Goal: Task Accomplishment & Management: Manage account settings

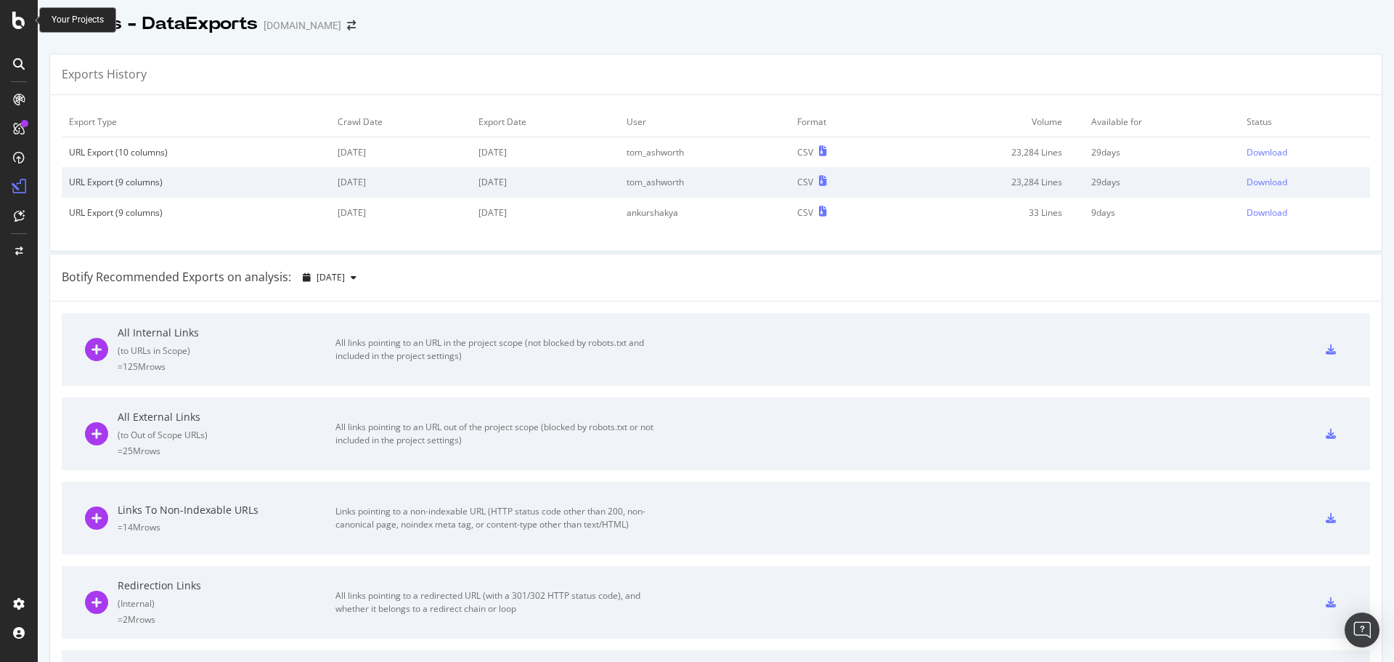
click at [12, 25] on icon at bounding box center [18, 20] width 13 height 17
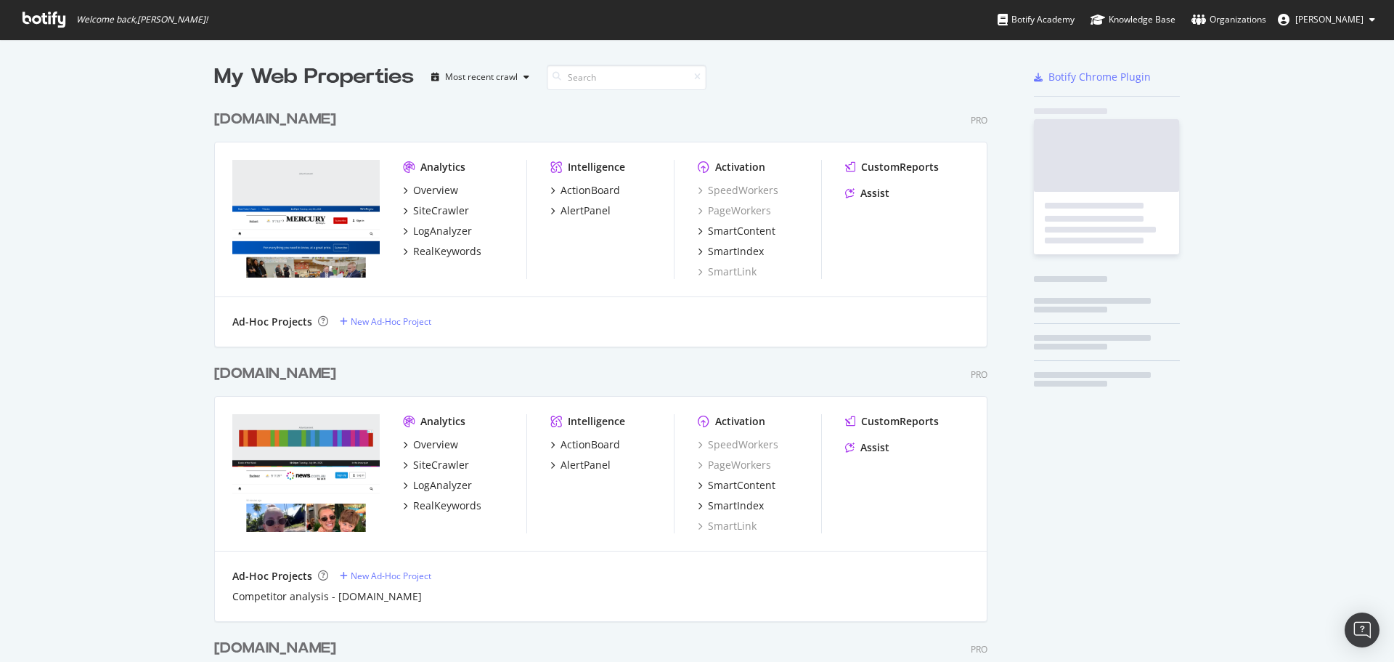
scroll to position [651, 1373]
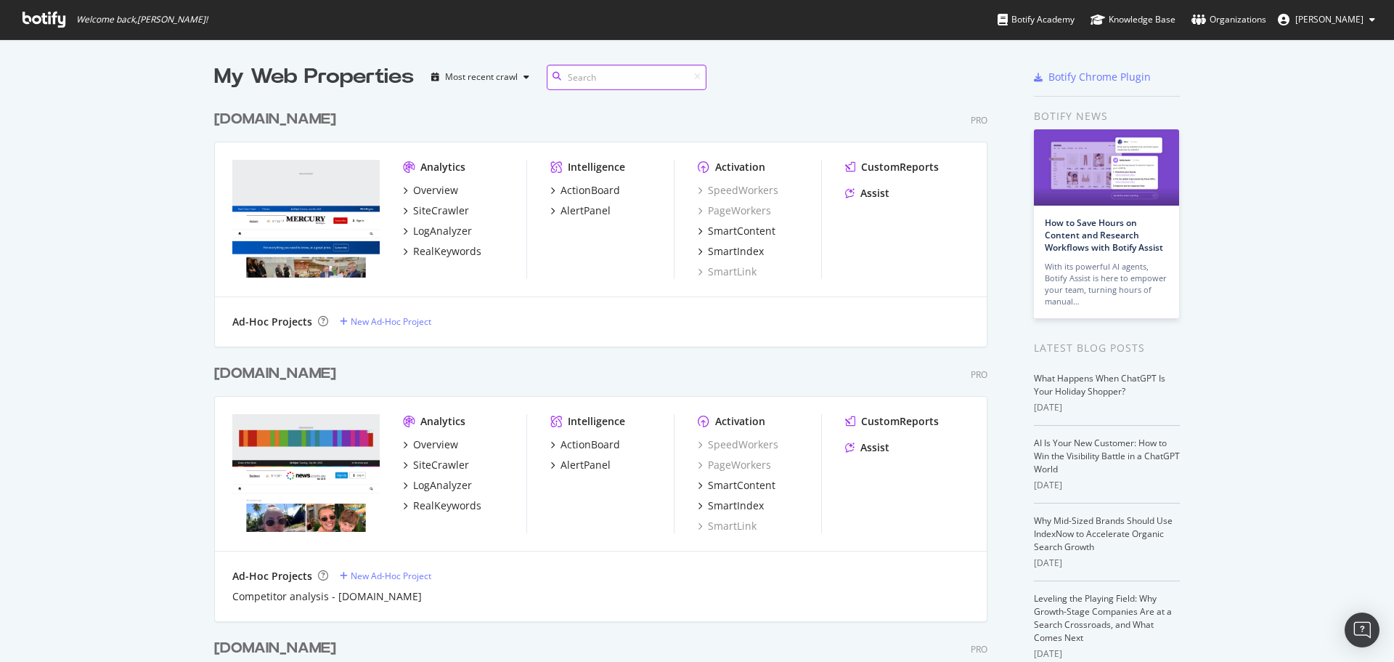
click at [590, 82] on input at bounding box center [627, 77] width 160 height 25
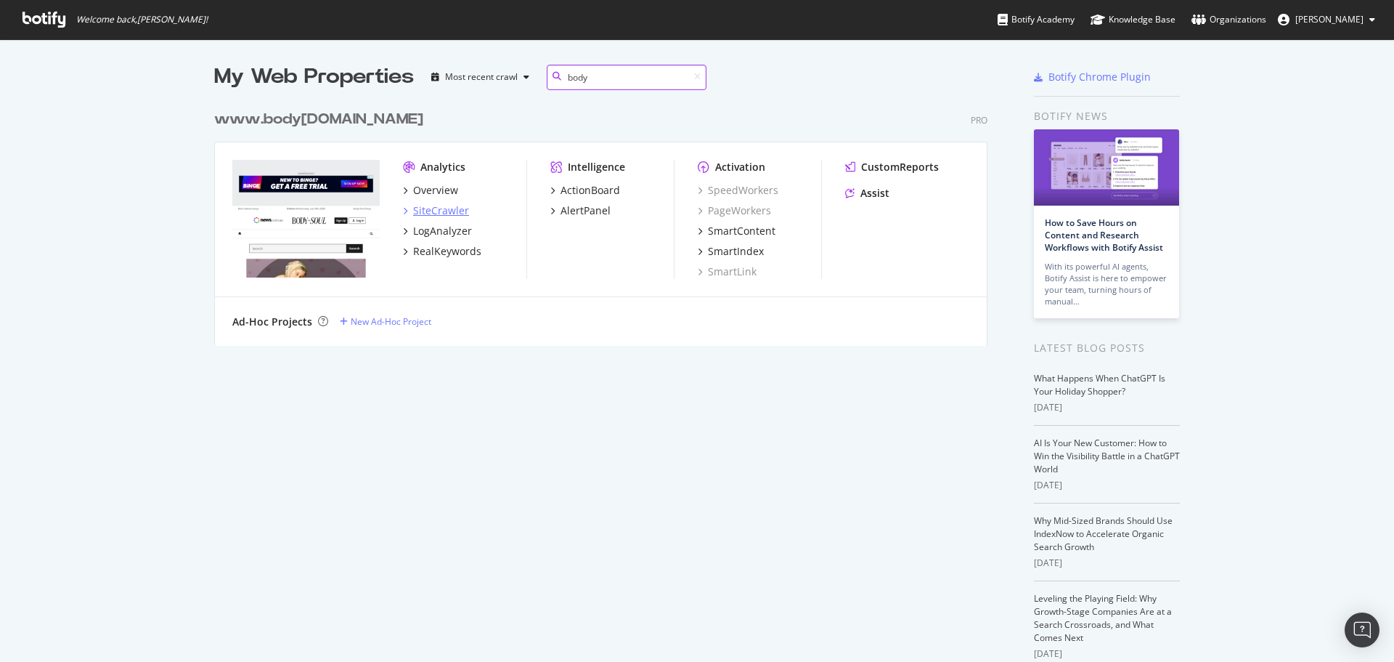
type input "body"
click at [431, 208] on div "SiteCrawler" at bounding box center [441, 210] width 56 height 15
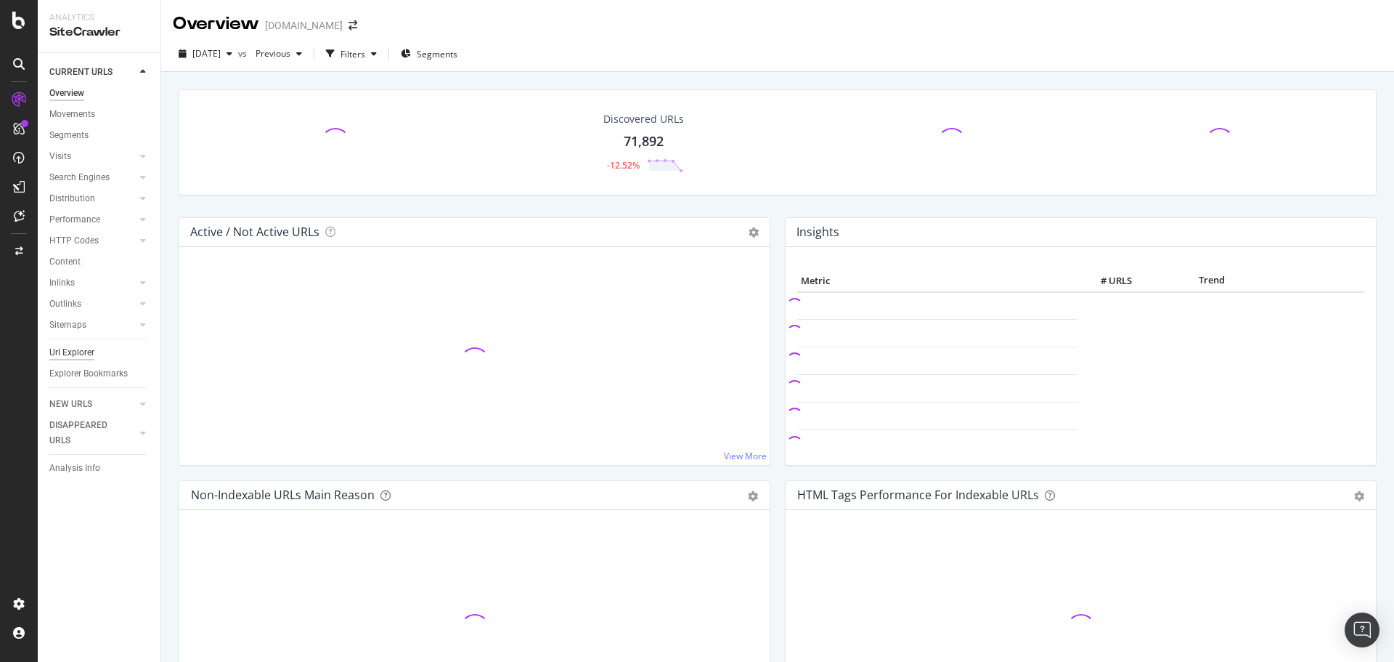
click at [76, 353] on div "Url Explorer" at bounding box center [71, 352] width 45 height 15
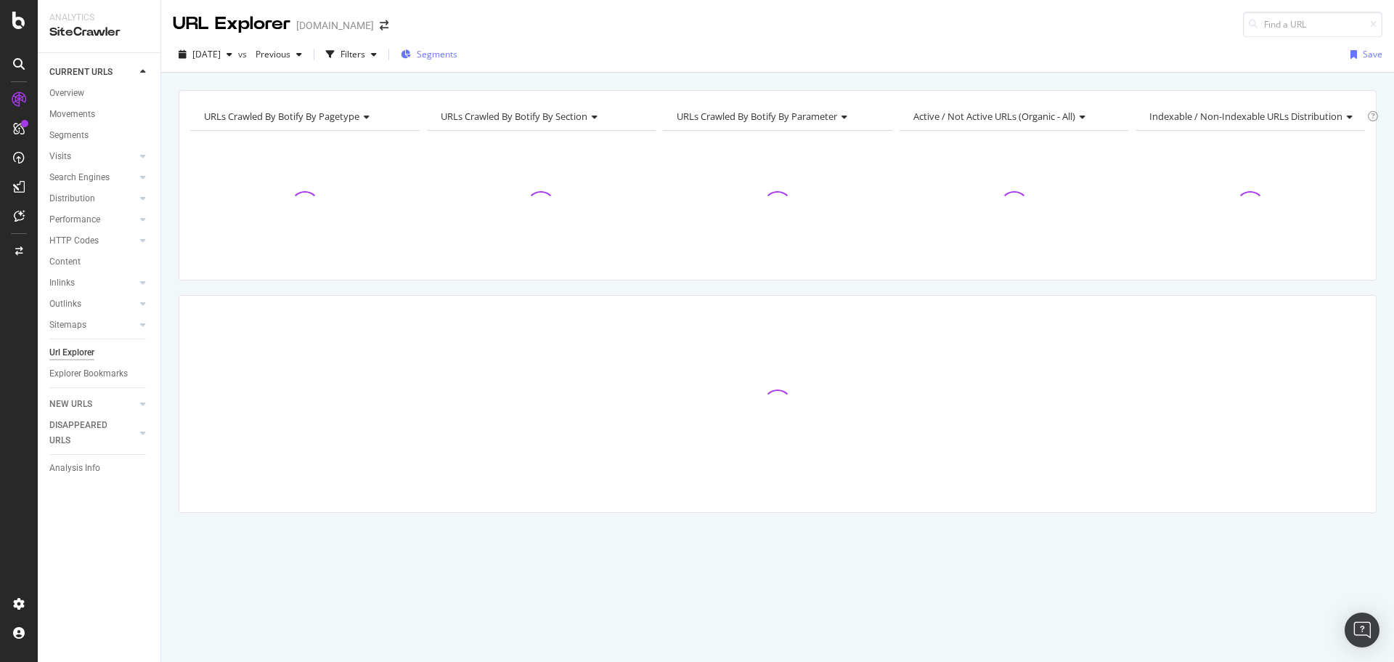
click at [458, 52] on span "Segments" at bounding box center [437, 54] width 41 height 12
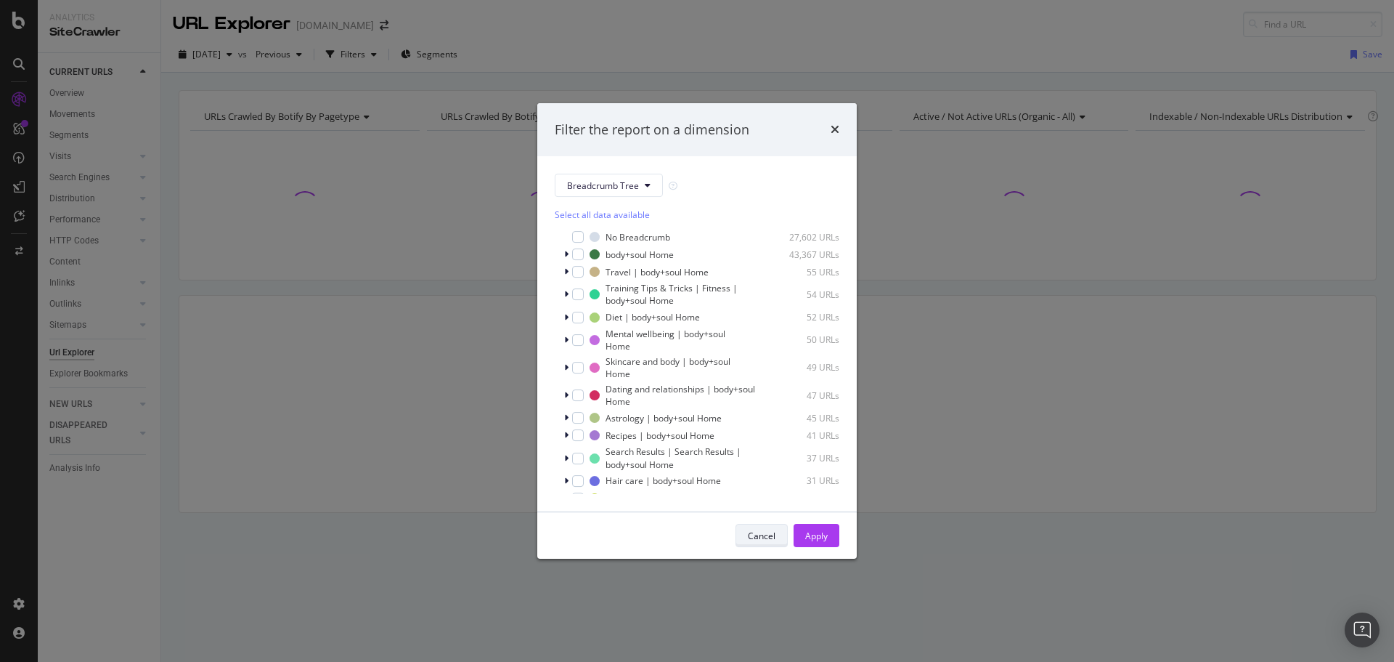
click at [755, 536] on div "Cancel" at bounding box center [762, 535] width 28 height 12
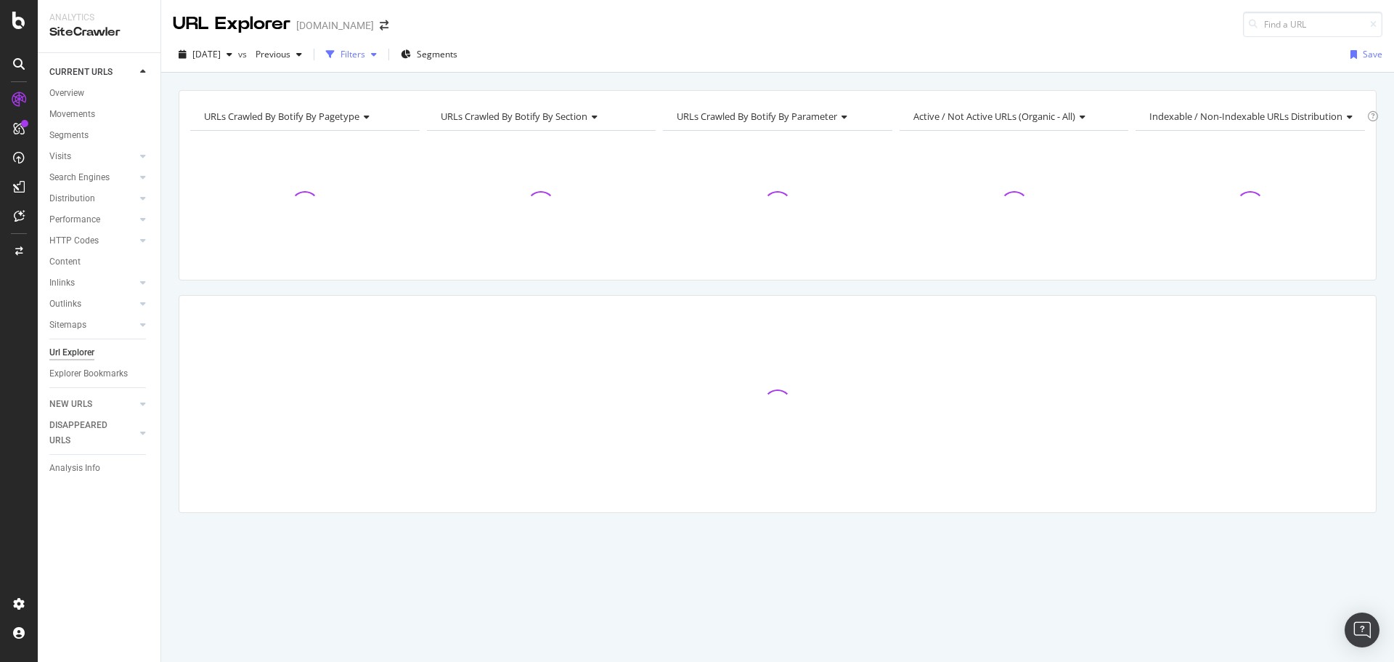
click at [365, 49] on div "Filters" at bounding box center [353, 54] width 25 height 12
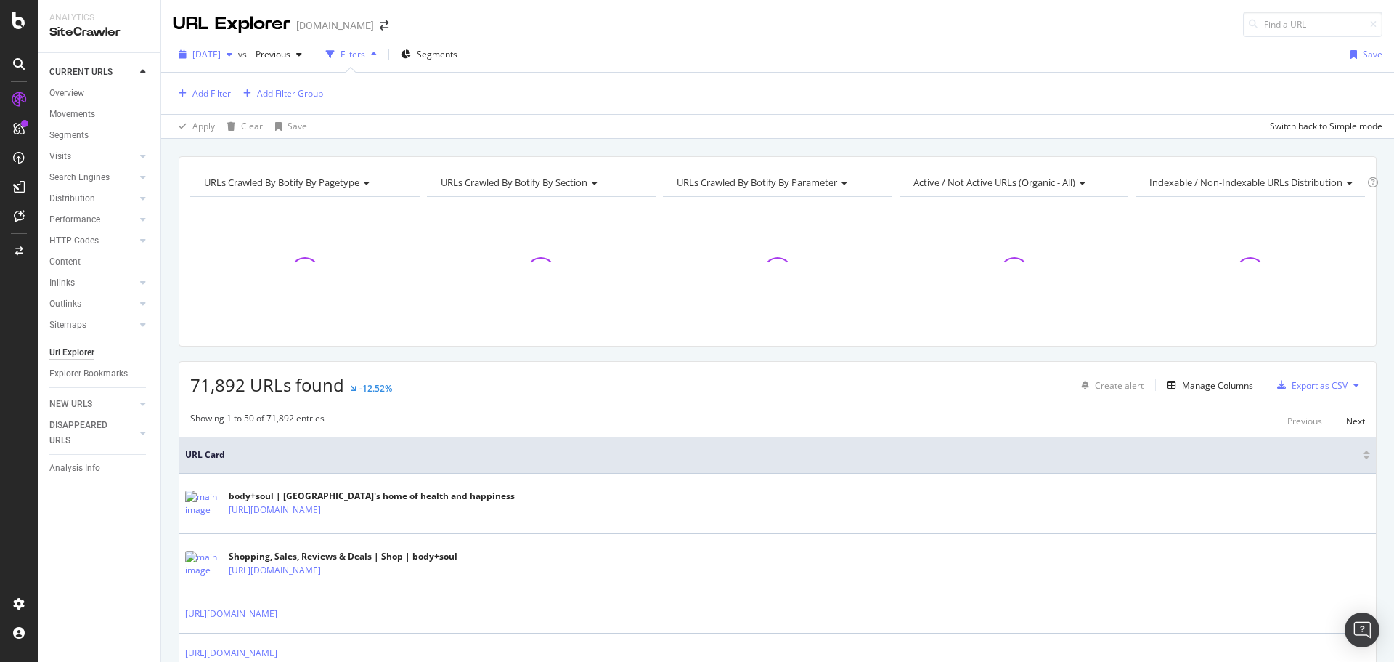
click at [214, 46] on div "2025 Aug. 26th" at bounding box center [205, 55] width 65 height 22
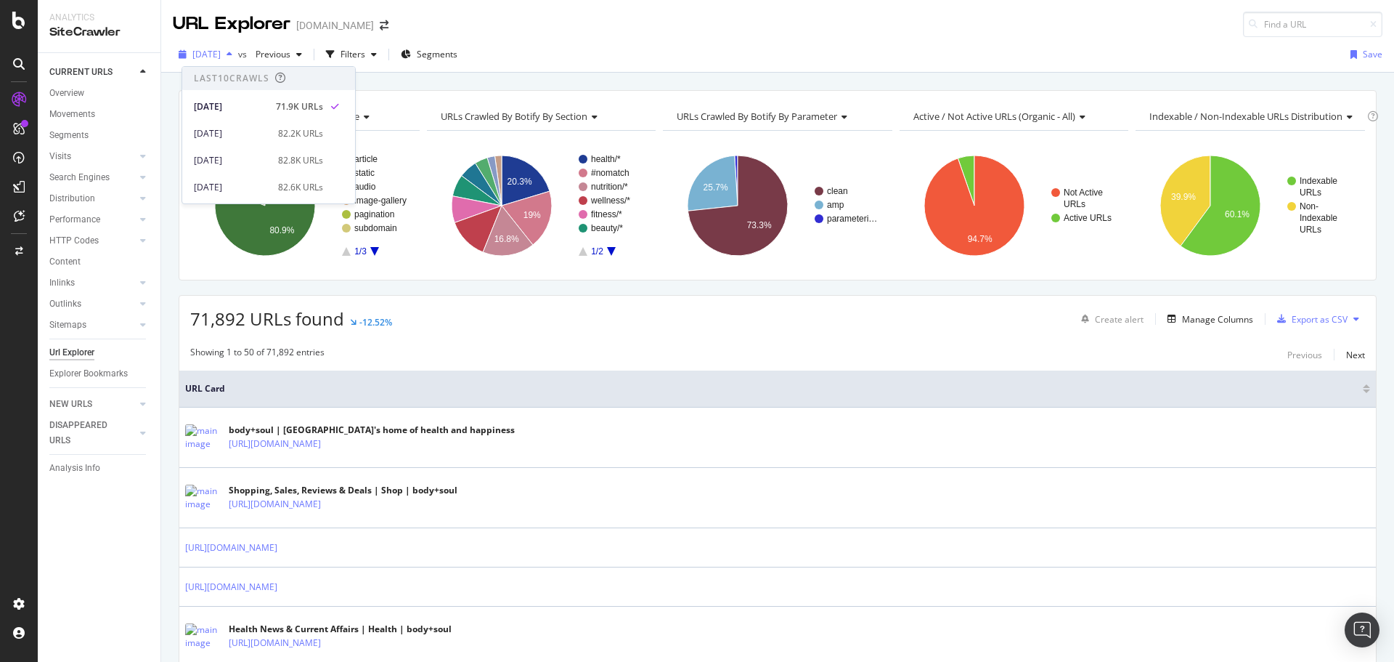
click at [214, 46] on div "2025 Aug. 26th" at bounding box center [205, 55] width 65 height 22
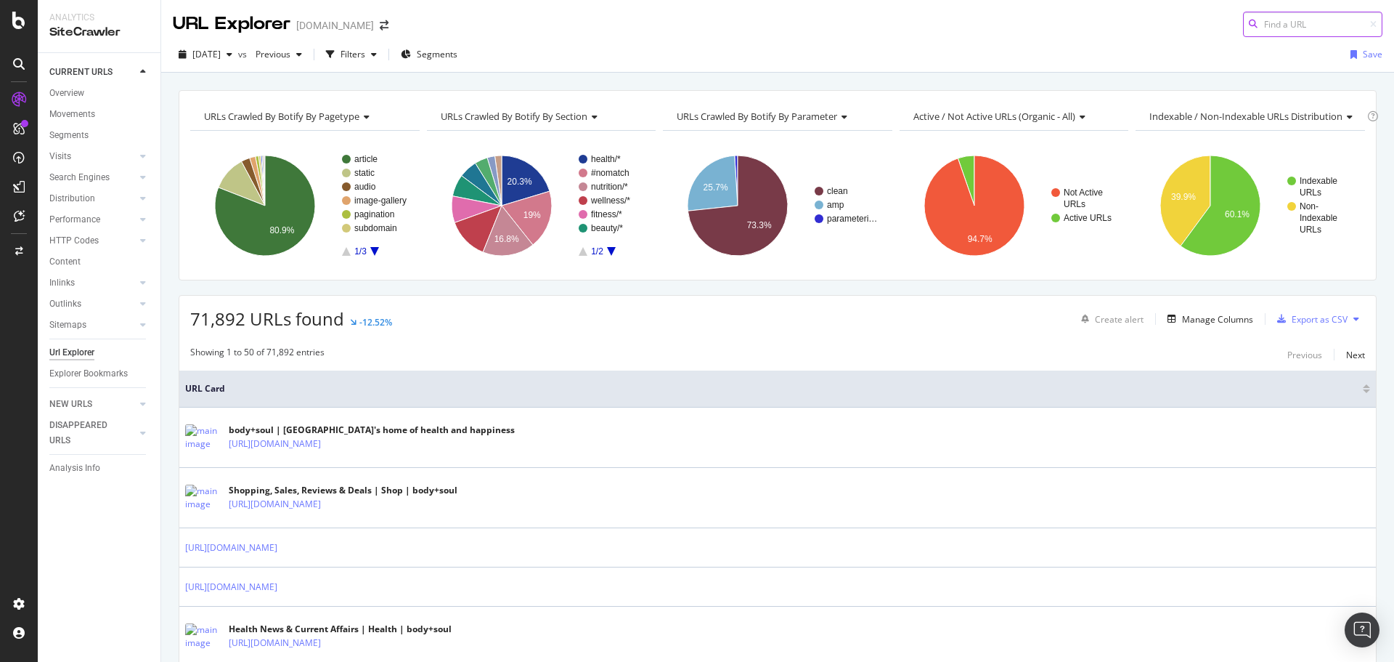
click at [1286, 27] on input at bounding box center [1312, 24] width 139 height 25
click at [1285, 25] on input at bounding box center [1312, 24] width 139 height 25
paste input "https://www.bodyandsoul.com.au/topics/health-of-the-nation"
type input "https://www.bodyandsoul.com.au/topics/health-of-the-nation"
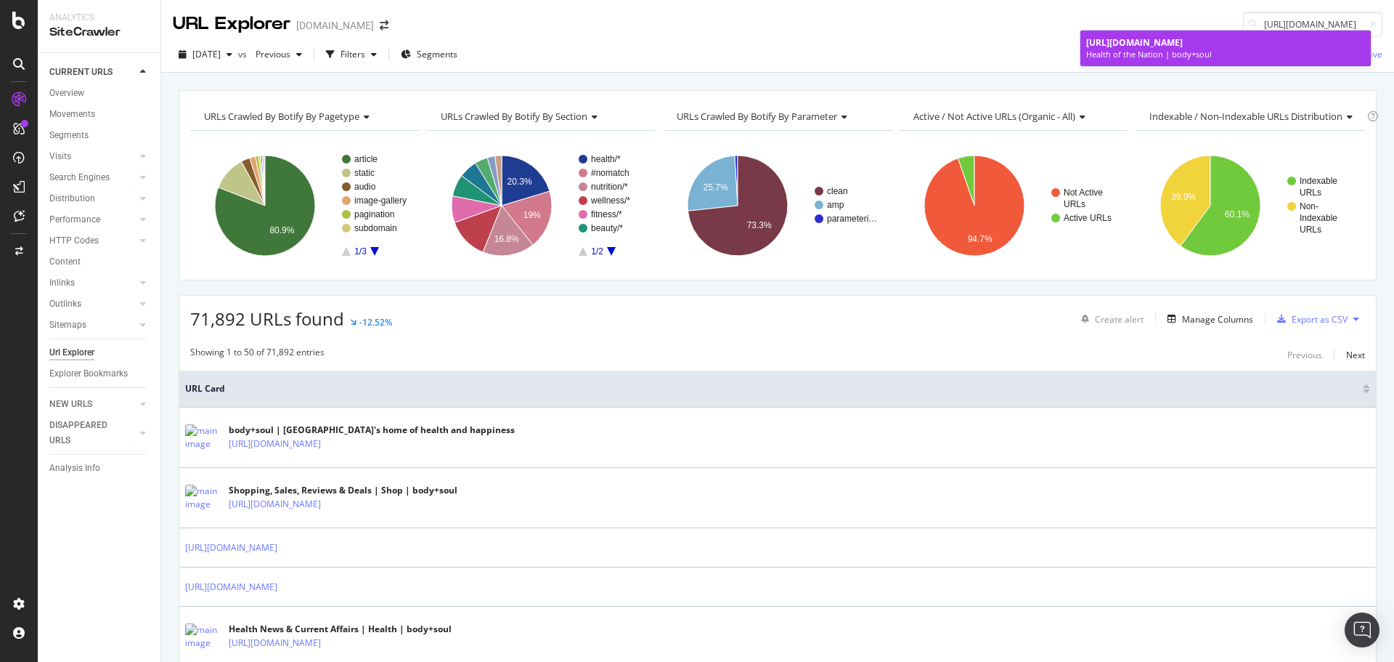
click at [1130, 49] on div "Health of the Nation | body+soul" at bounding box center [1225, 55] width 279 height 12
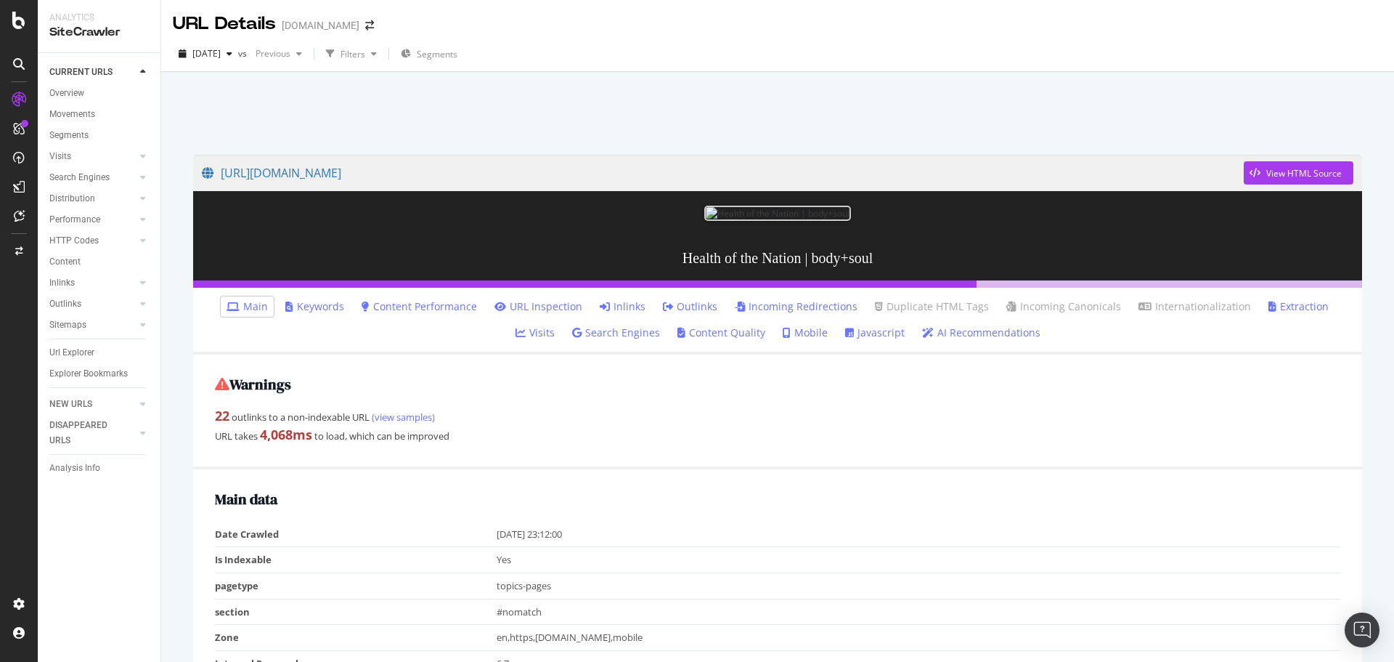
drag, startPoint x: 649, startPoint y: 413, endPoint x: 601, endPoint y: 369, distance: 65.3
click at [663, 314] on link "Outlinks" at bounding box center [690, 306] width 54 height 15
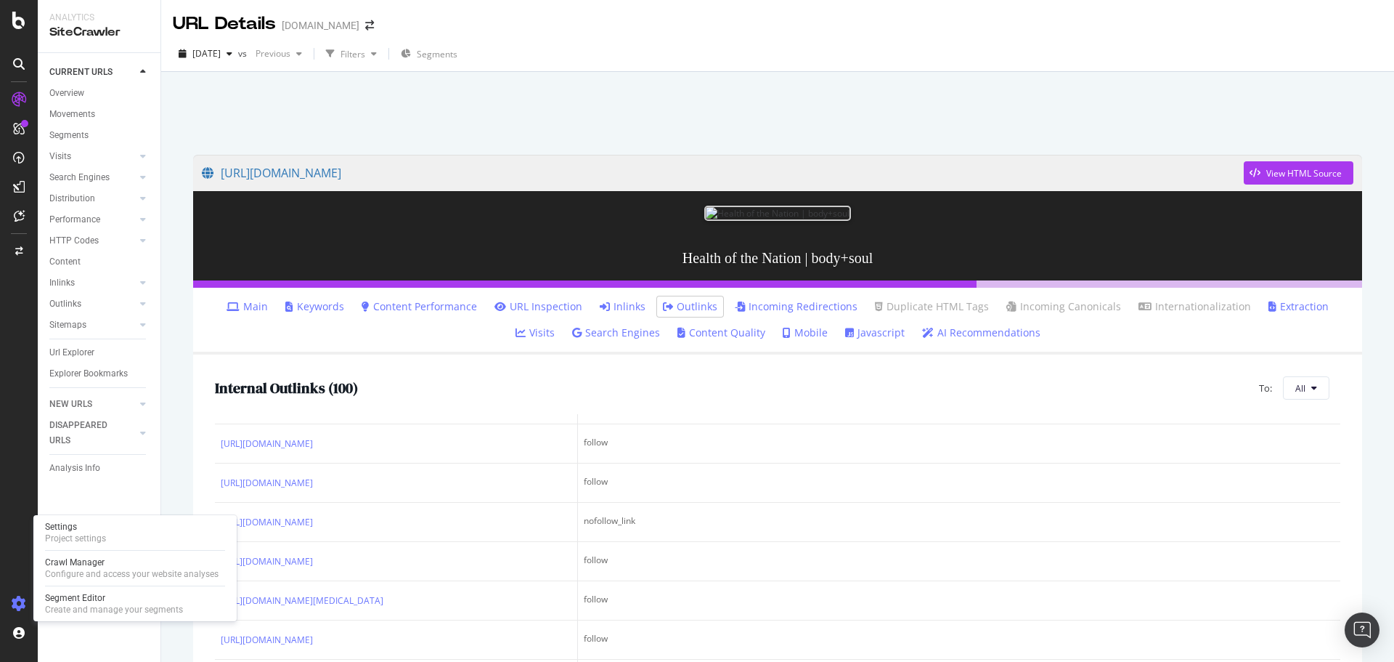
click at [15, 599] on icon at bounding box center [19, 603] width 15 height 15
click at [57, 524] on div "Settings" at bounding box center [75, 527] width 61 height 12
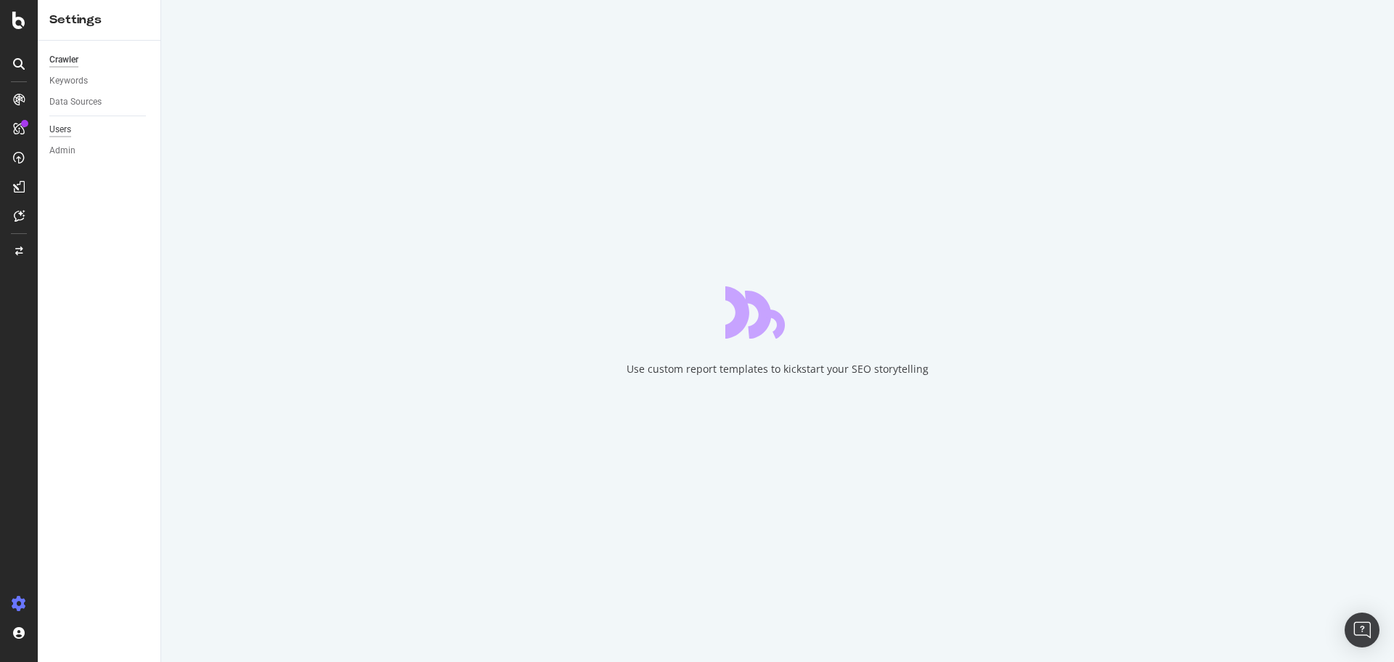
click at [68, 131] on div "Users" at bounding box center [60, 129] width 22 height 15
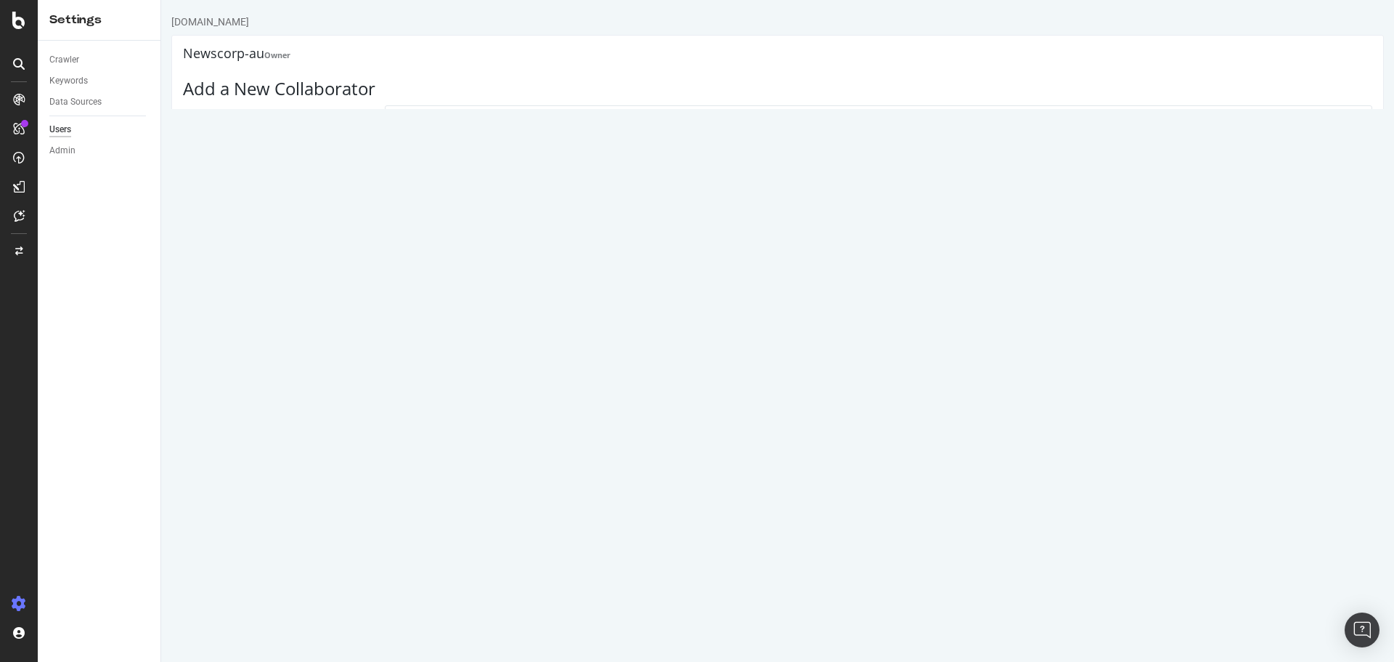
click at [83, 123] on link "Users" at bounding box center [99, 129] width 101 height 15
click at [17, 23] on icon at bounding box center [18, 20] width 13 height 17
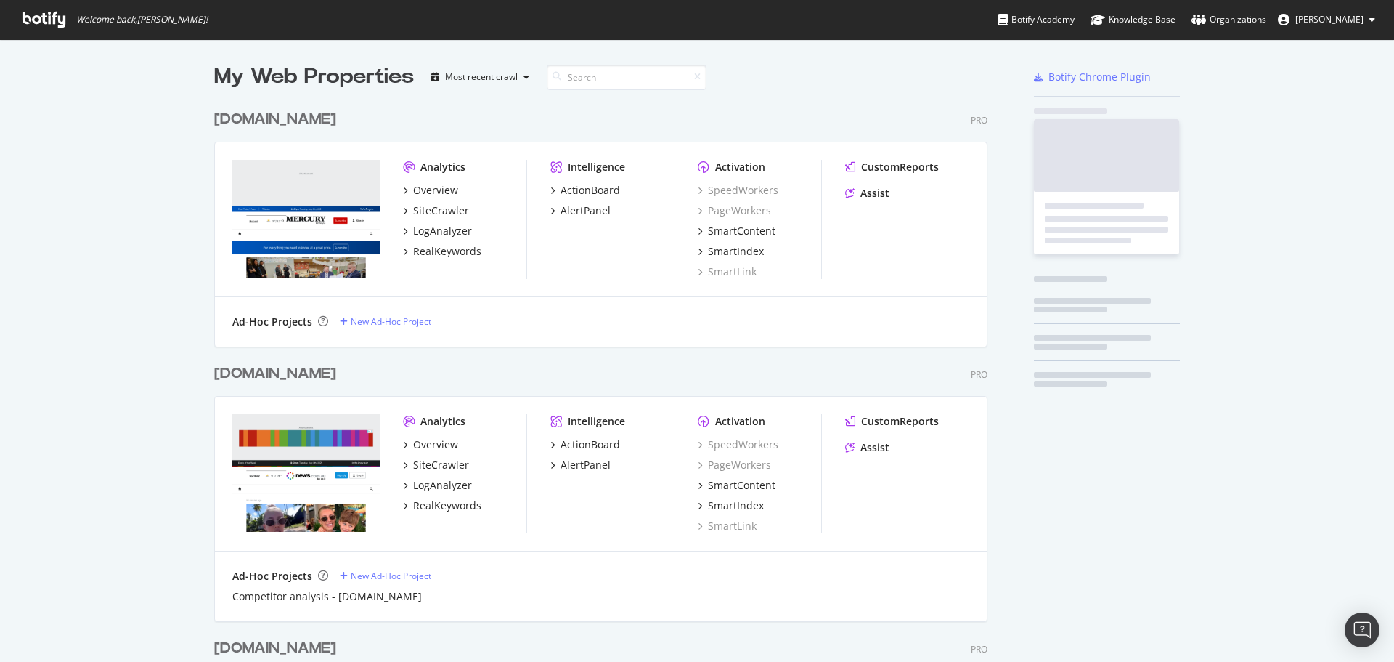
scroll to position [651, 1373]
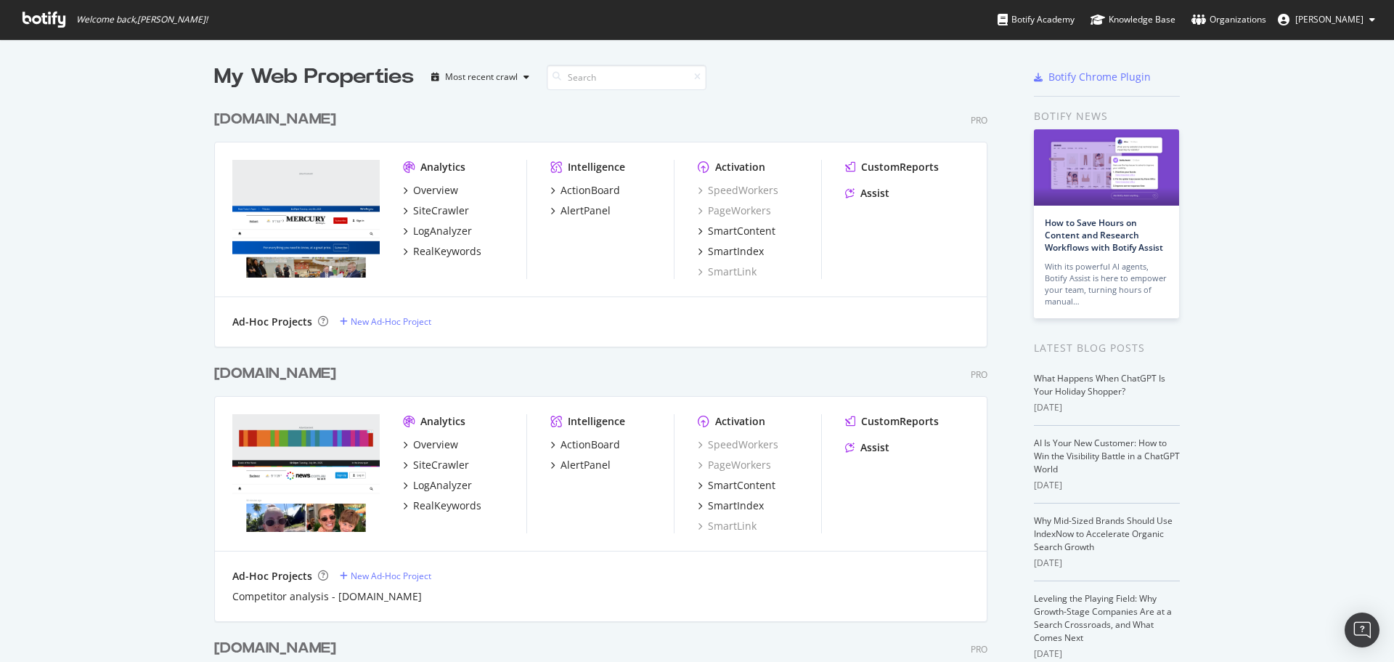
click at [1338, 21] on span "Thomas Ashworth" at bounding box center [1330, 19] width 68 height 12
click at [1301, 116] on span "NewsCorp AU" at bounding box center [1316, 113] width 57 height 12
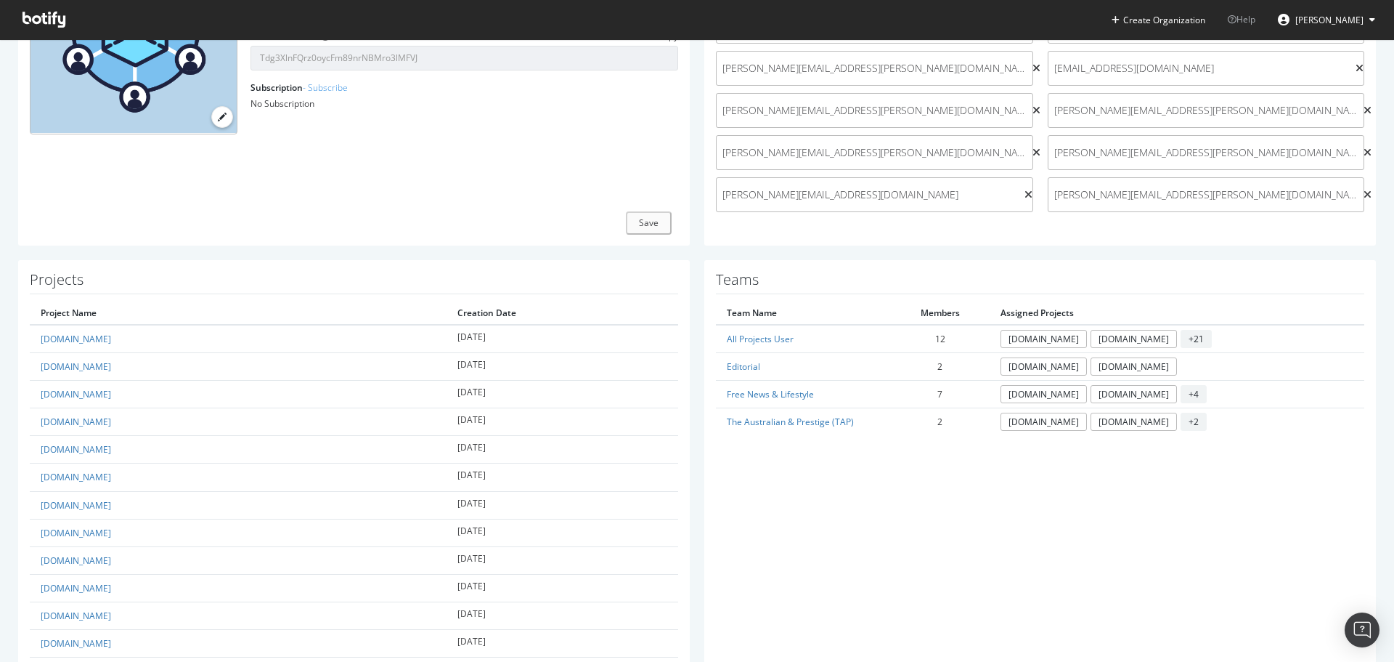
scroll to position [218, 0]
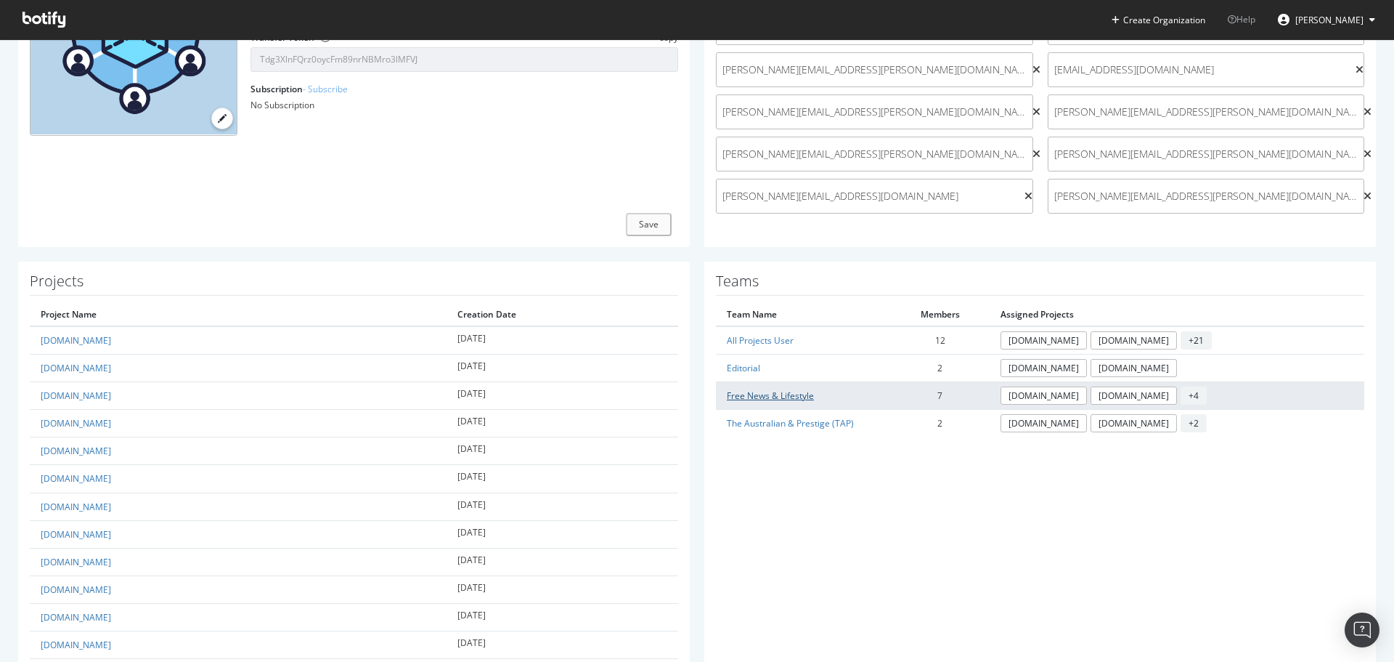
click at [756, 399] on link "Free News & Lifestyle" at bounding box center [770, 395] width 87 height 12
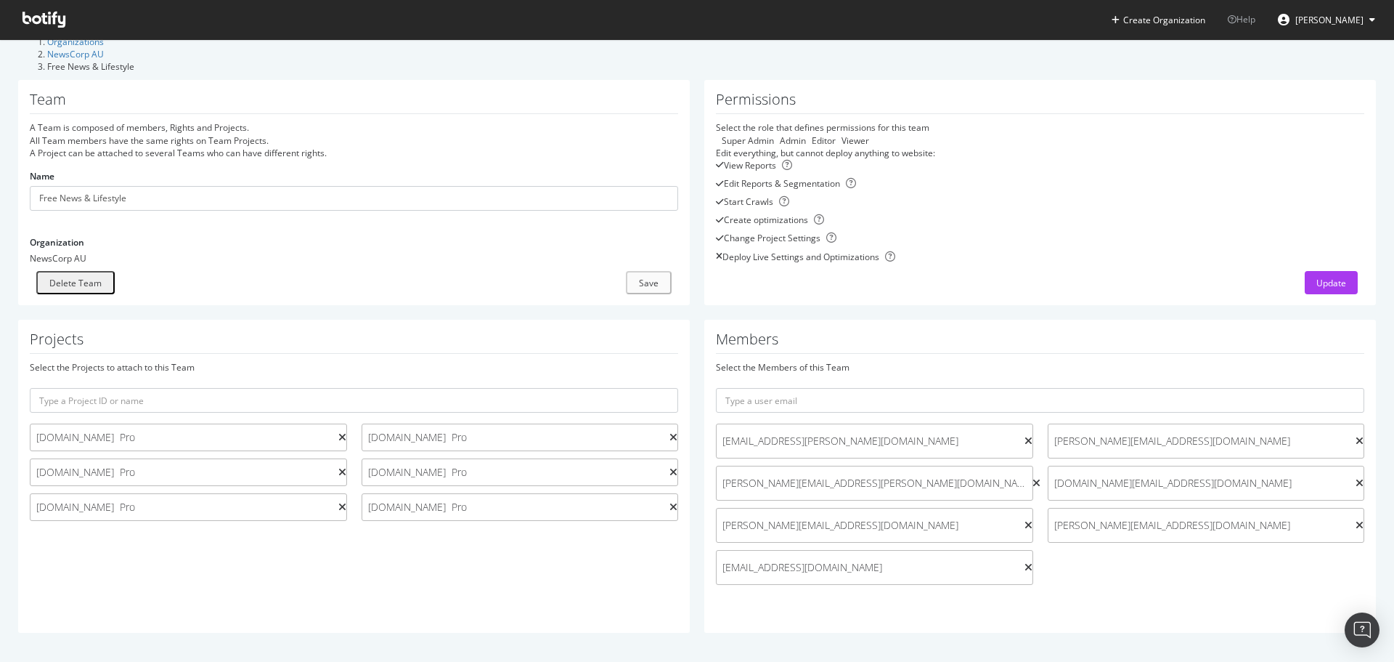
scroll to position [25, 0]
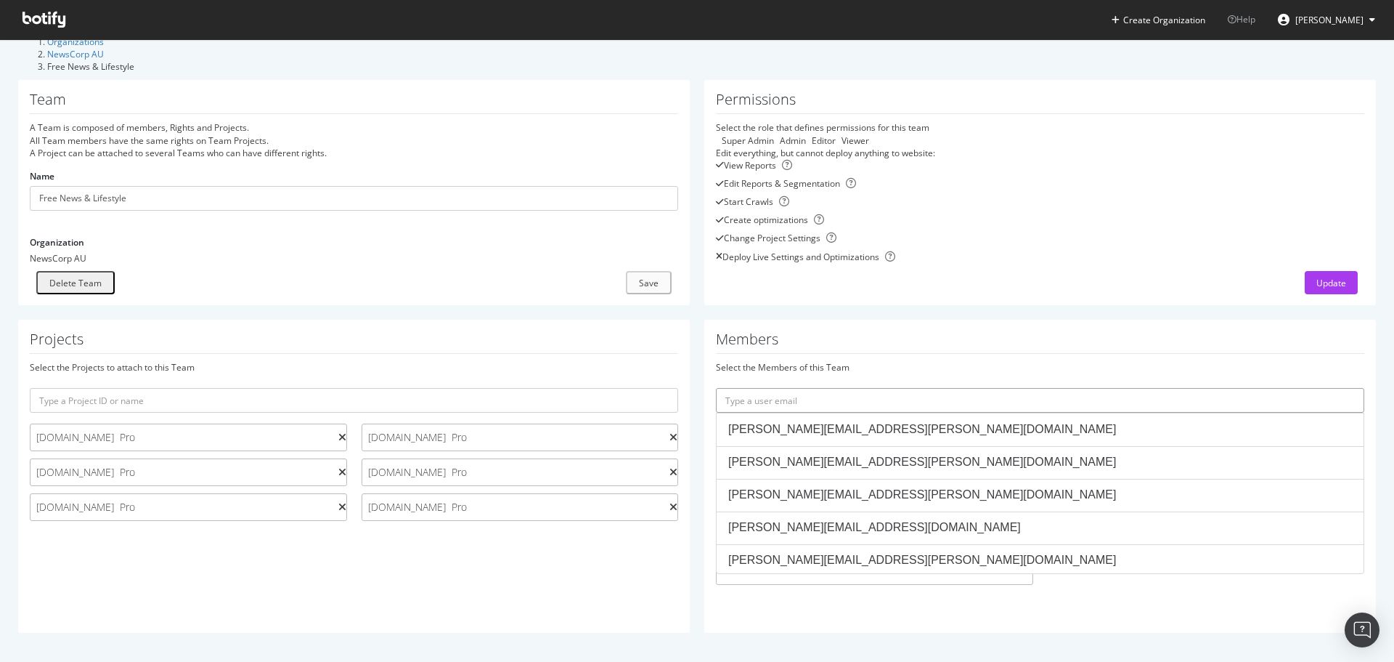
click at [840, 402] on input "text" at bounding box center [1040, 400] width 649 height 25
paste input "james.he@news.com.au"
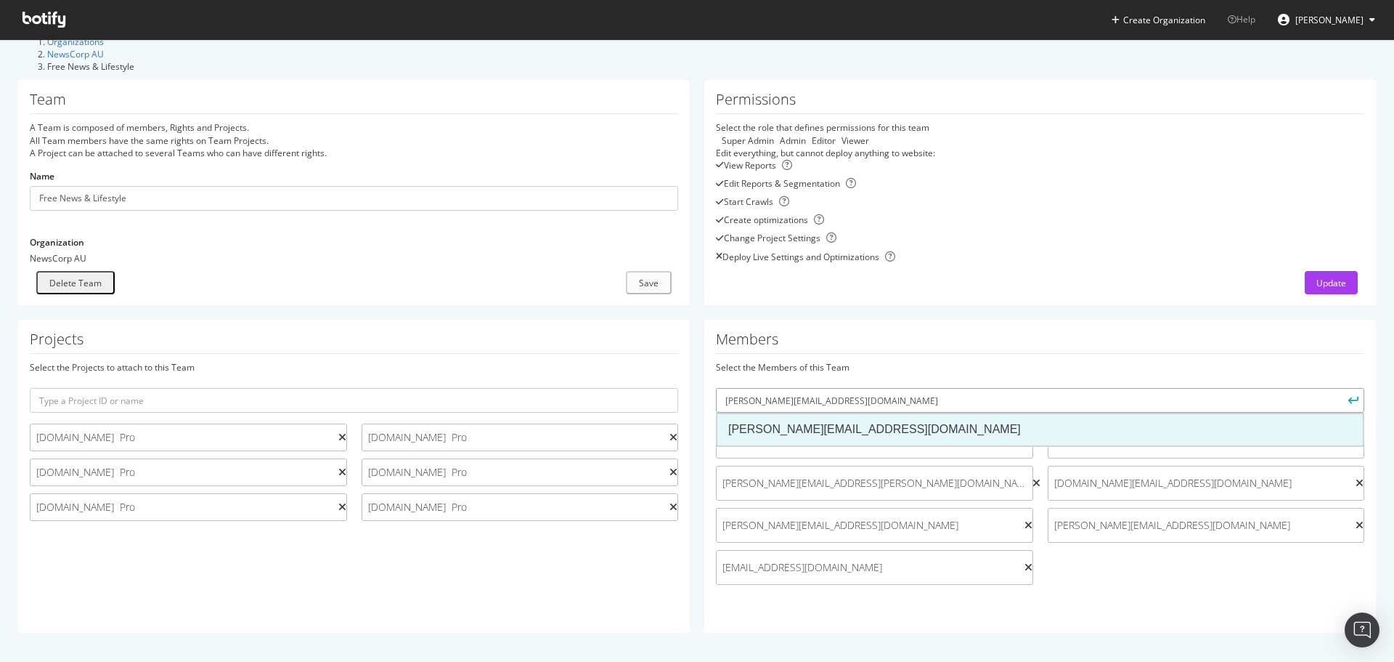
type input "james.he@news.com.au"
click at [838, 428] on div "james.he@news.com.au" at bounding box center [1040, 429] width 624 height 17
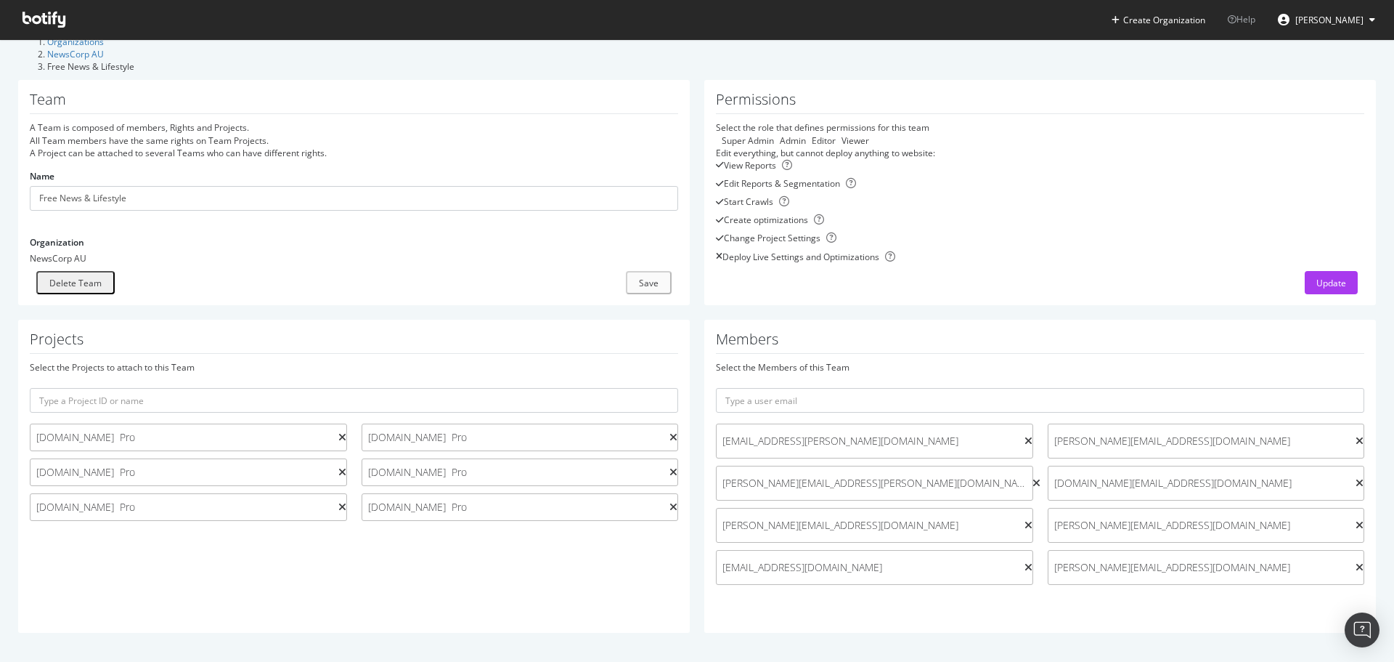
scroll to position [0, 0]
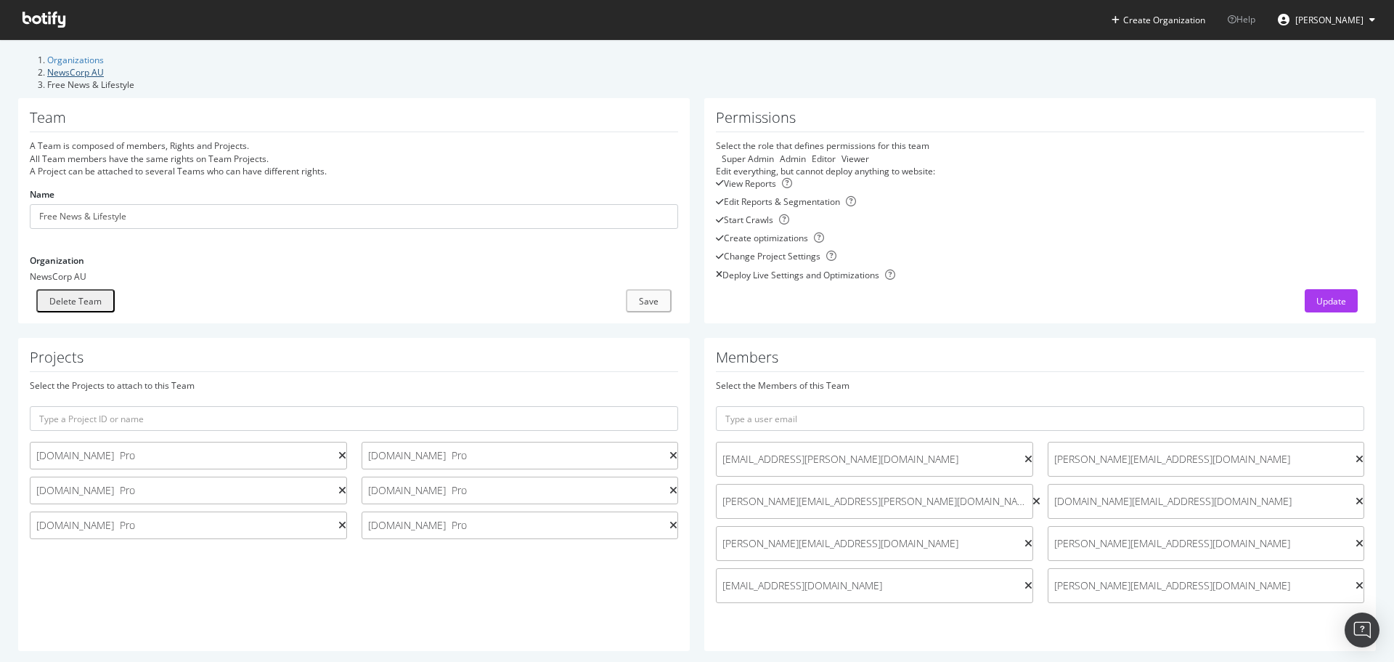
click at [104, 66] on link "NewsCorp AU" at bounding box center [75, 72] width 57 height 12
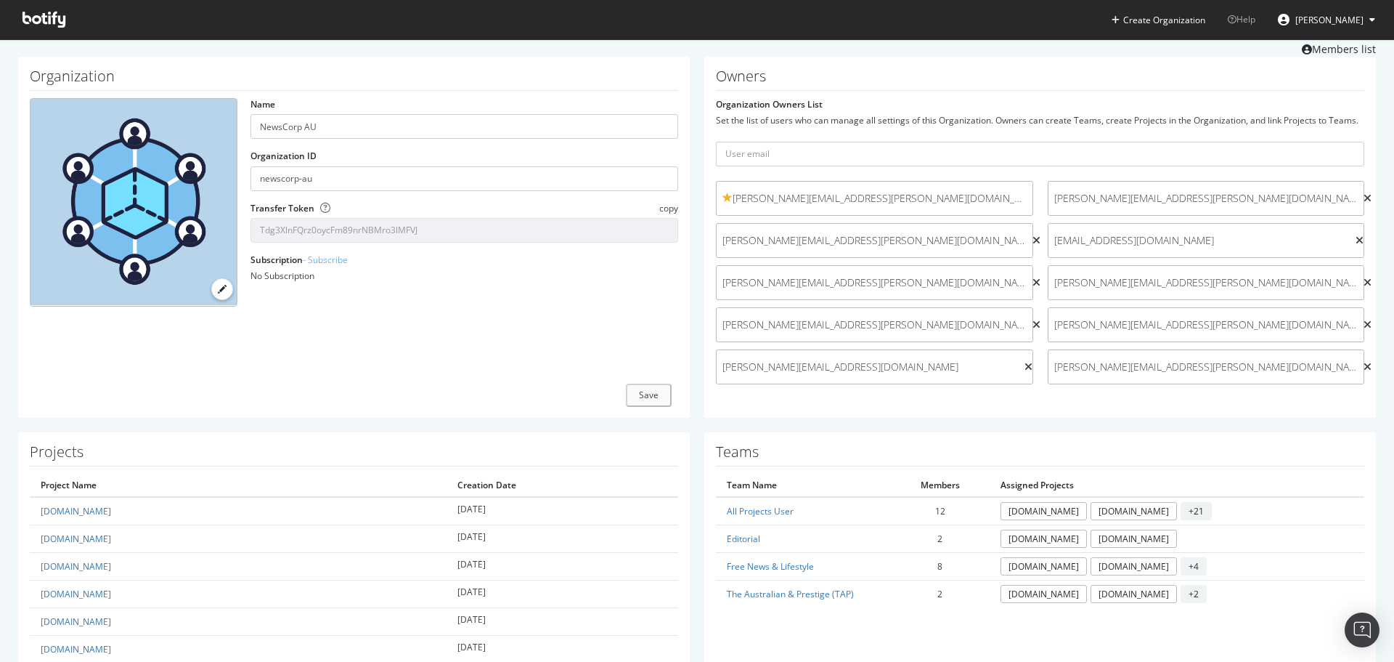
scroll to position [73, 0]
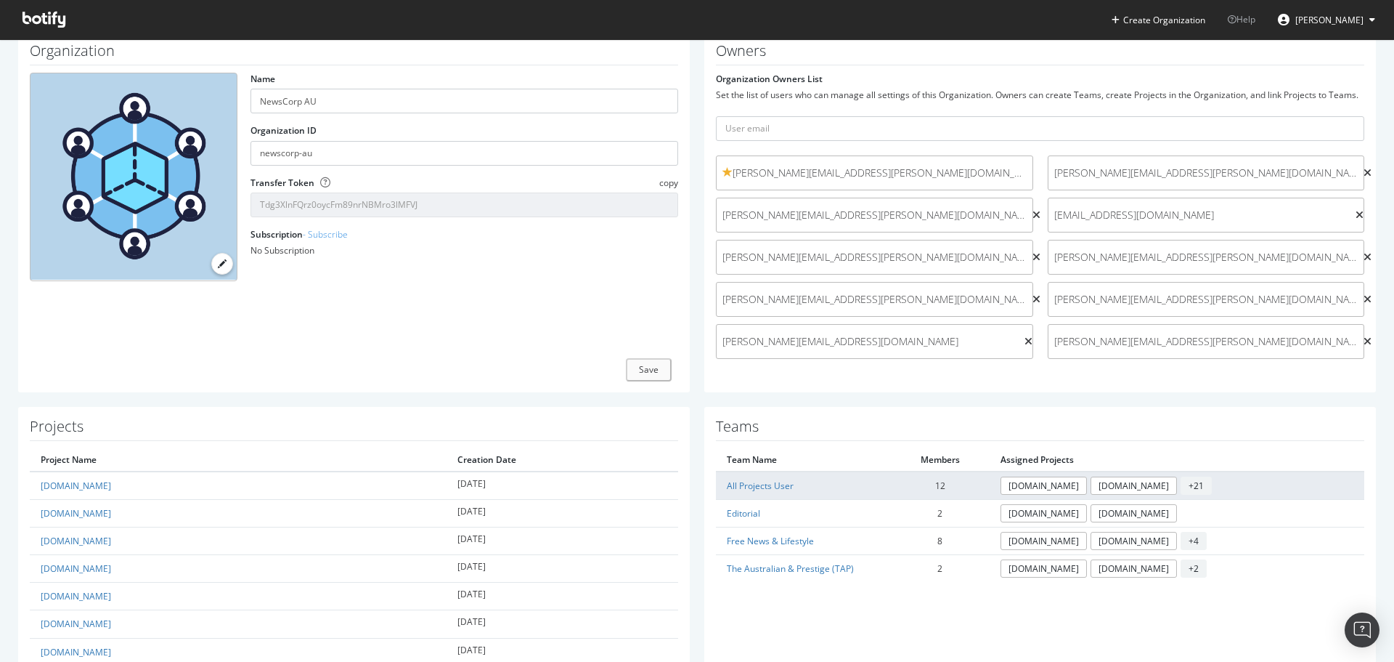
click at [775, 485] on td "All Projects User" at bounding box center [803, 485] width 175 height 28
click at [775, 489] on link "All Projects User" at bounding box center [760, 485] width 67 height 12
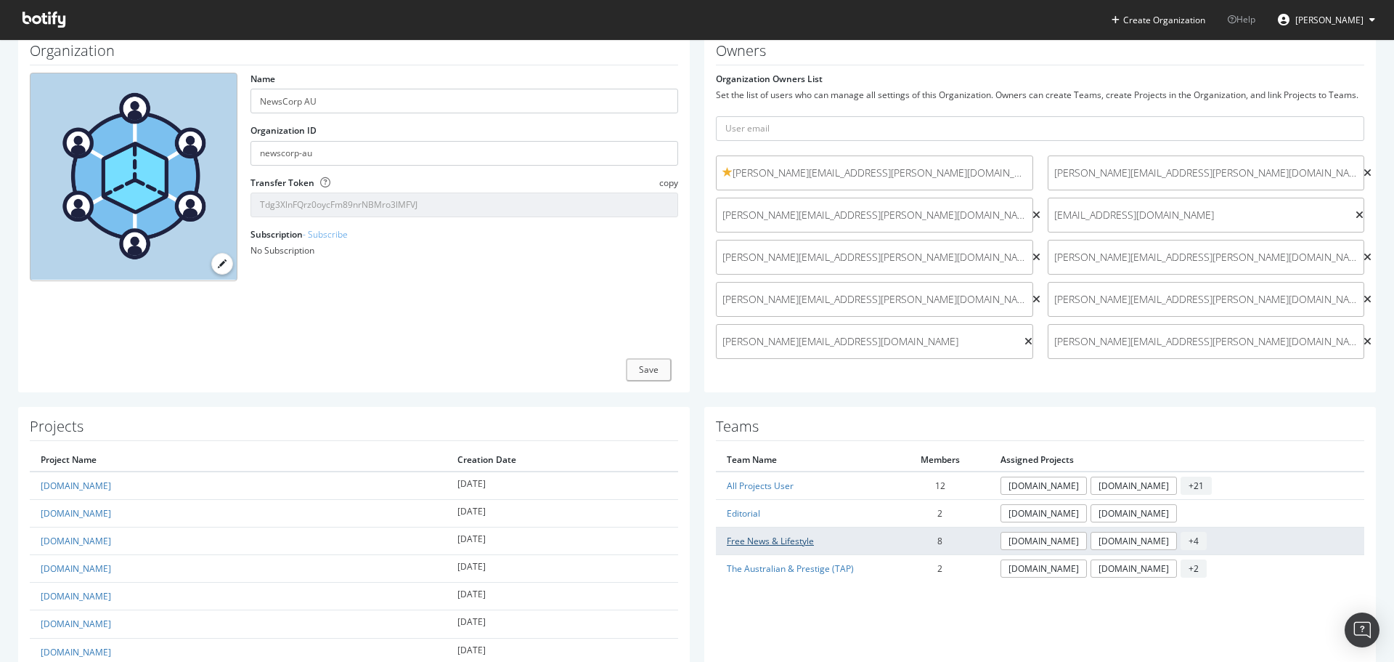
click at [761, 547] on link "Free News & Lifestyle" at bounding box center [770, 541] width 87 height 12
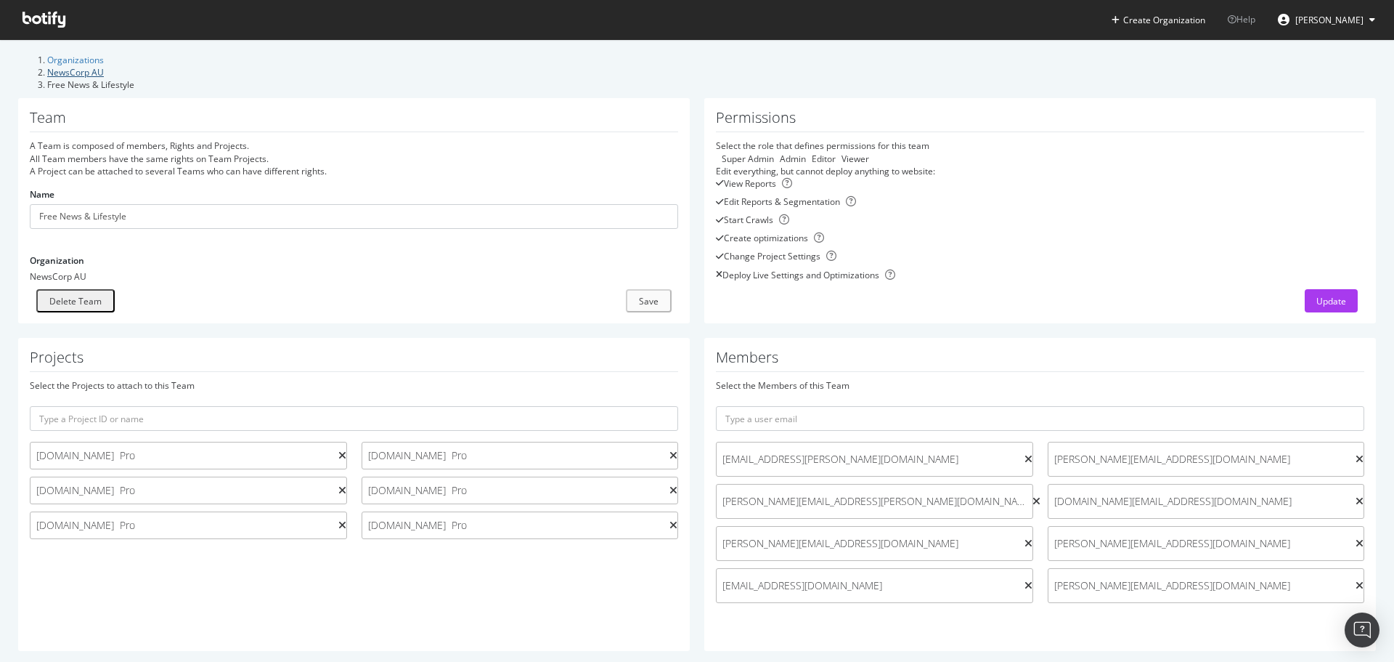
click at [104, 66] on link "NewsCorp AU" at bounding box center [75, 72] width 57 height 12
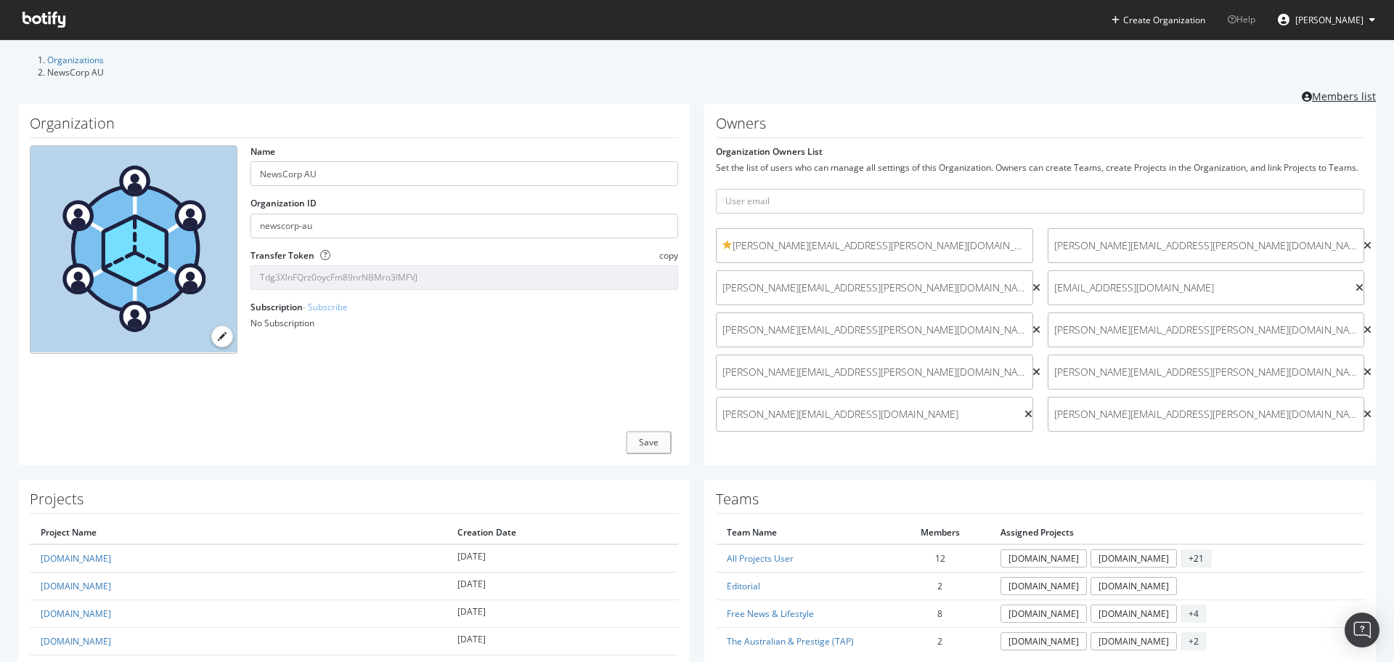
click at [1322, 91] on link "Members list" at bounding box center [1339, 95] width 74 height 18
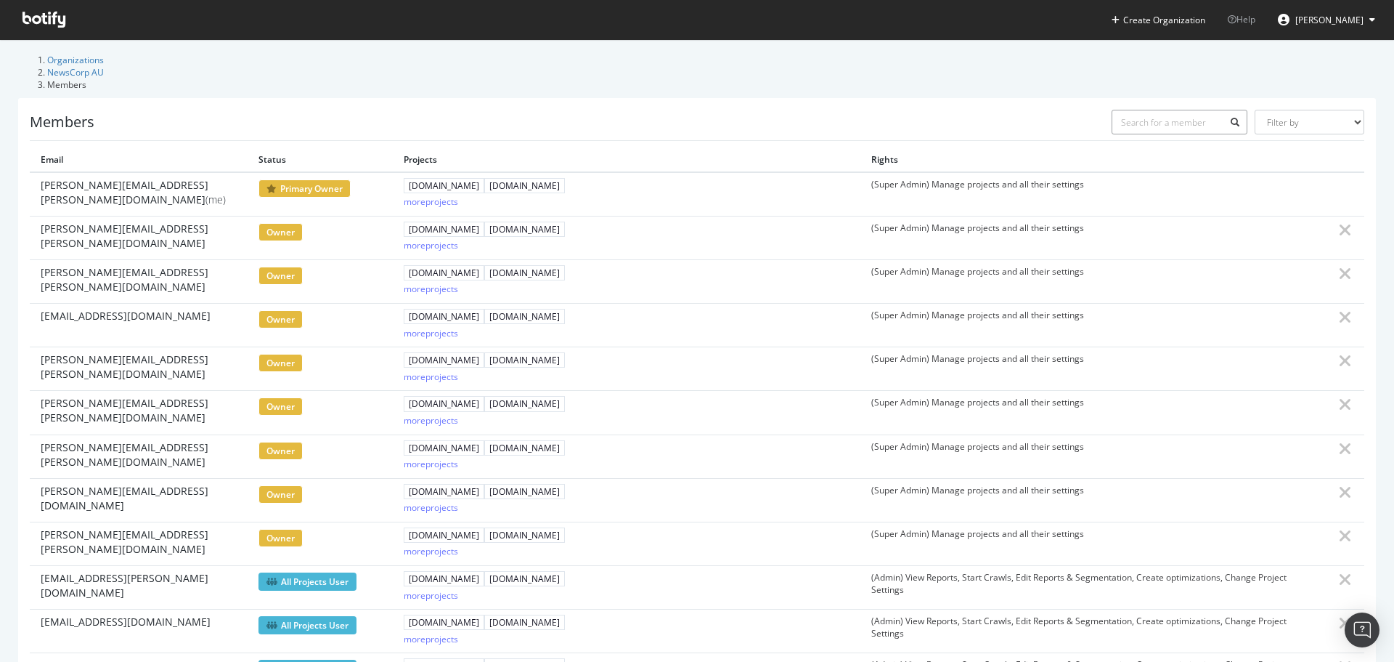
click at [1159, 110] on input "text" at bounding box center [1180, 122] width 137 height 25
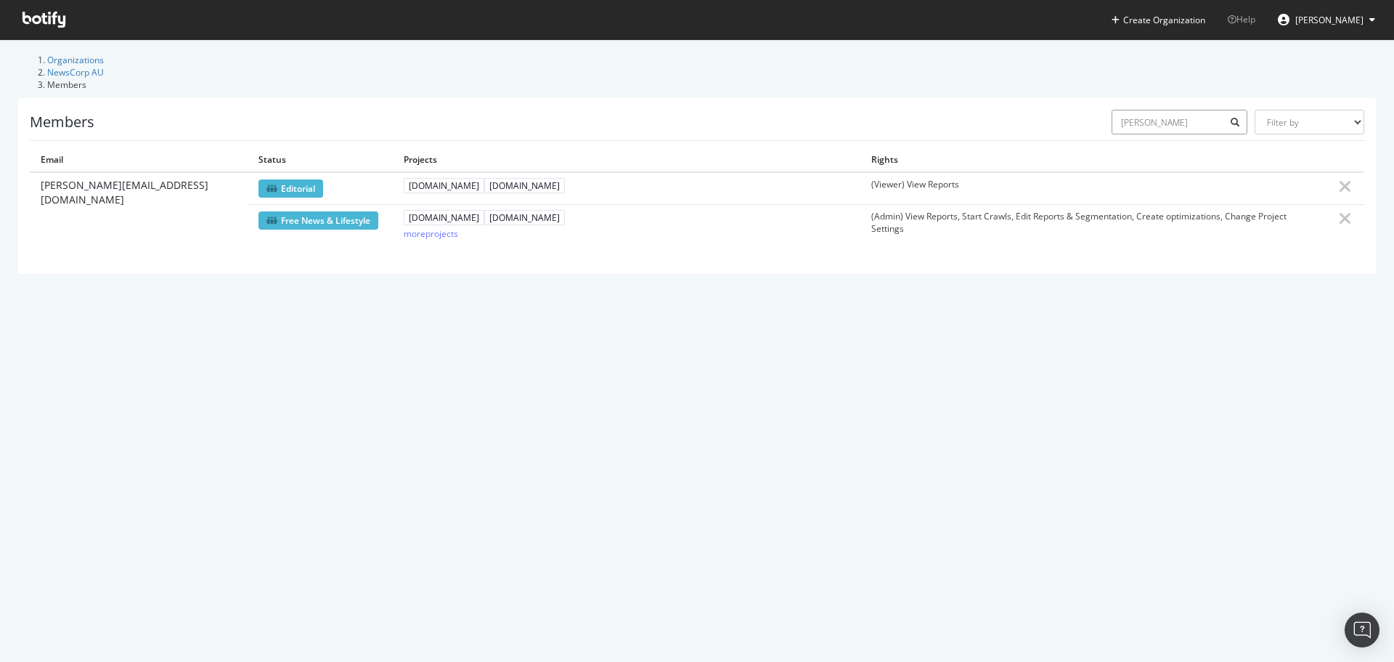
type input "jame"
click at [82, 178] on span "james.he@news.com.au" at bounding box center [139, 192] width 196 height 29
click at [1339, 178] on icon at bounding box center [1345, 186] width 13 height 17
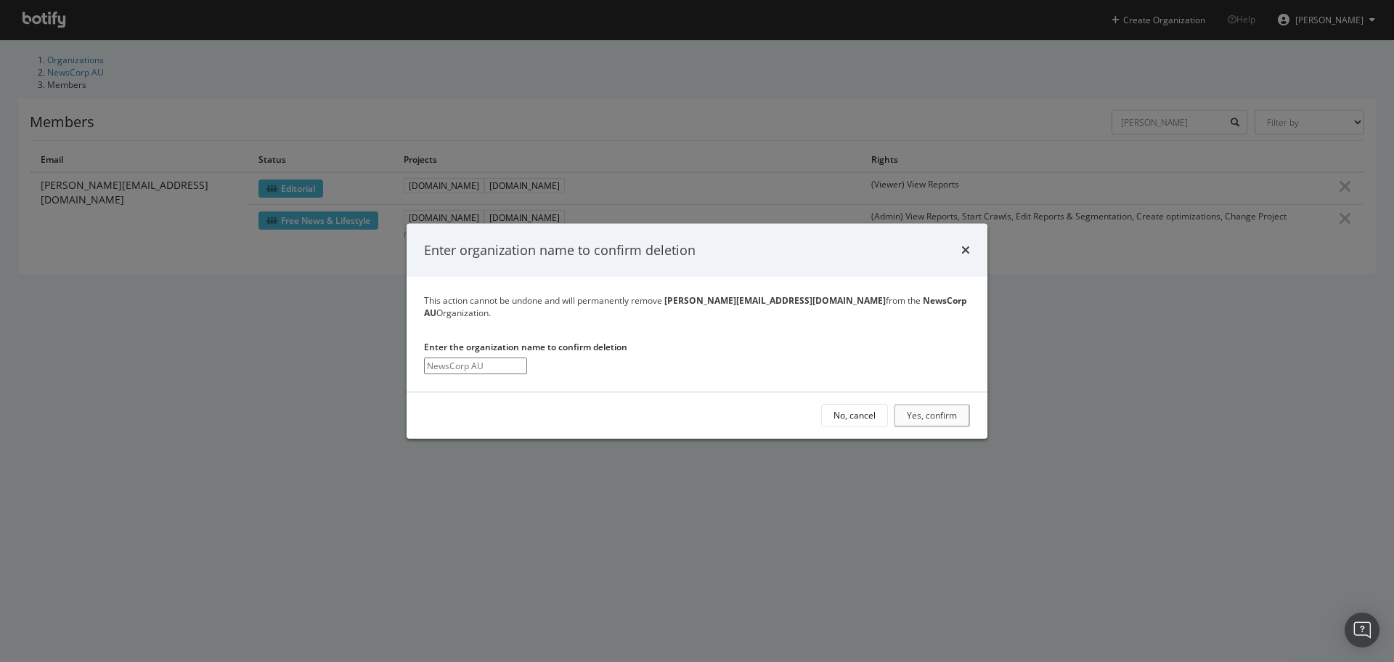
click at [970, 244] on div "Enter organization name to confirm deletion" at bounding box center [697, 250] width 581 height 54
click at [964, 248] on icon "times" at bounding box center [966, 250] width 9 height 12
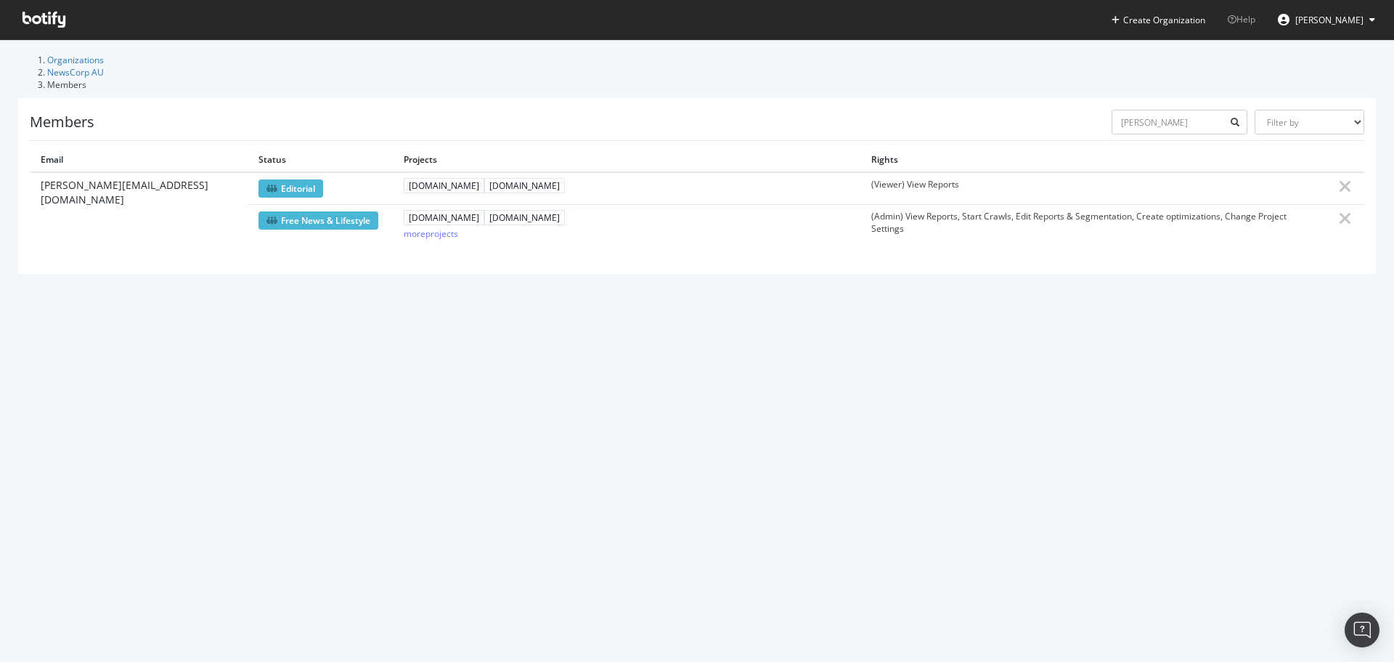
click at [137, 178] on span "james.he@news.com.au" at bounding box center [139, 192] width 196 height 29
click at [449, 227] on div "more projects" at bounding box center [431, 233] width 54 height 12
click at [1340, 178] on icon at bounding box center [1345, 186] width 13 height 17
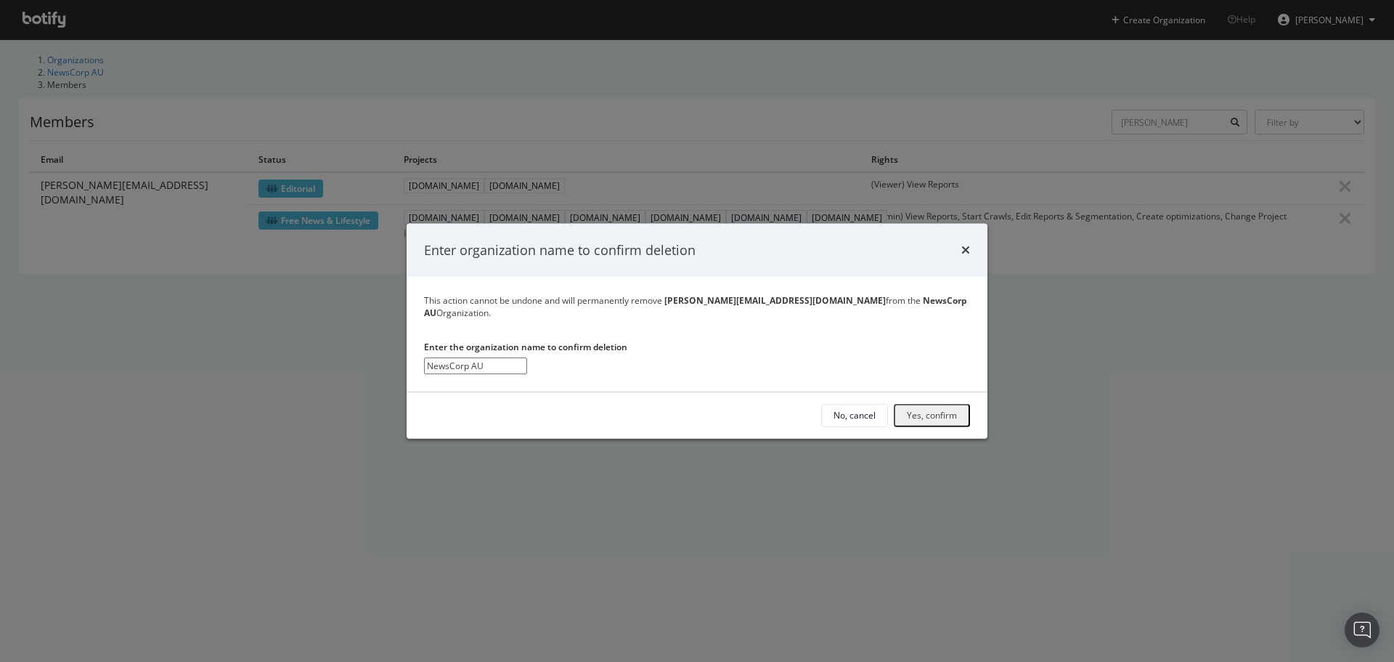
type input "NewsCorp AU"
click at [921, 418] on div "Yes, confirm" at bounding box center [932, 415] width 50 height 12
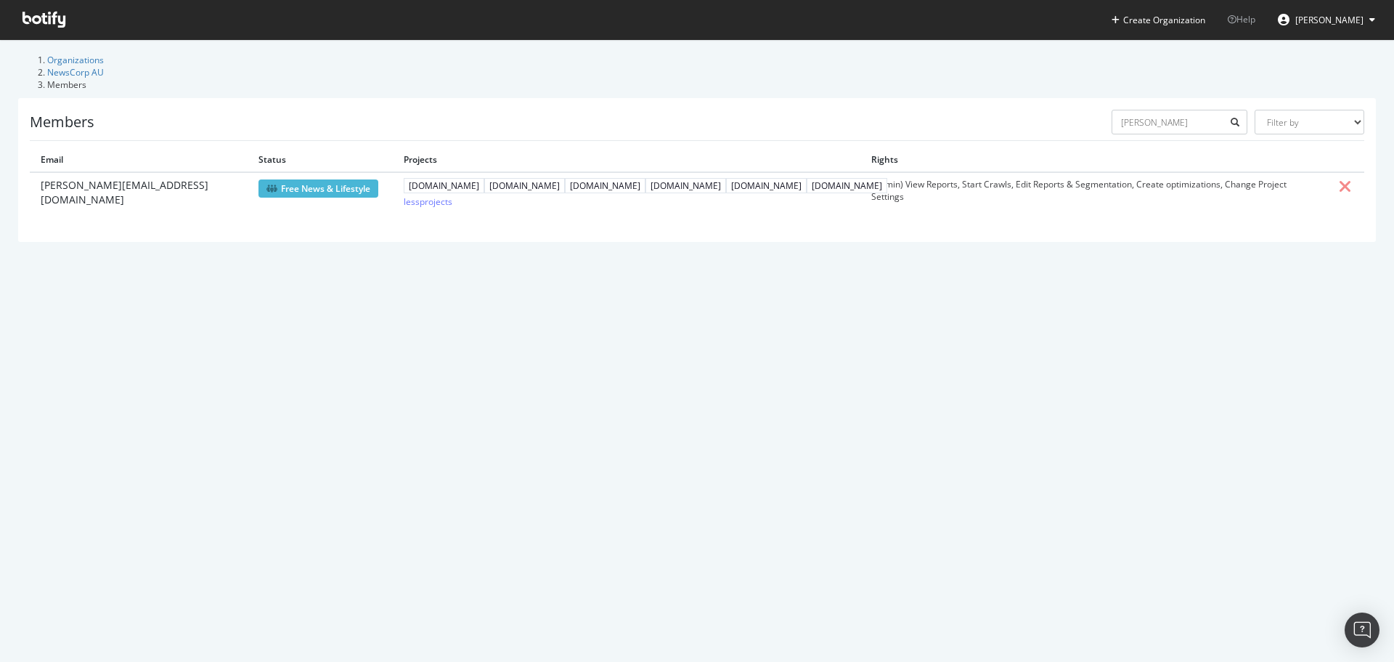
click at [1339, 178] on icon at bounding box center [1345, 186] width 13 height 17
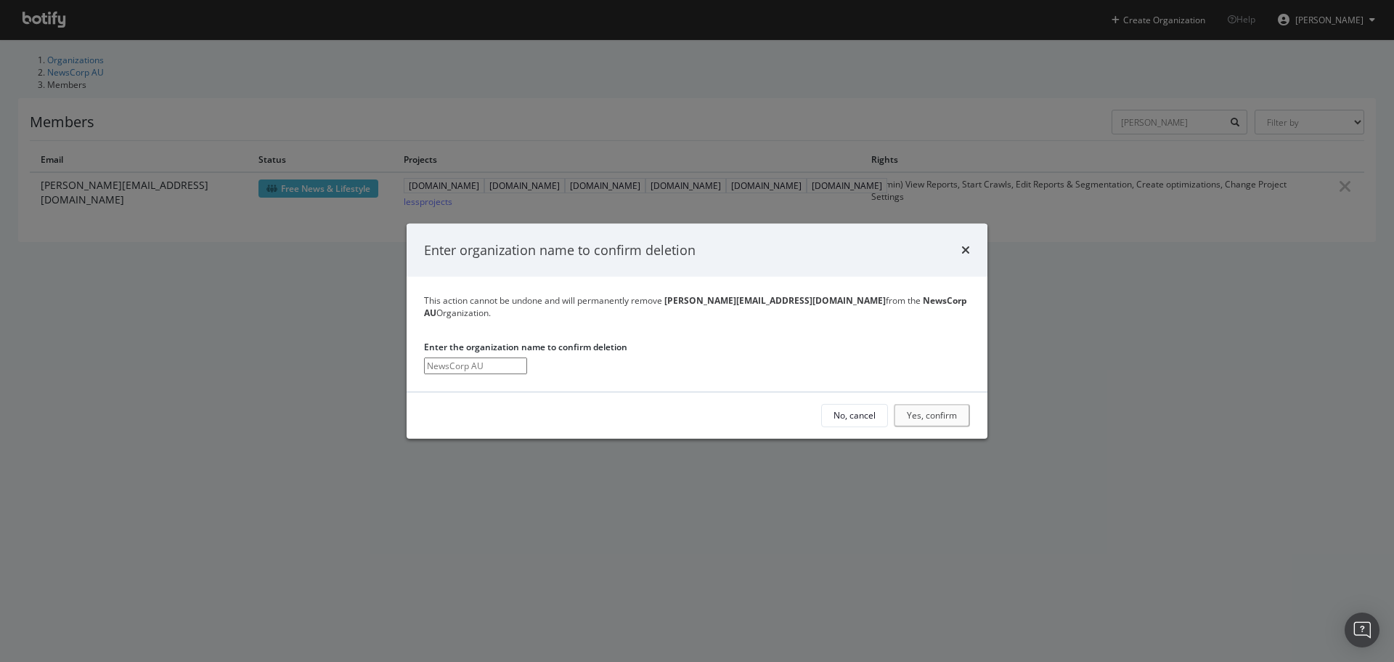
click at [527, 366] on input "modal" at bounding box center [475, 365] width 103 height 17
type input "NewsCorp AU"
click at [932, 415] on div "Yes, confirm" at bounding box center [932, 415] width 50 height 12
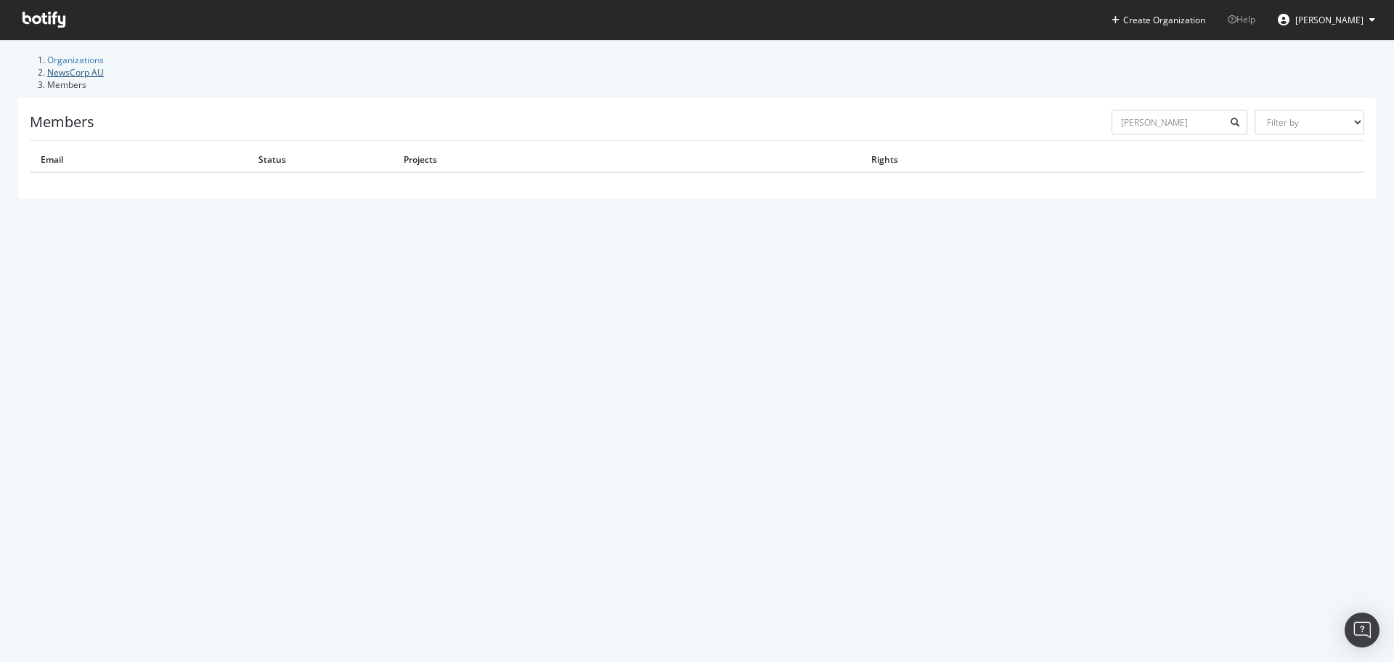
click at [104, 71] on link "NewsCorp AU" at bounding box center [75, 72] width 57 height 12
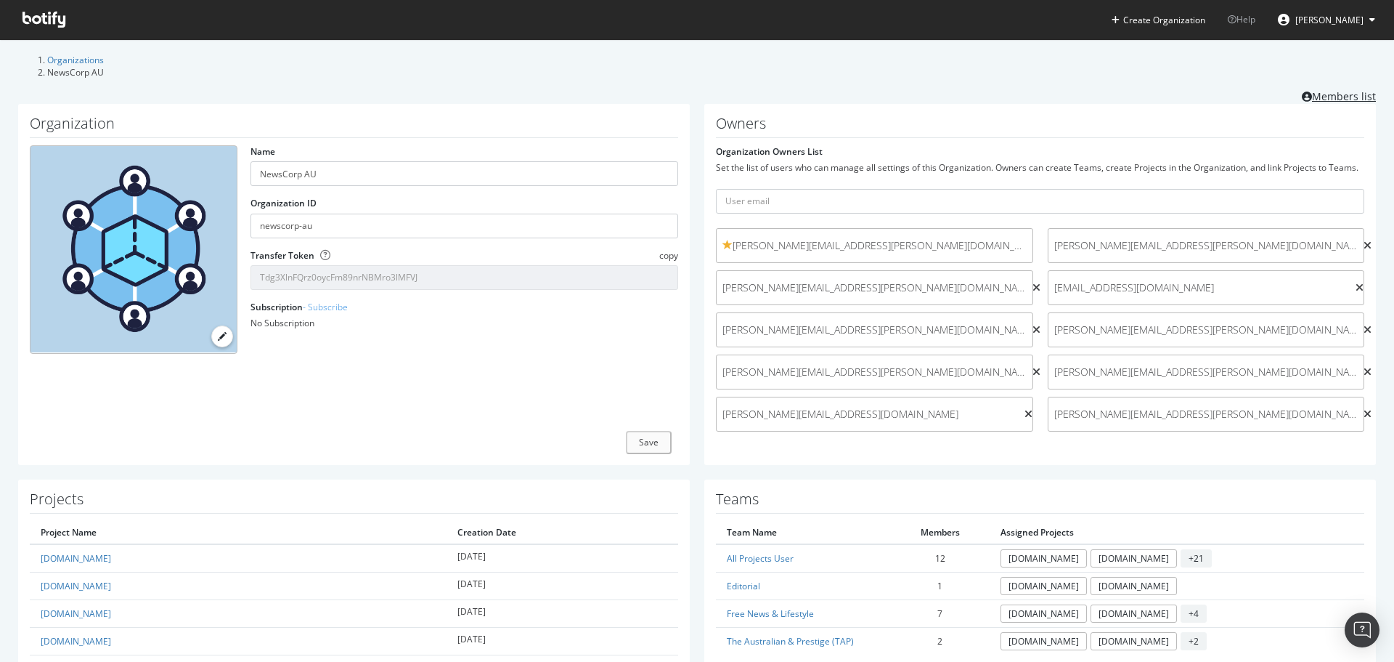
click at [1317, 97] on link "Members list" at bounding box center [1339, 95] width 74 height 18
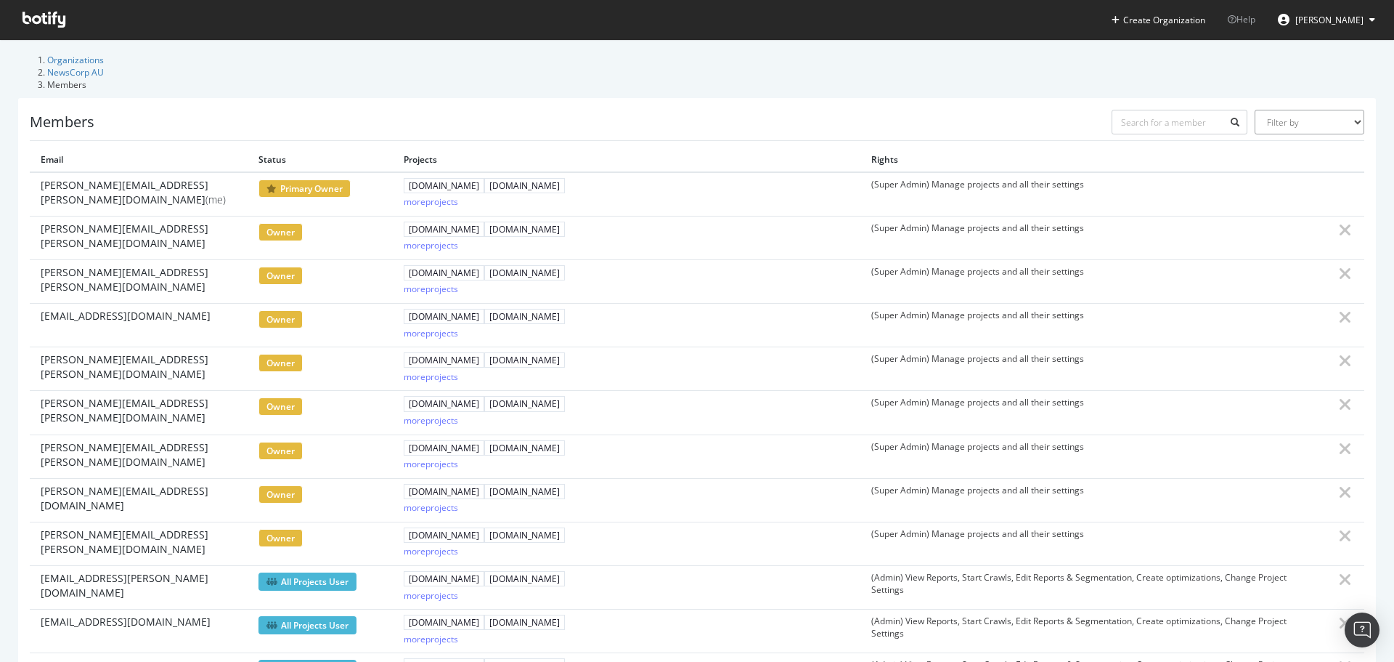
click at [1277, 110] on select "Filter by Primary Owner Owner Member Admin Collaborator Guest Collaborator" at bounding box center [1310, 122] width 110 height 25
click at [104, 66] on link "NewsCorp AU" at bounding box center [75, 72] width 57 height 12
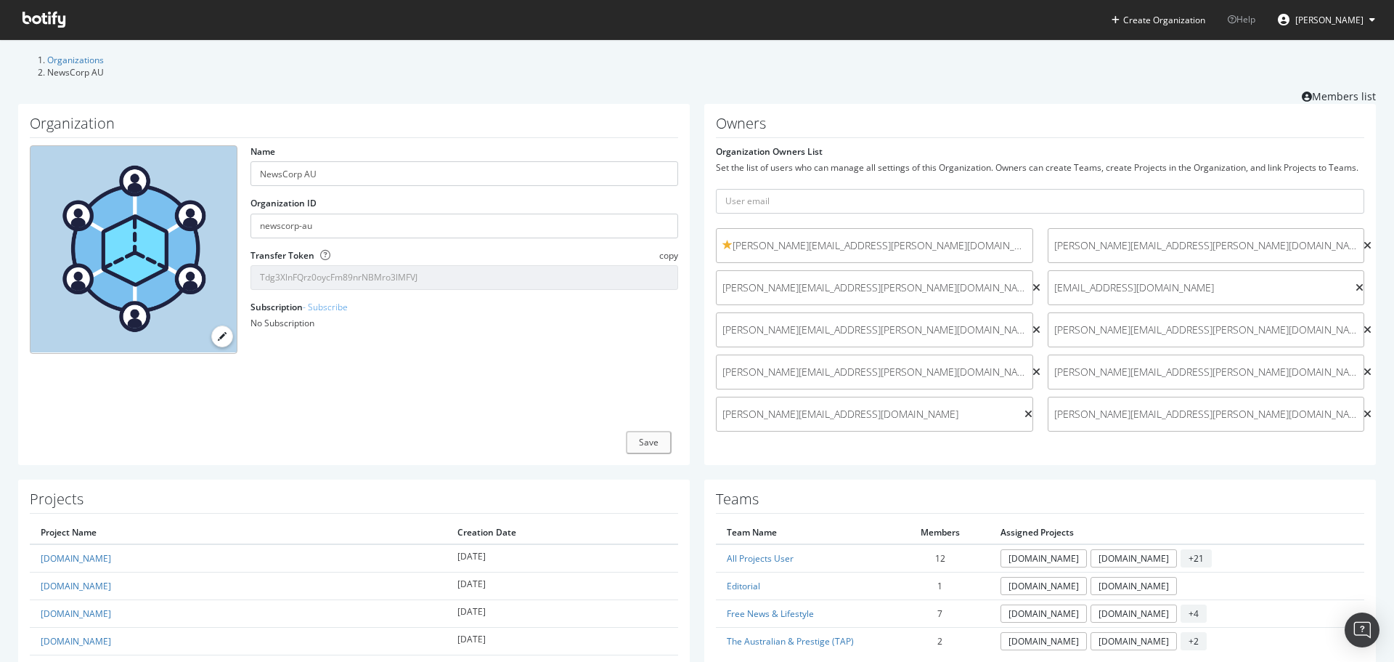
scroll to position [291, 0]
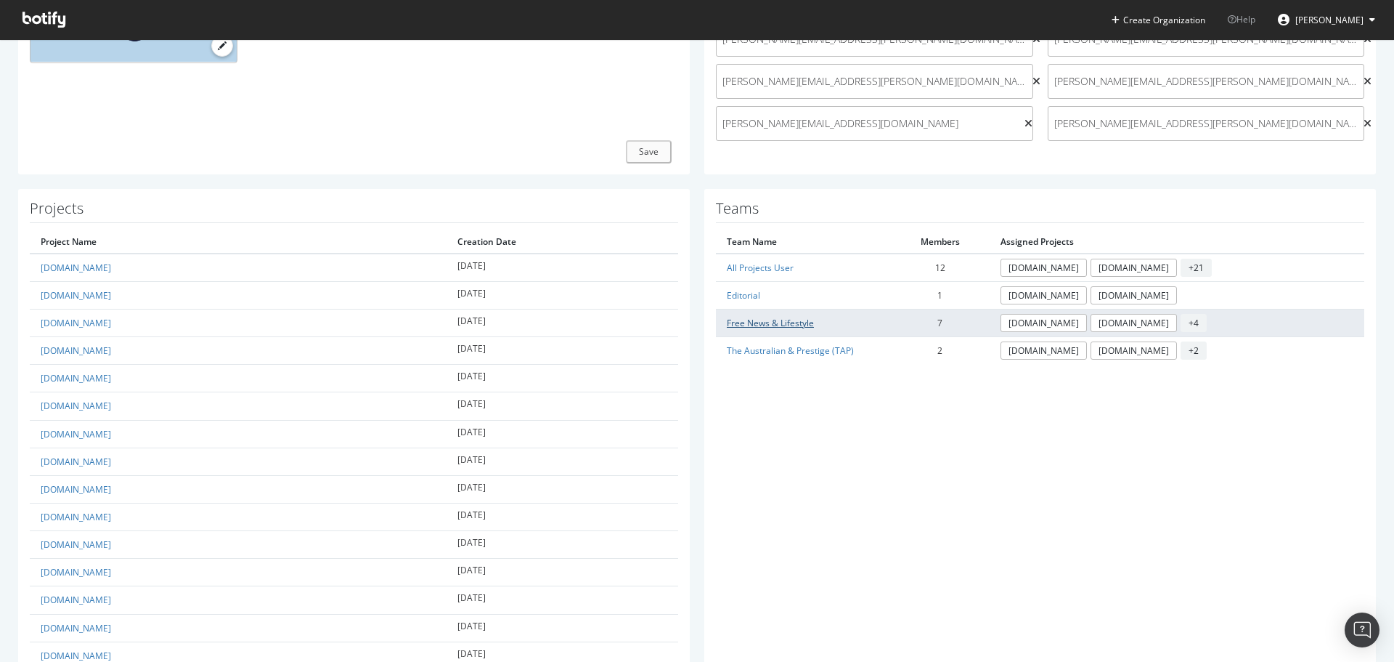
click at [780, 329] on link "Free News & Lifestyle" at bounding box center [770, 323] width 87 height 12
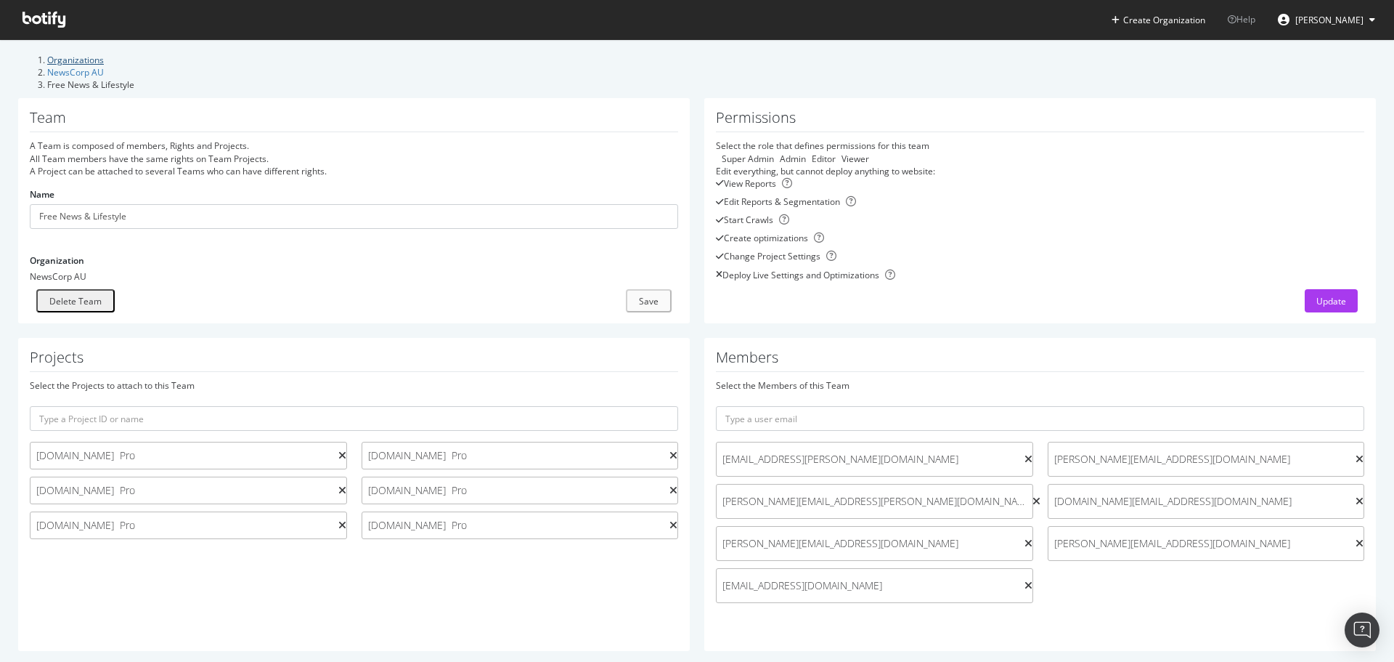
click at [101, 60] on link "Organizations" at bounding box center [75, 60] width 57 height 12
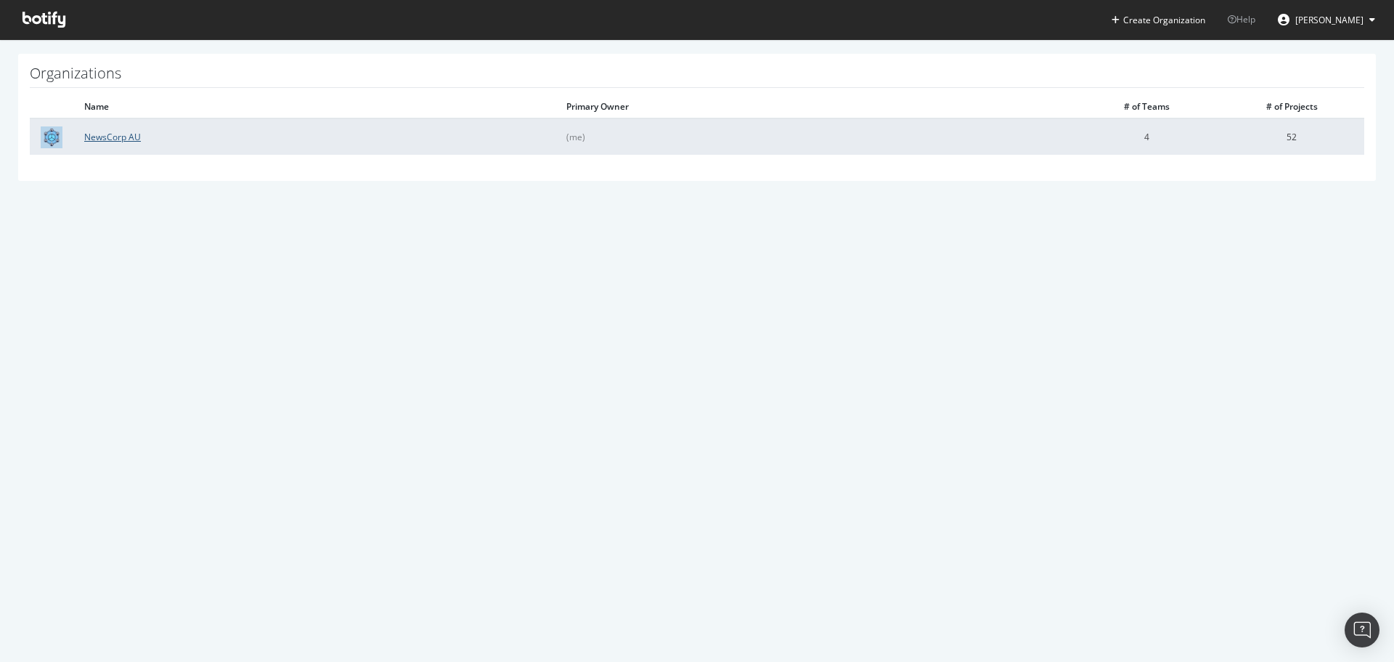
click at [139, 137] on link "NewsCorp AU" at bounding box center [112, 137] width 57 height 12
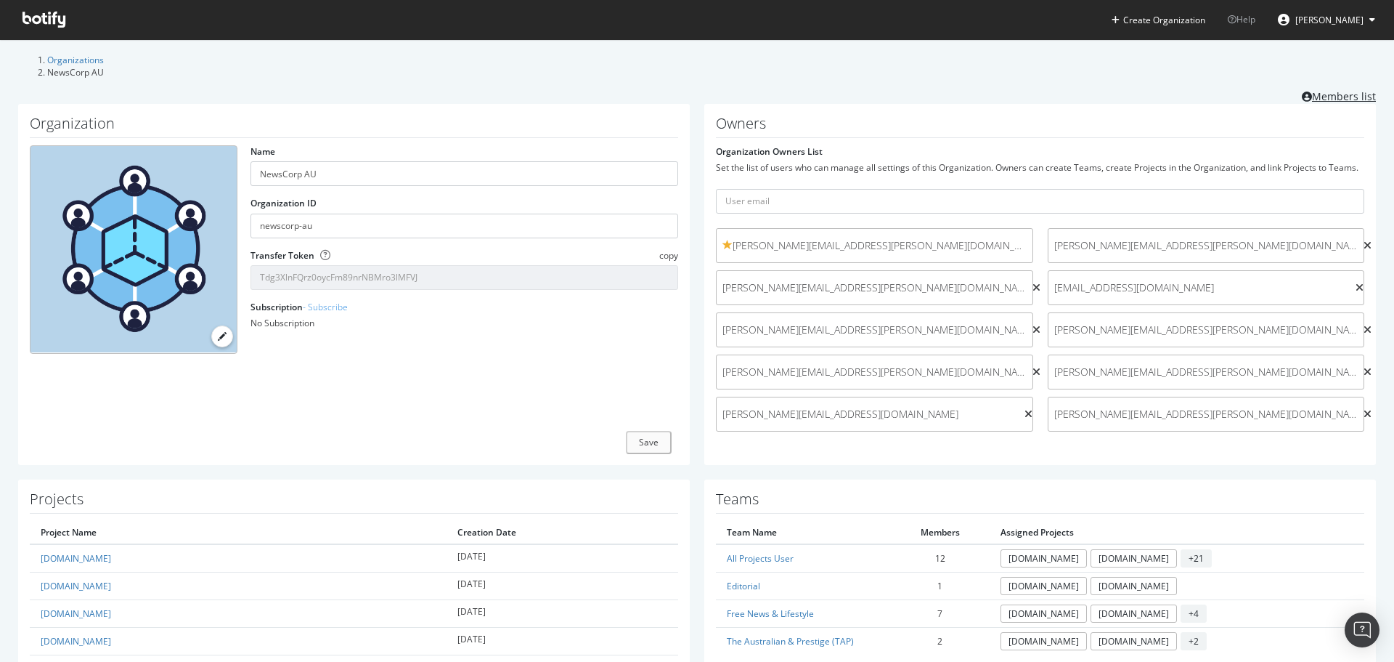
click at [1319, 92] on link "Members list" at bounding box center [1339, 95] width 74 height 18
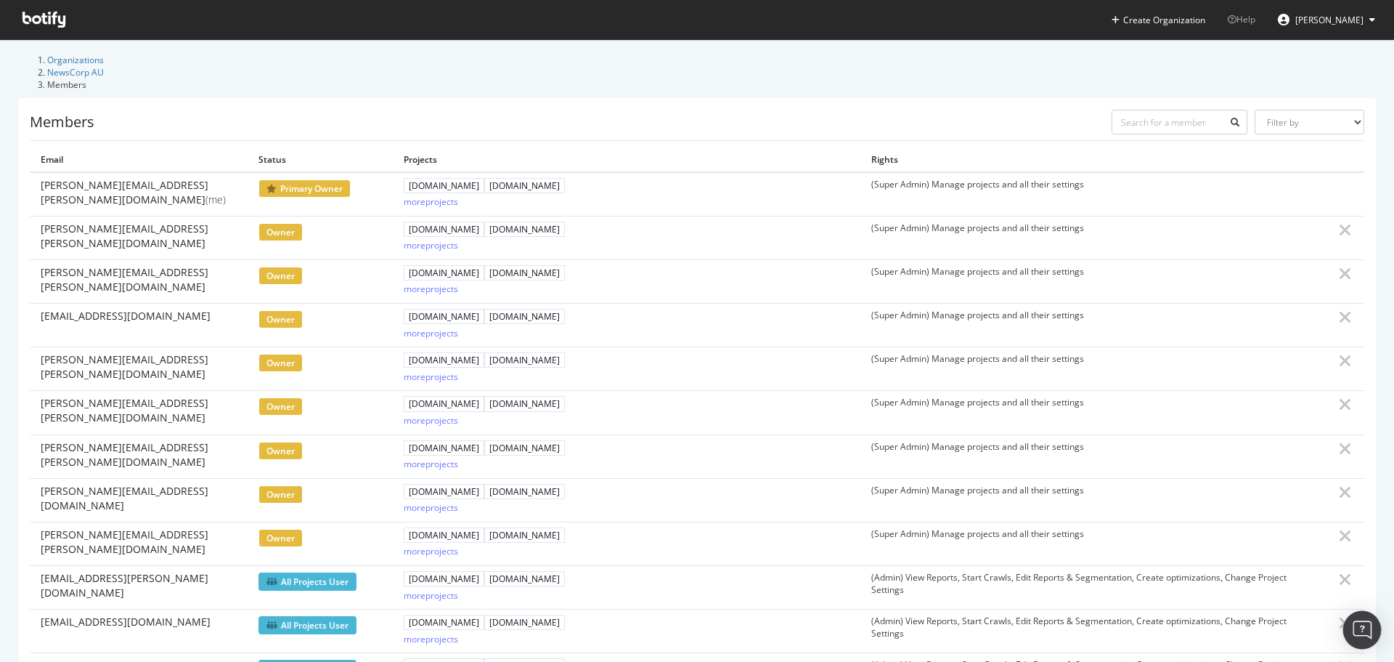
click at [1367, 617] on div "Open Intercom Messenger" at bounding box center [1363, 630] width 38 height 38
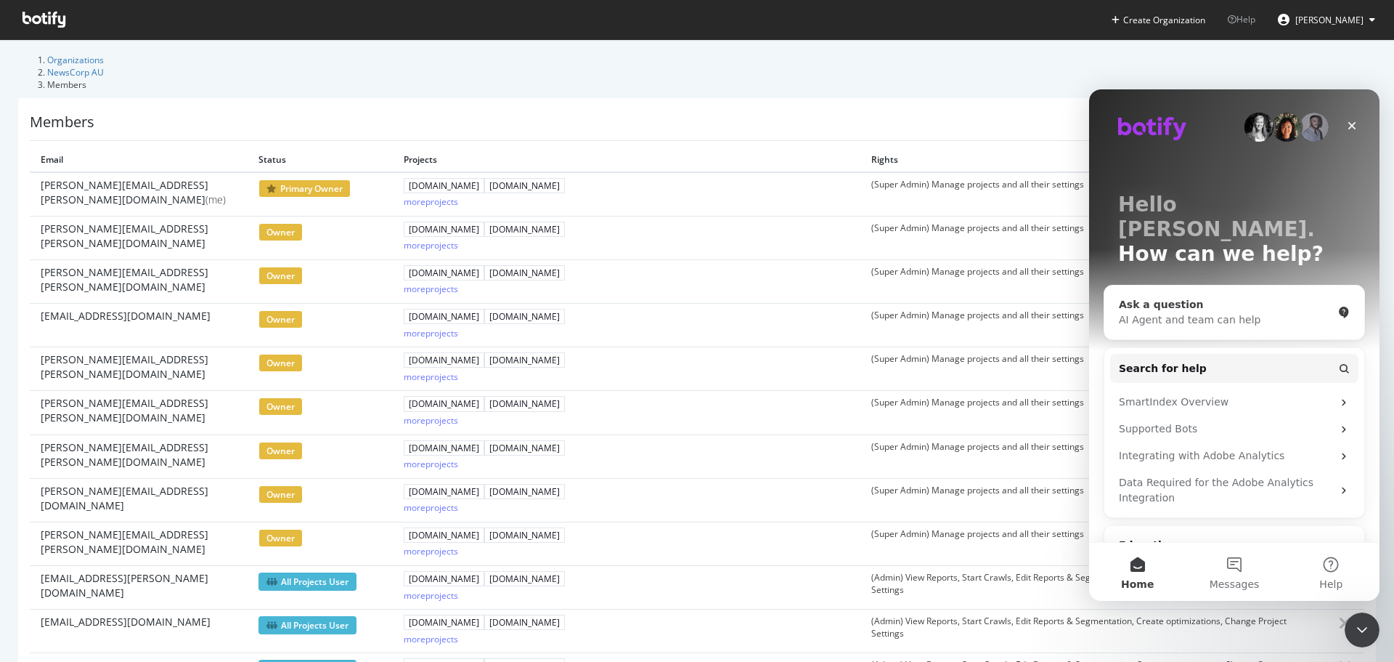
click at [1169, 312] on div "AI Agent and team can help" at bounding box center [1226, 319] width 214 height 15
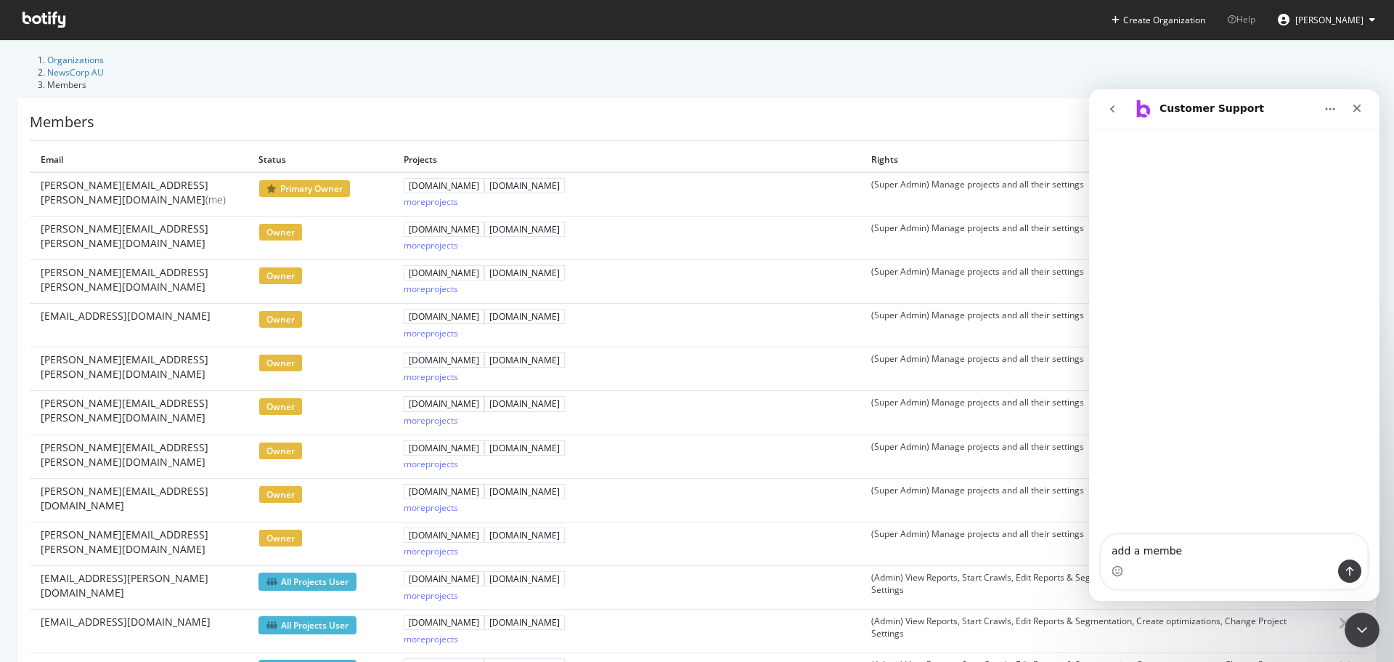
type textarea "add a member"
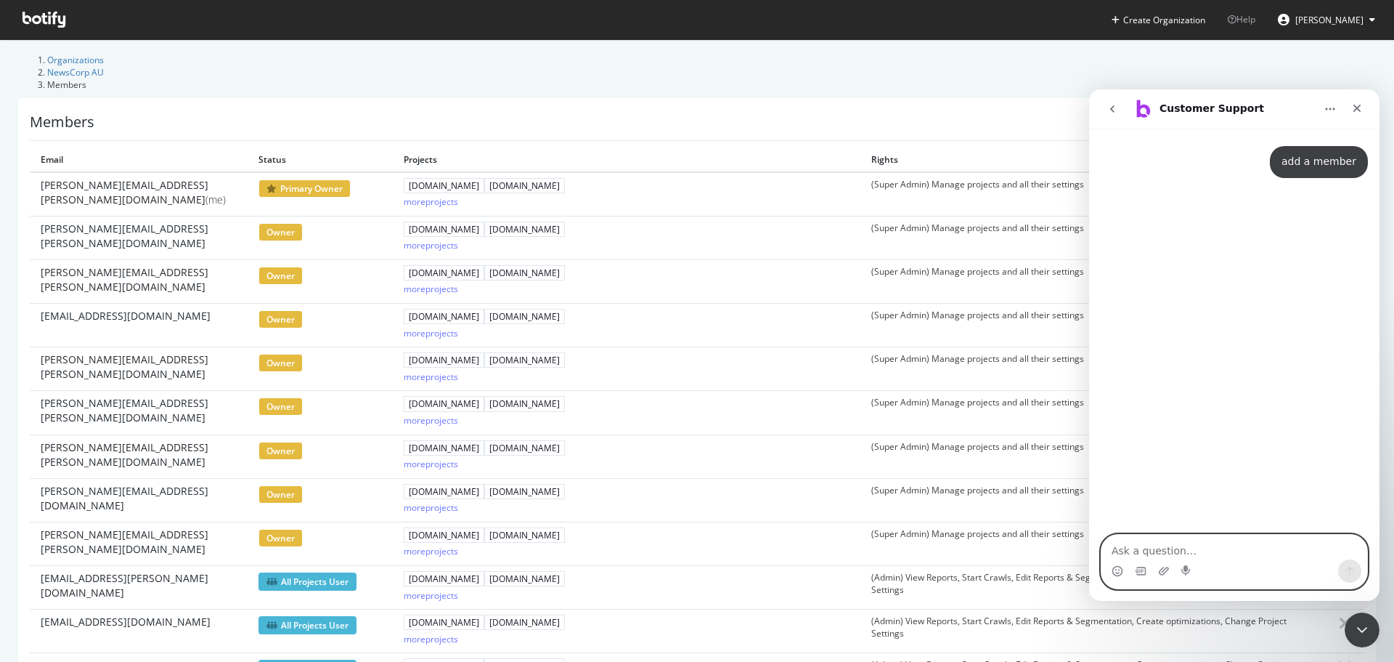
drag, startPoint x: 1198, startPoint y: 549, endPoint x: 1252, endPoint y: 264, distance: 289.7
click at [1198, 549] on textarea "Ask a question…" at bounding box center [1235, 547] width 266 height 25
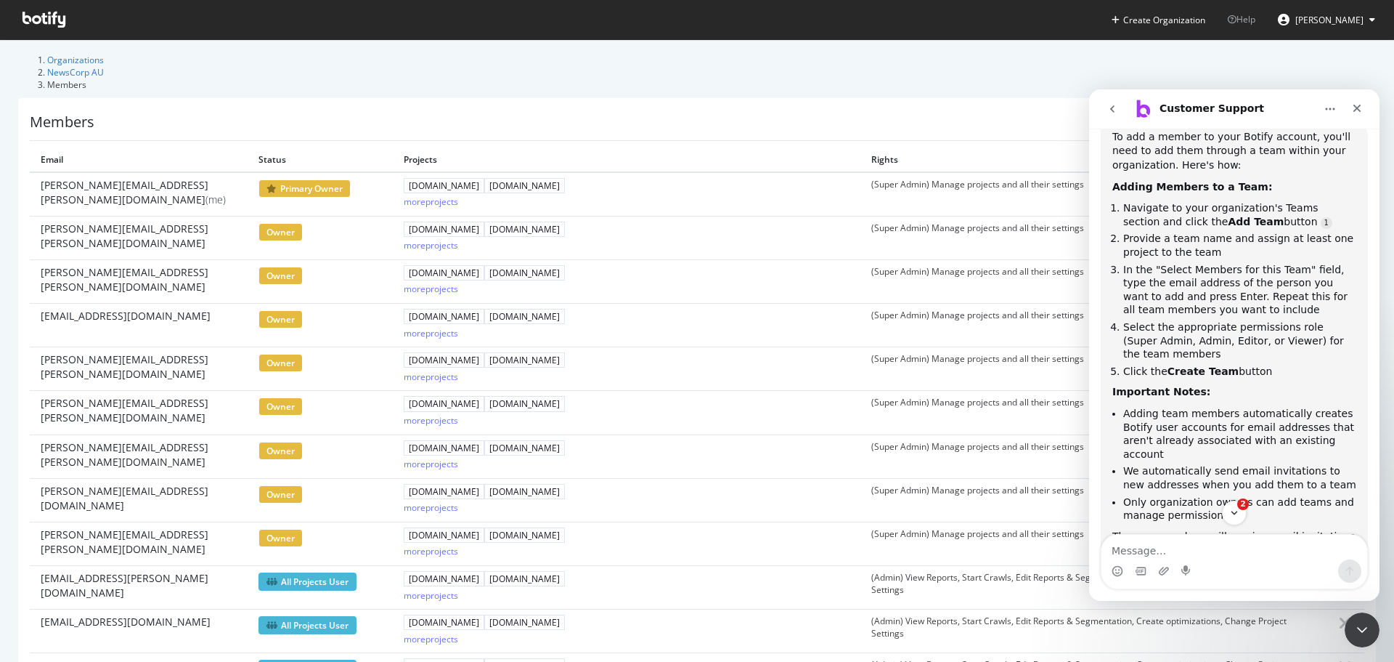
scroll to position [322, 0]
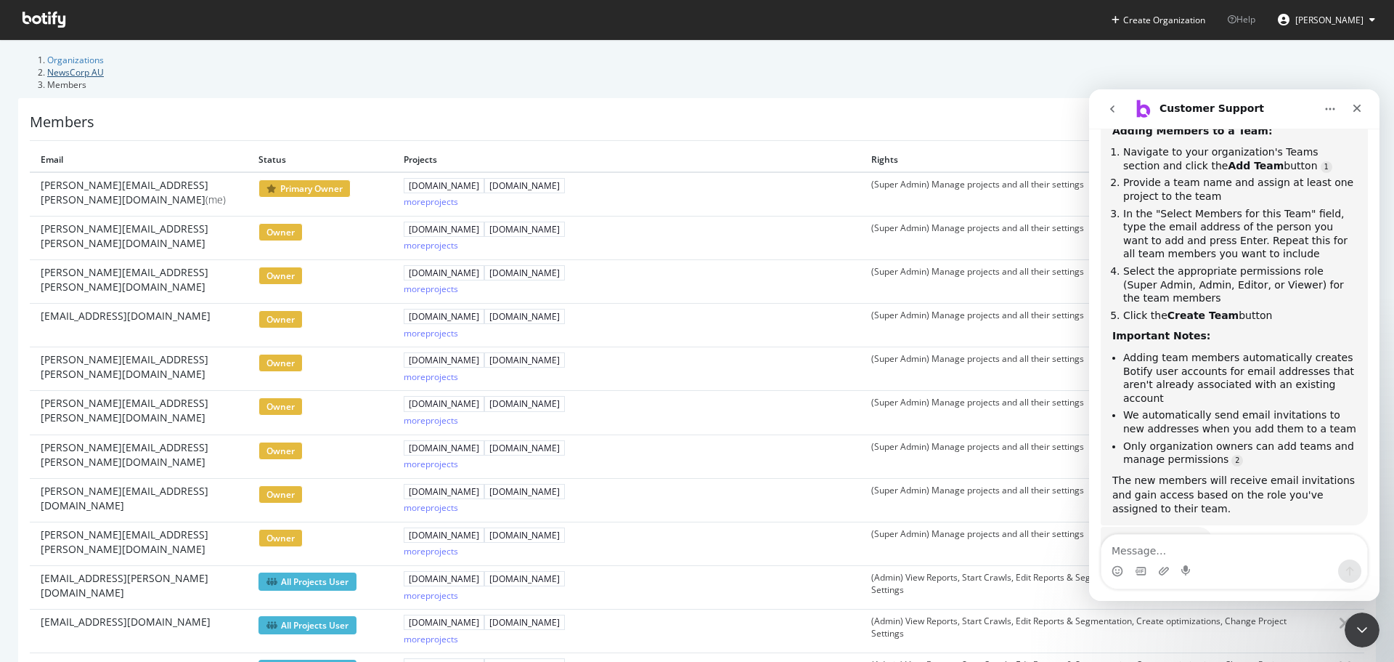
drag, startPoint x: 155, startPoint y: 142, endPoint x: 179, endPoint y: 65, distance: 80.4
click at [104, 66] on link "NewsCorp AU" at bounding box center [75, 72] width 57 height 12
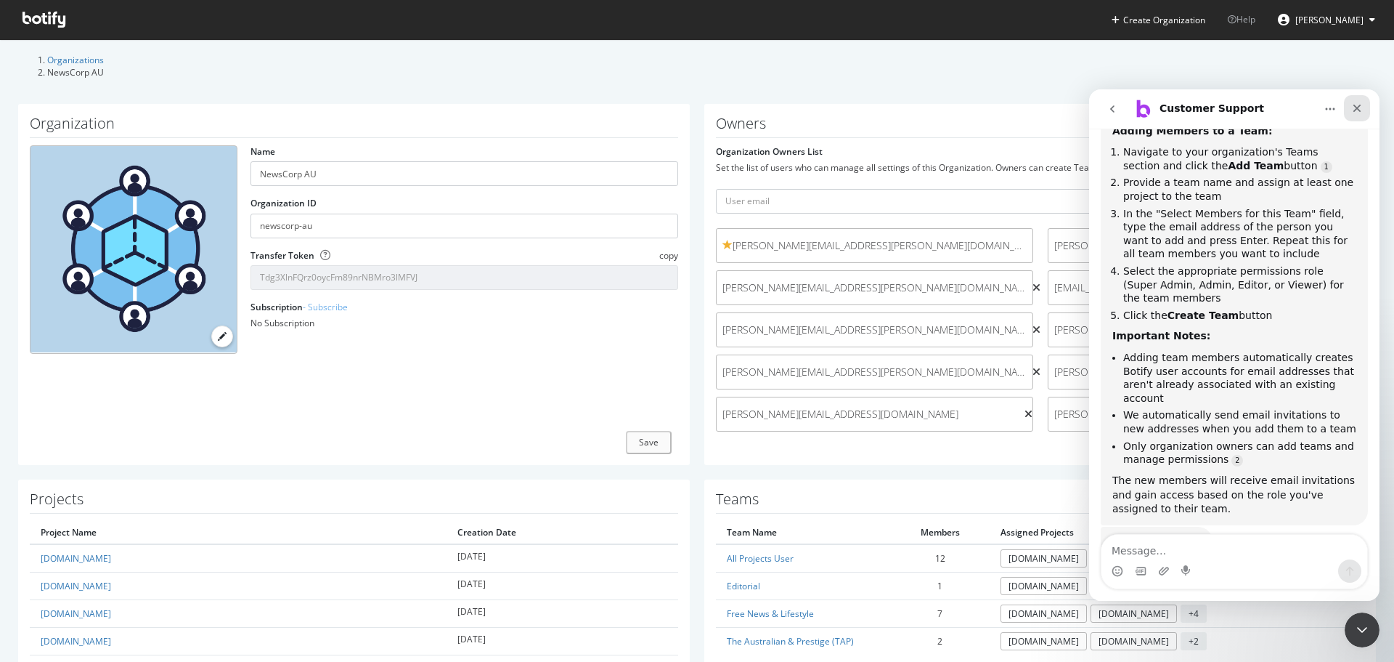
click at [1357, 107] on icon "Close" at bounding box center [1358, 109] width 8 height 8
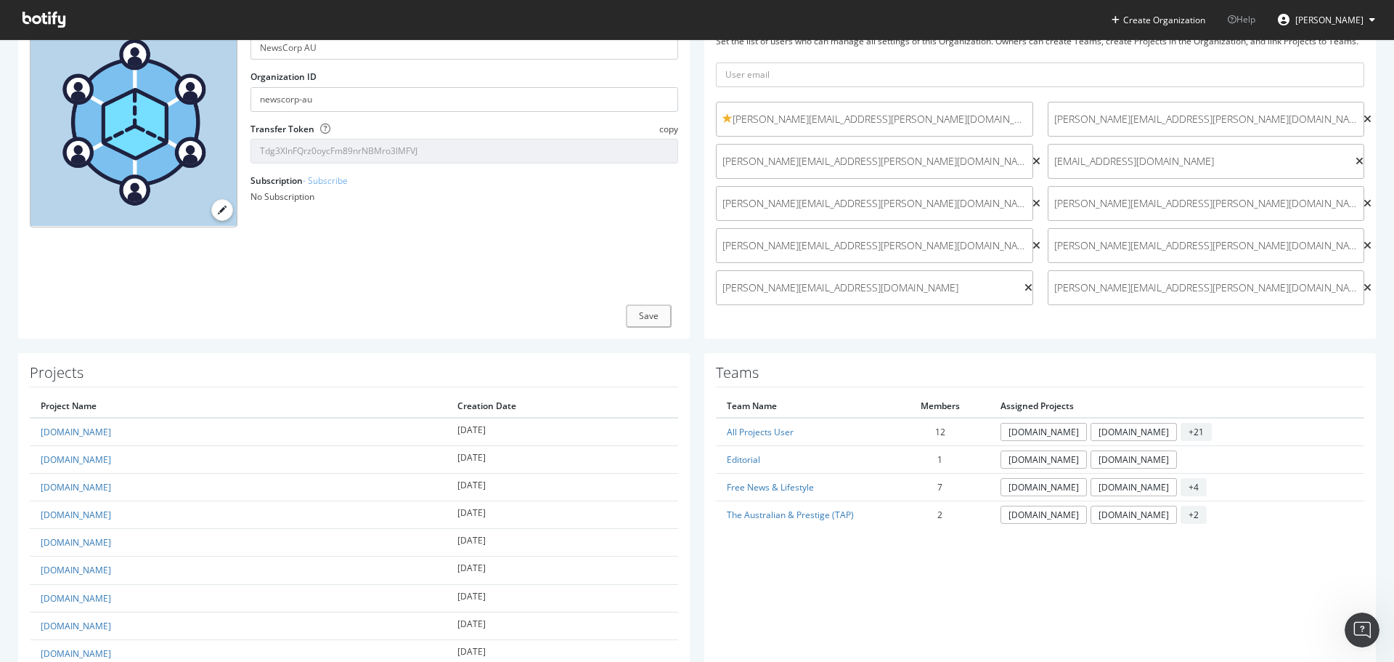
scroll to position [291, 0]
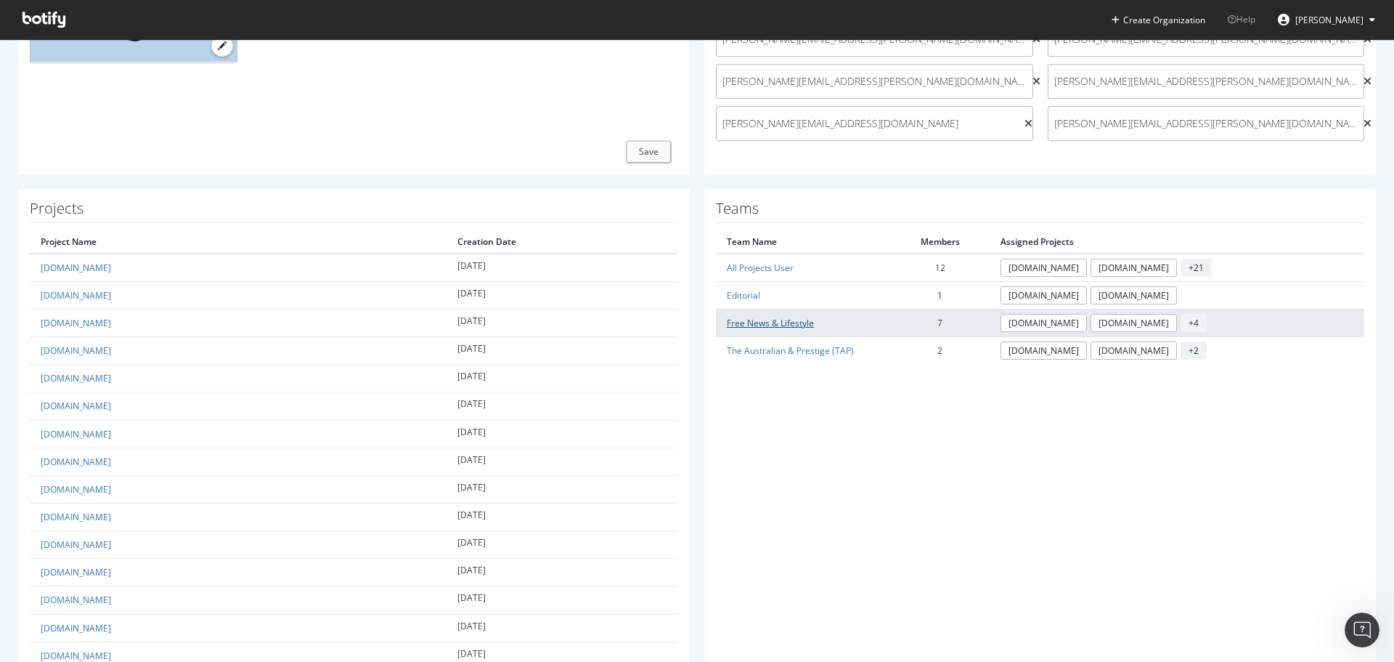
click at [761, 326] on link "Free News & Lifestyle" at bounding box center [770, 323] width 87 height 12
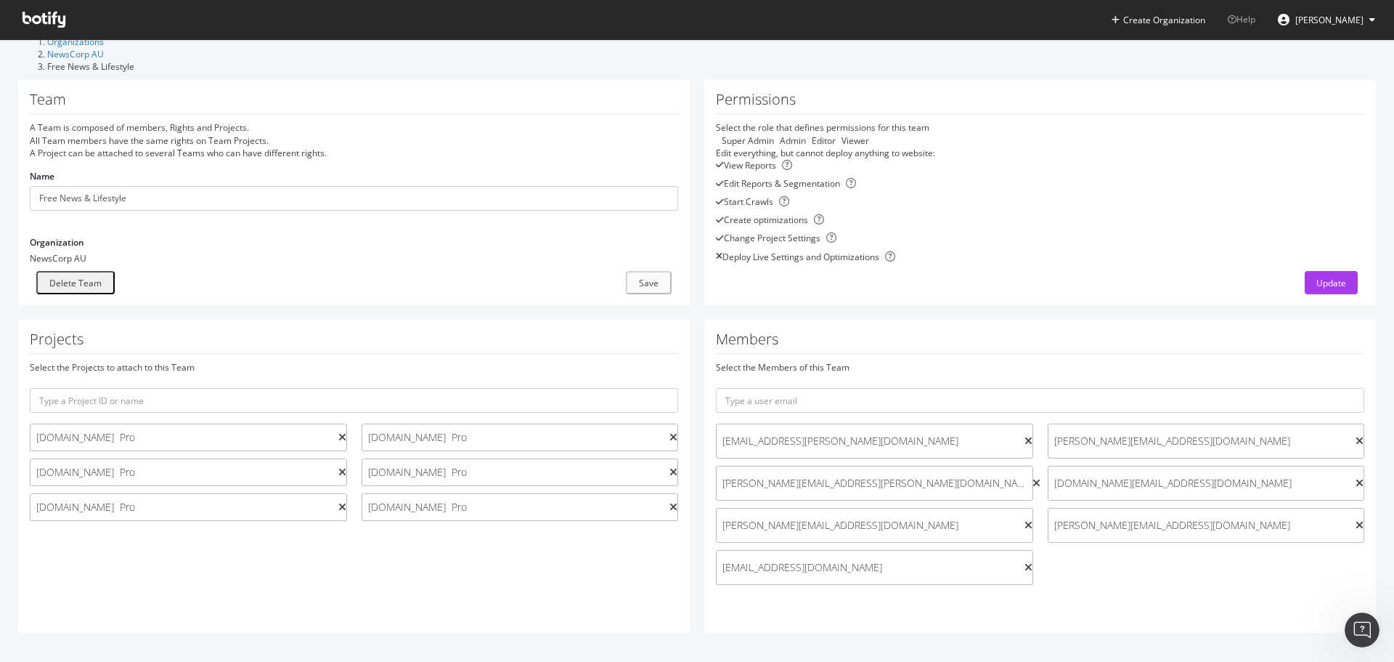
scroll to position [25, 0]
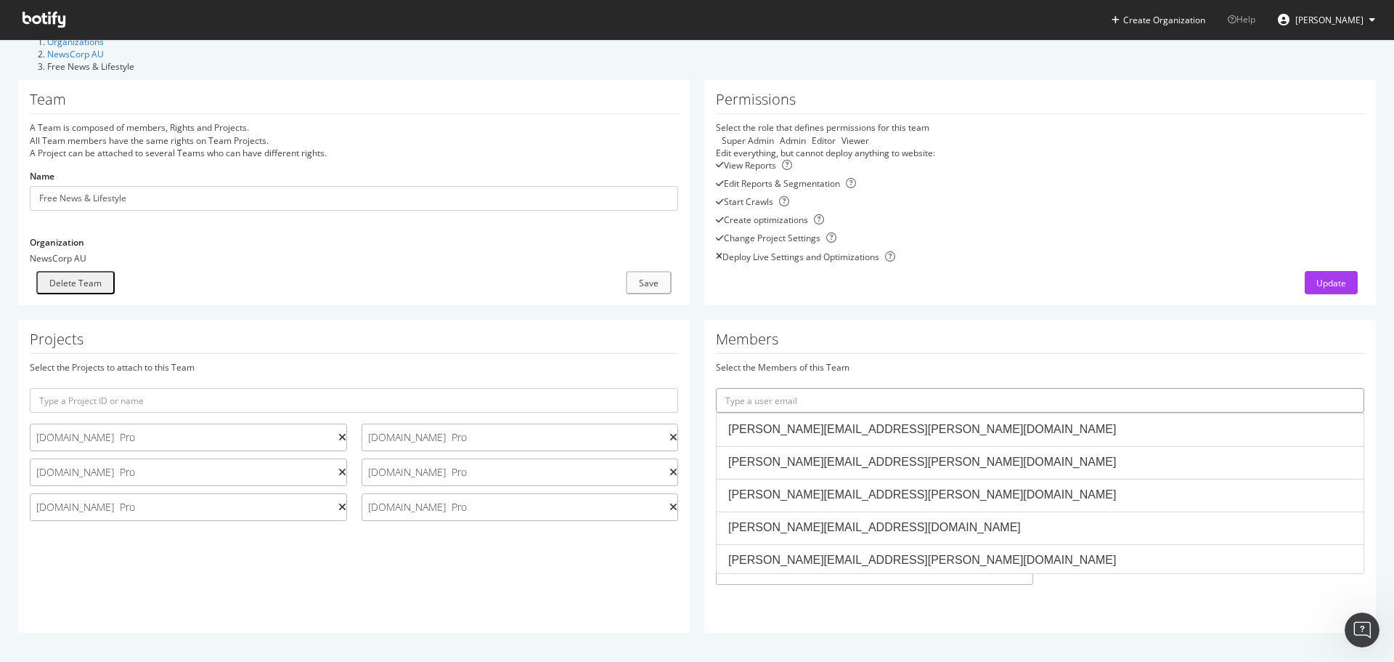
click at [794, 401] on input "text" at bounding box center [1040, 400] width 649 height 25
paste input "james.he@news.com.au"
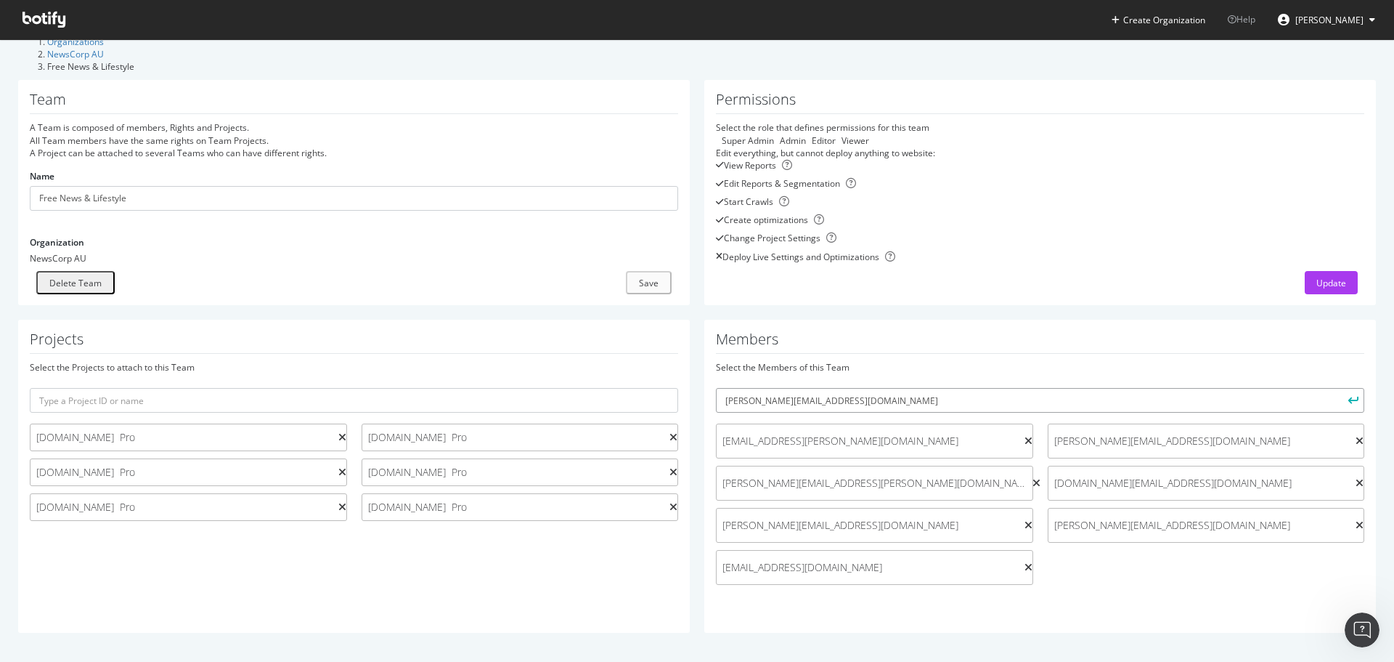
click at [1340, 388] on button "submit" at bounding box center [1352, 400] width 25 height 25
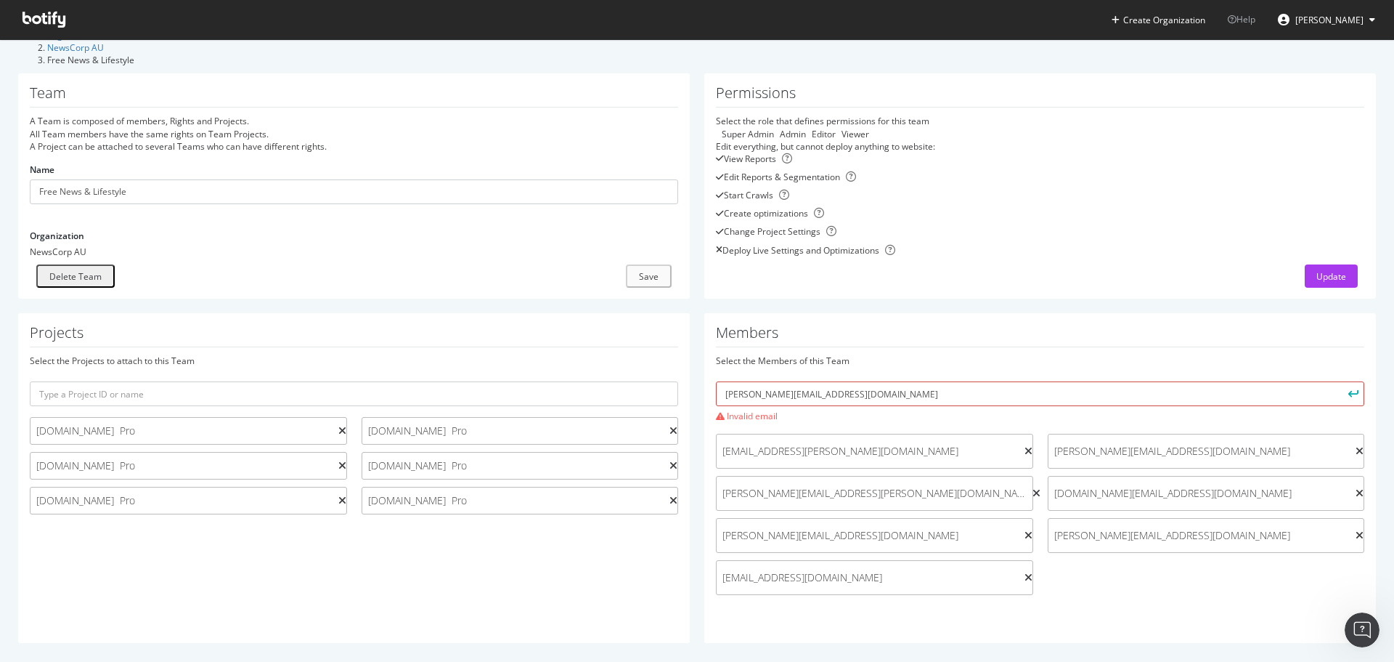
click at [876, 398] on input "james.he@news.com.au" at bounding box center [1040, 393] width 649 height 25
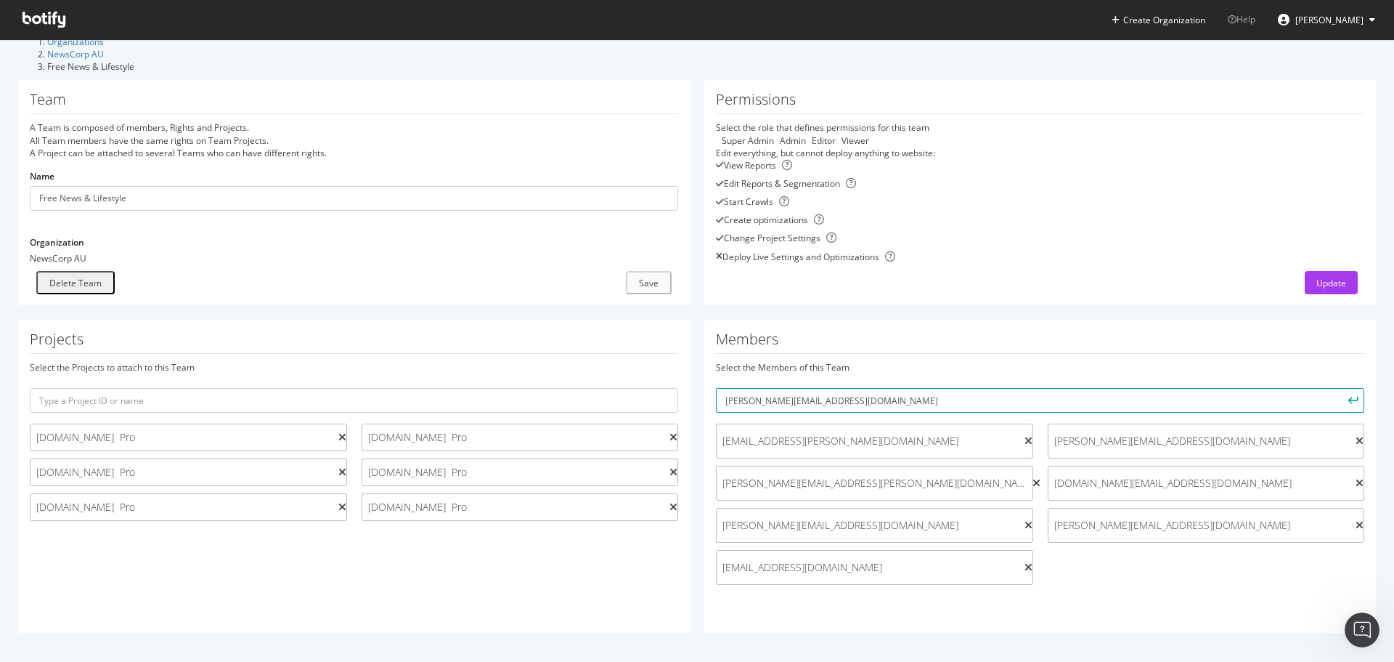
type input "james.he@news.com.au"
click at [1340, 388] on button "submit" at bounding box center [1352, 400] width 25 height 25
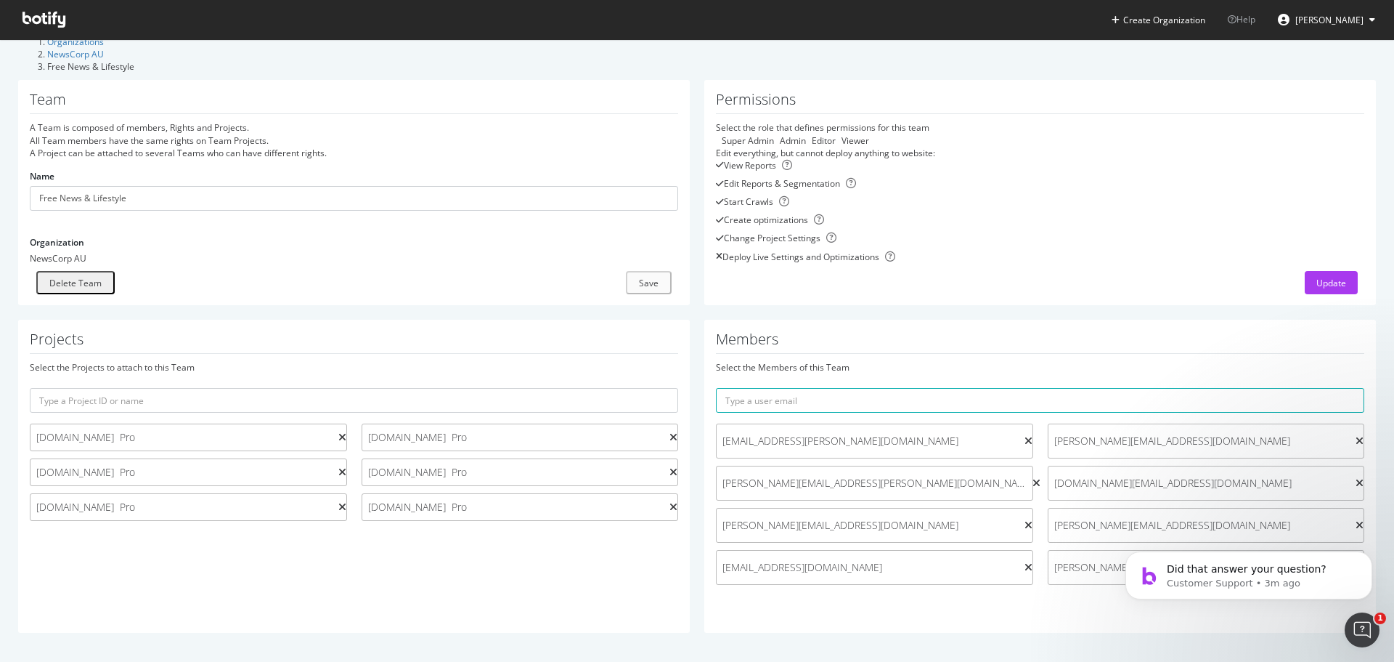
scroll to position [641, 0]
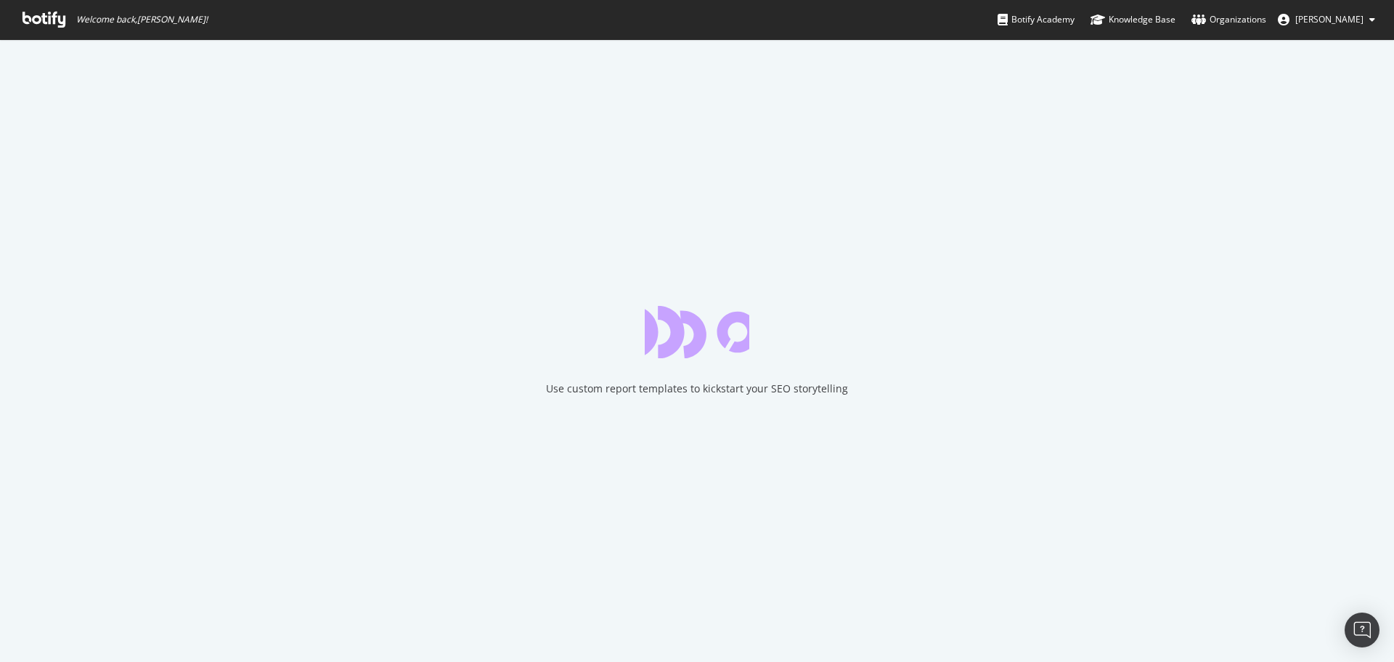
click at [39, 20] on icon at bounding box center [44, 20] width 43 height 16
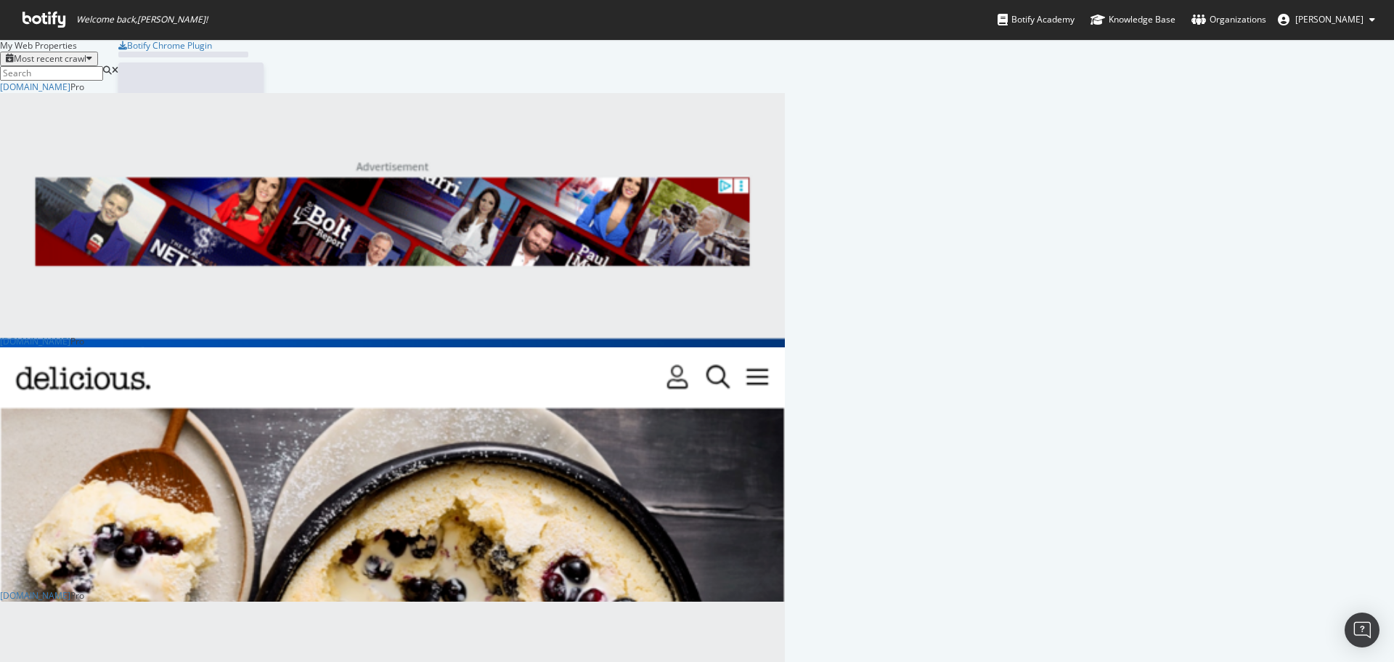
scroll to position [3572, 774]
click at [1296, 24] on span "Thomas Ashworth" at bounding box center [1330, 19] width 68 height 12
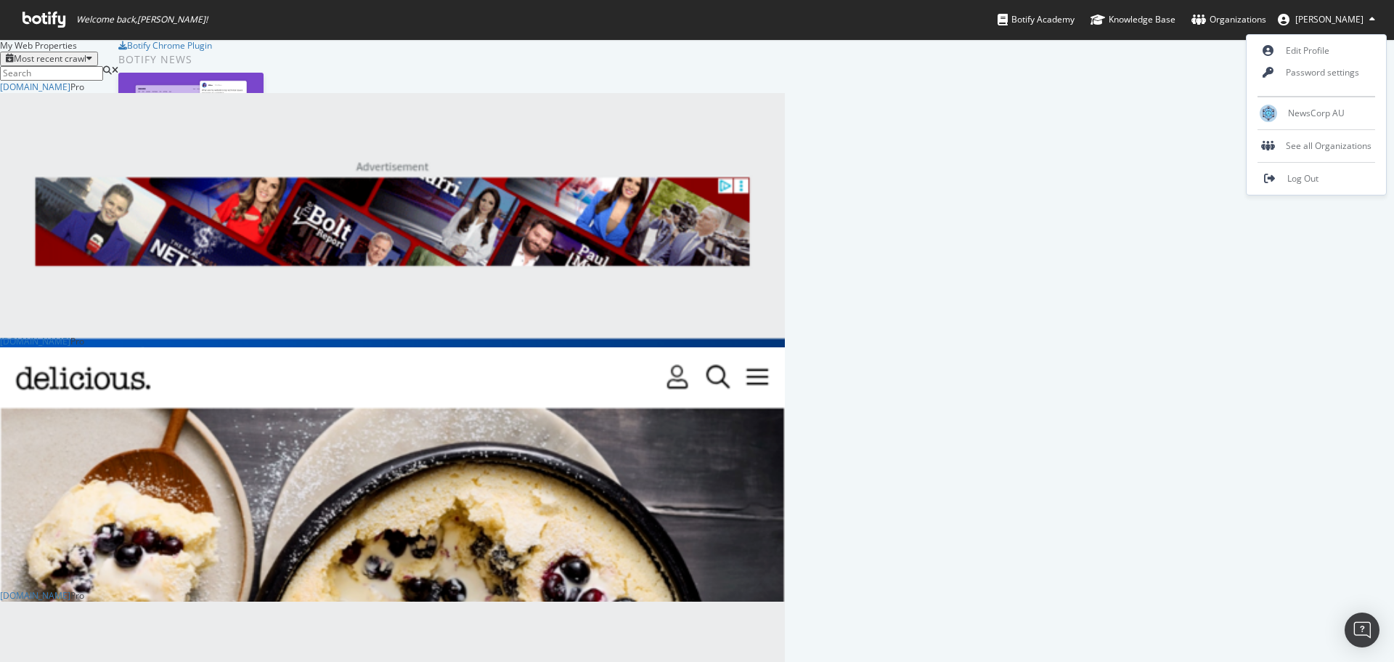
click at [1296, 24] on span "Thomas Ashworth" at bounding box center [1330, 19] width 68 height 12
click at [1305, 24] on span "Thomas Ashworth" at bounding box center [1330, 19] width 68 height 12
click at [1305, 113] on span "NewsCorp AU" at bounding box center [1316, 113] width 57 height 12
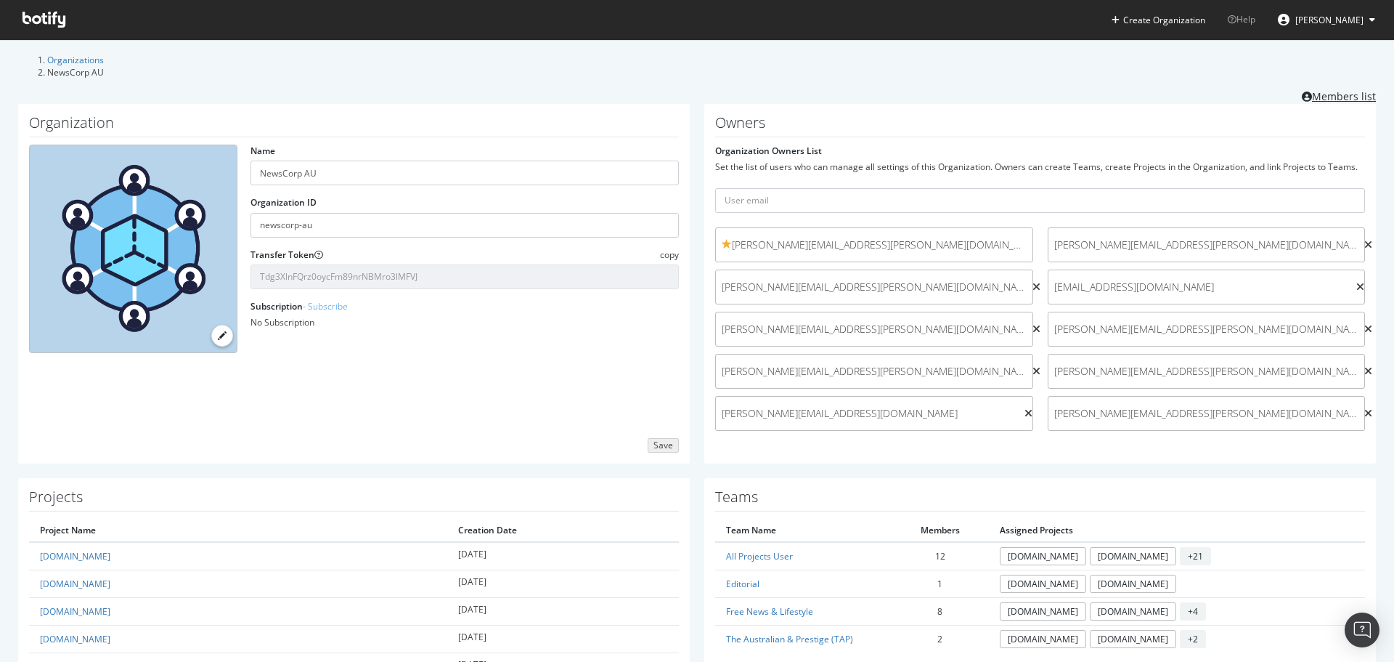
click at [1341, 92] on link "Members list" at bounding box center [1339, 95] width 74 height 18
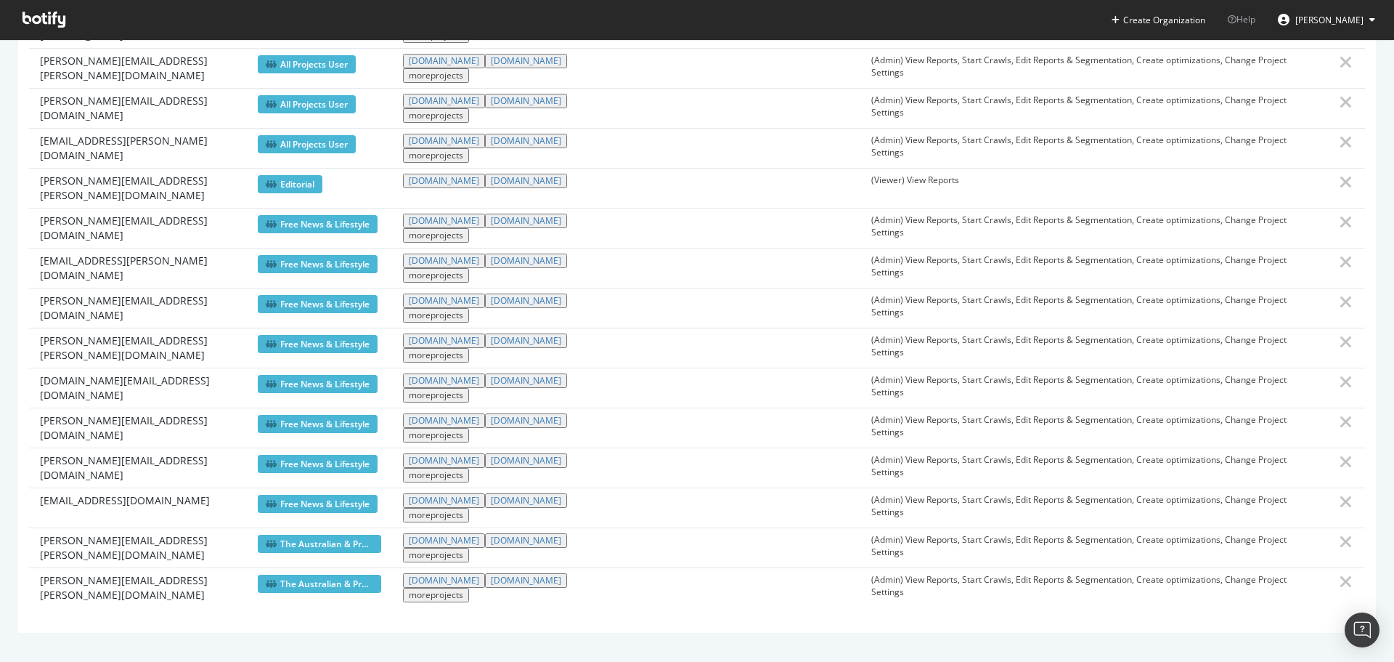
scroll to position [941, 0]
click at [1306, 19] on span "Thomas Ashworth" at bounding box center [1330, 20] width 68 height 12
click at [1301, 176] on span "Log Out" at bounding box center [1303, 178] width 31 height 12
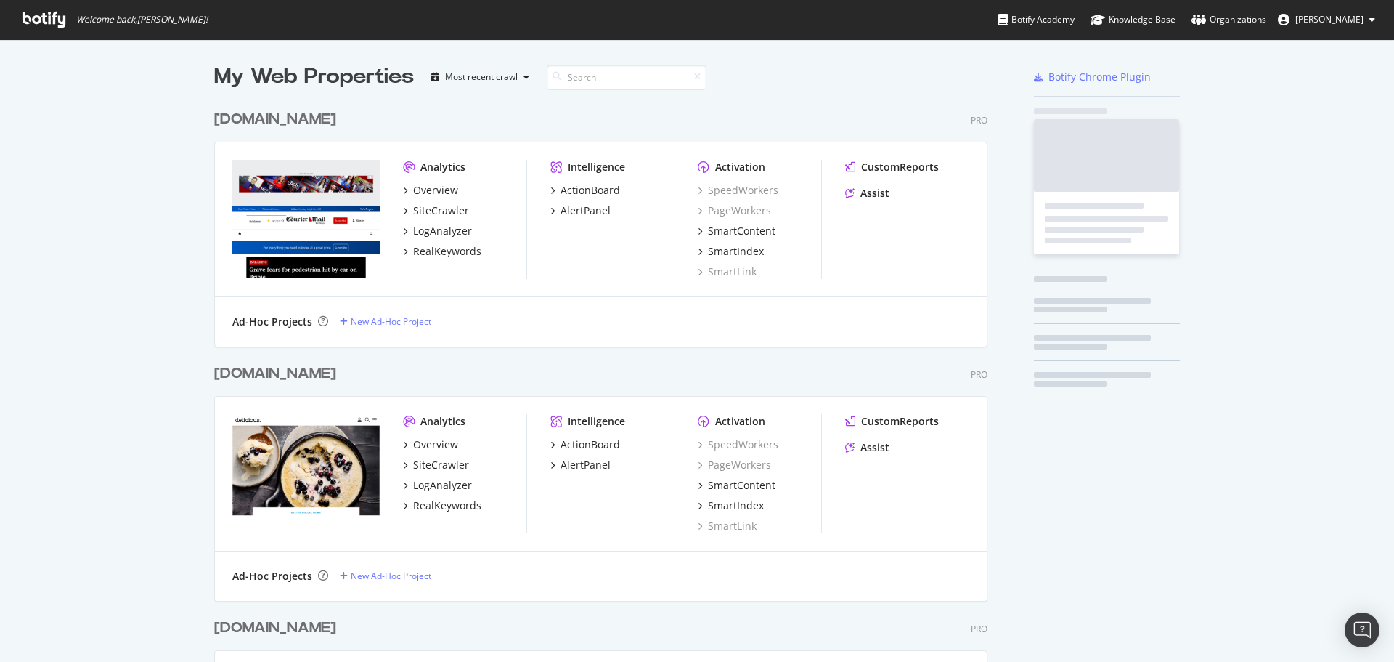
scroll to position [3572, 774]
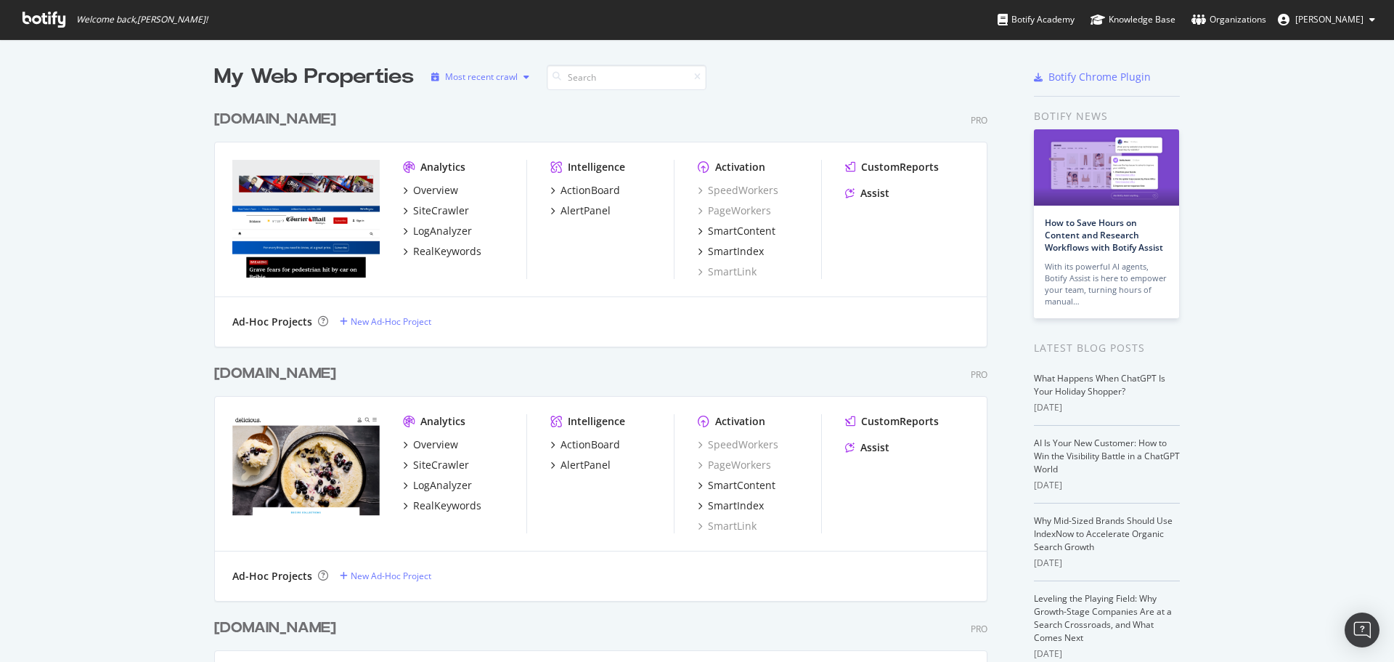
click at [494, 75] on div "Most recent crawl" at bounding box center [481, 77] width 73 height 9
click at [1312, 23] on span "[PERSON_NAME]" at bounding box center [1330, 19] width 68 height 12
click at [1315, 73] on link "Password settings" at bounding box center [1316, 73] width 139 height 22
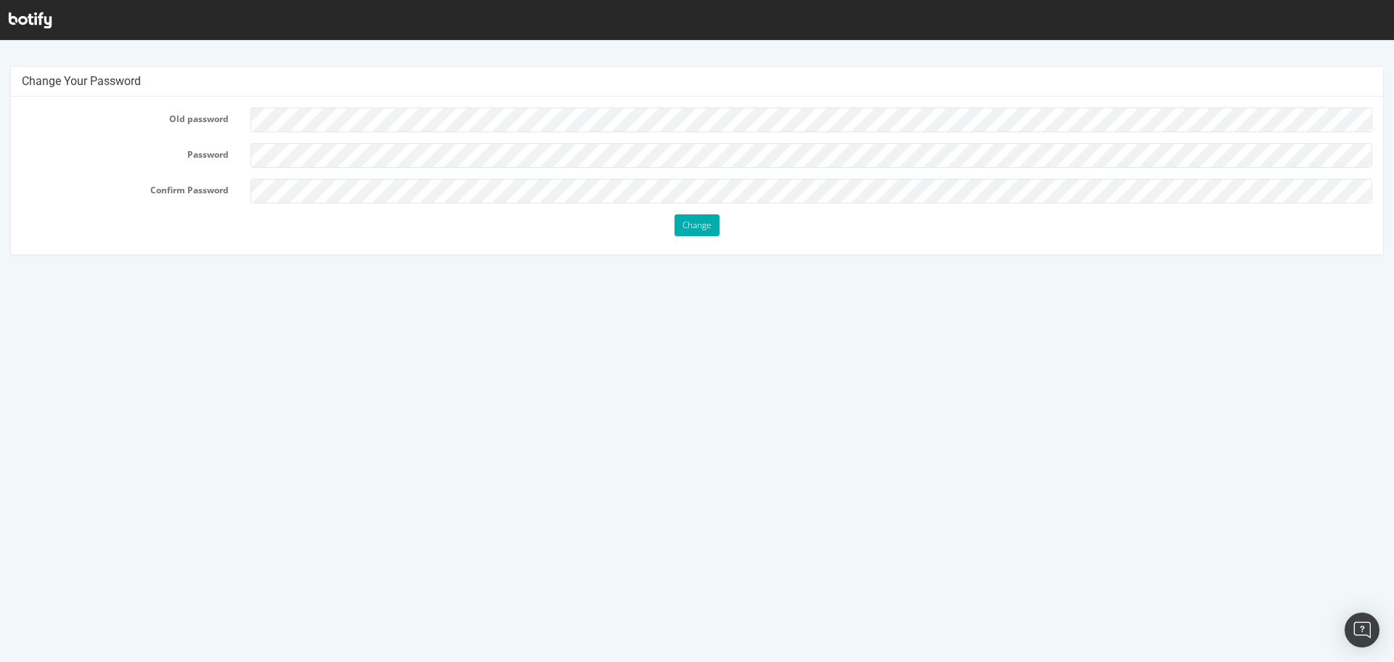
scroll to position [4, 0]
click at [27, 27] on icon at bounding box center [30, 20] width 43 height 16
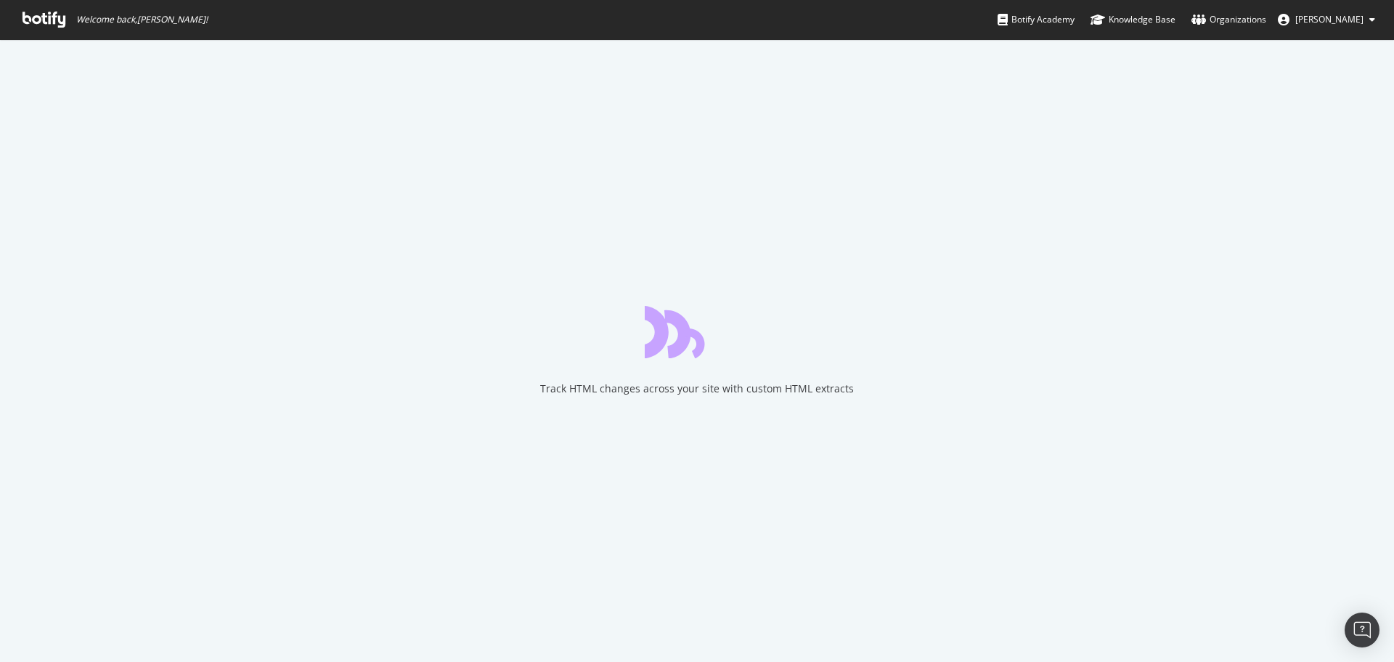
click at [1306, 20] on span "[PERSON_NAME]" at bounding box center [1330, 19] width 68 height 12
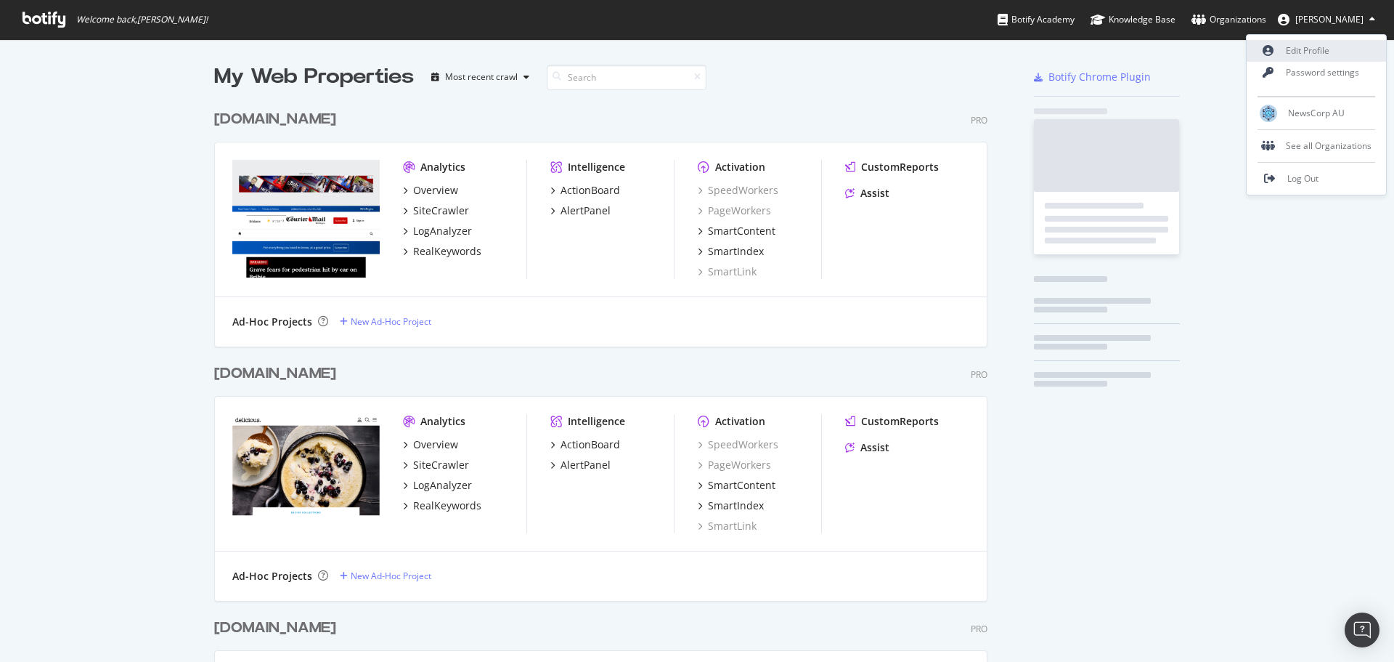
scroll to position [3572, 774]
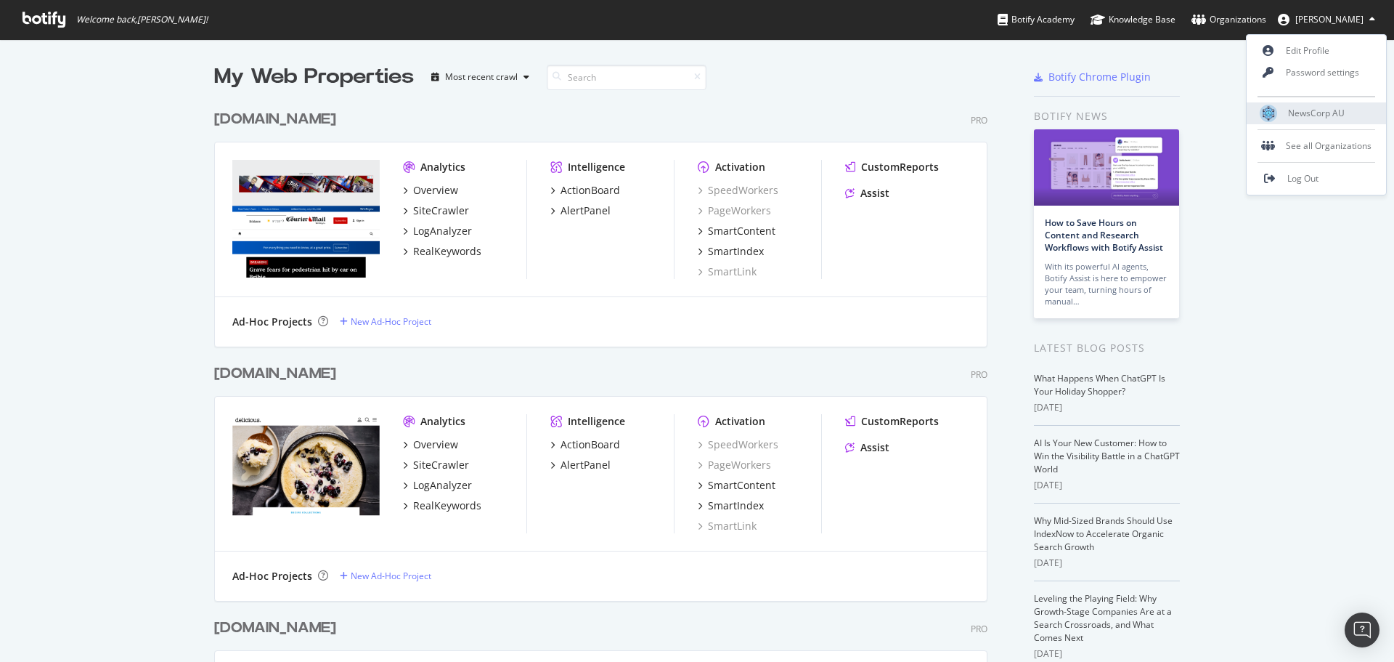
click at [1304, 120] on div "NewsCorp AU" at bounding box center [1316, 113] width 139 height 22
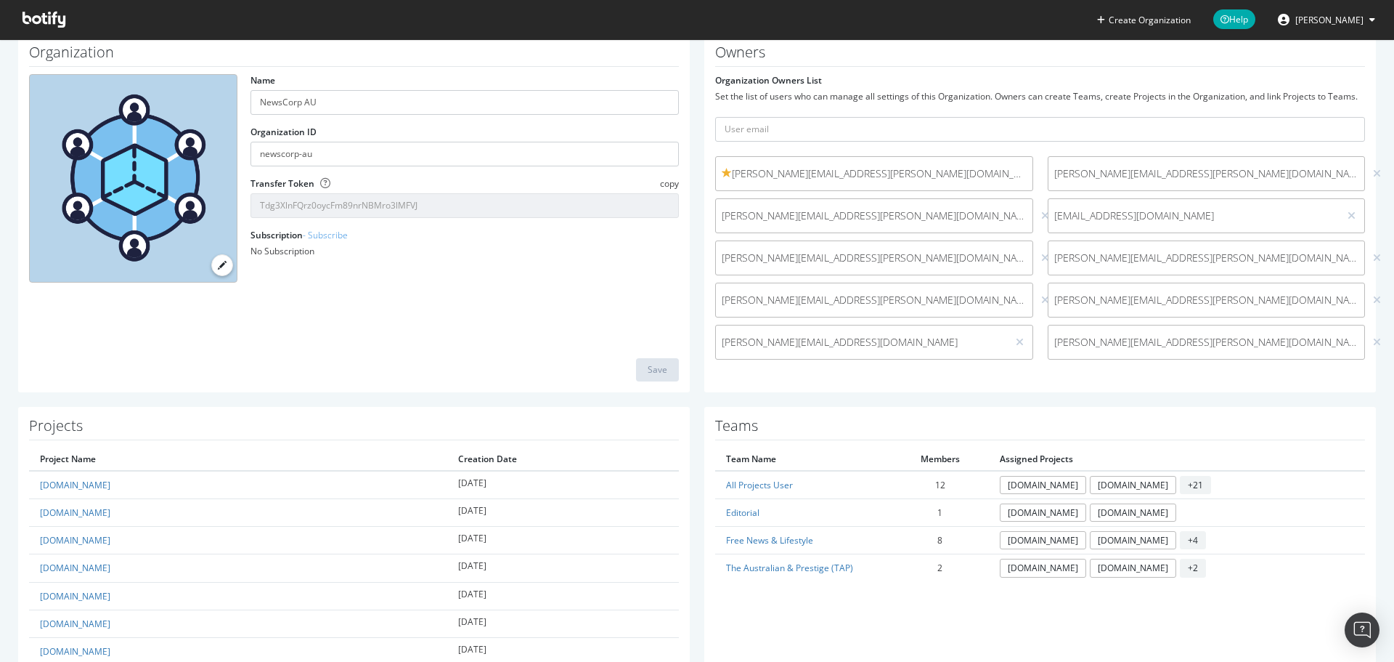
scroll to position [291, 0]
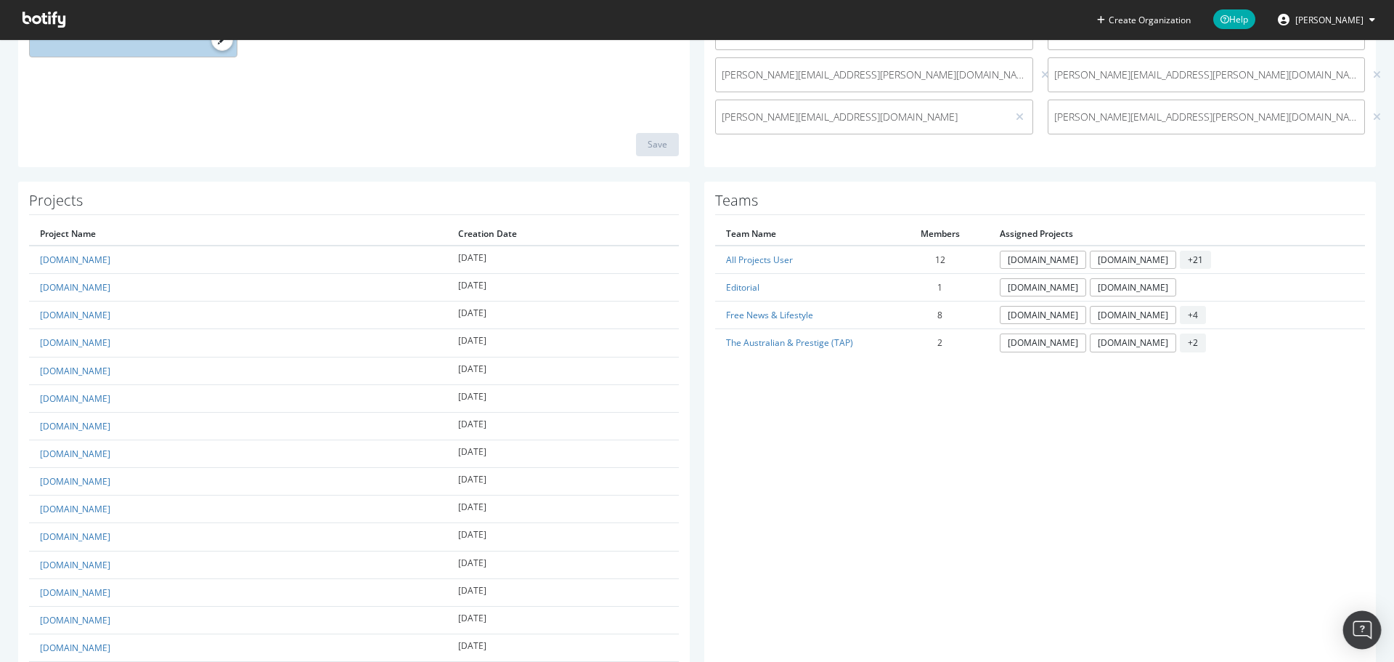
click at [1359, 630] on img "Open Intercom Messenger" at bounding box center [1362, 629] width 19 height 19
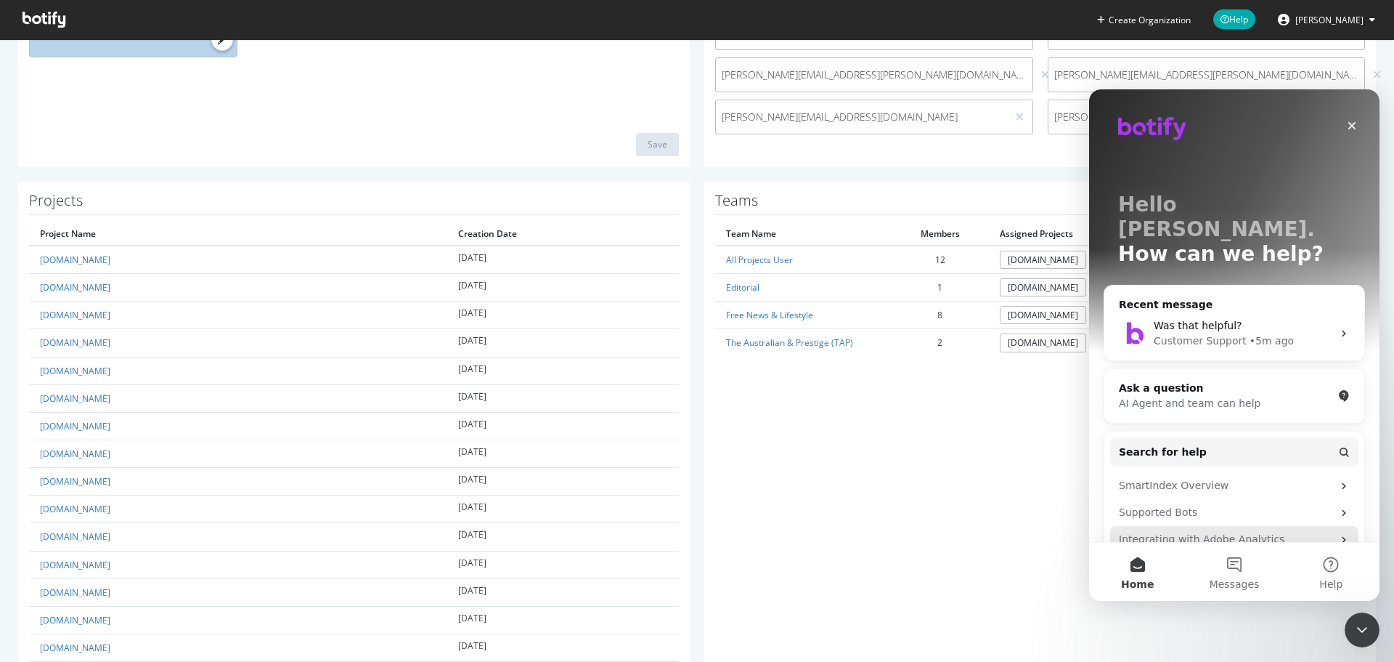
scroll to position [0, 0]
click at [1191, 333] on div "Customer Support" at bounding box center [1200, 340] width 93 height 15
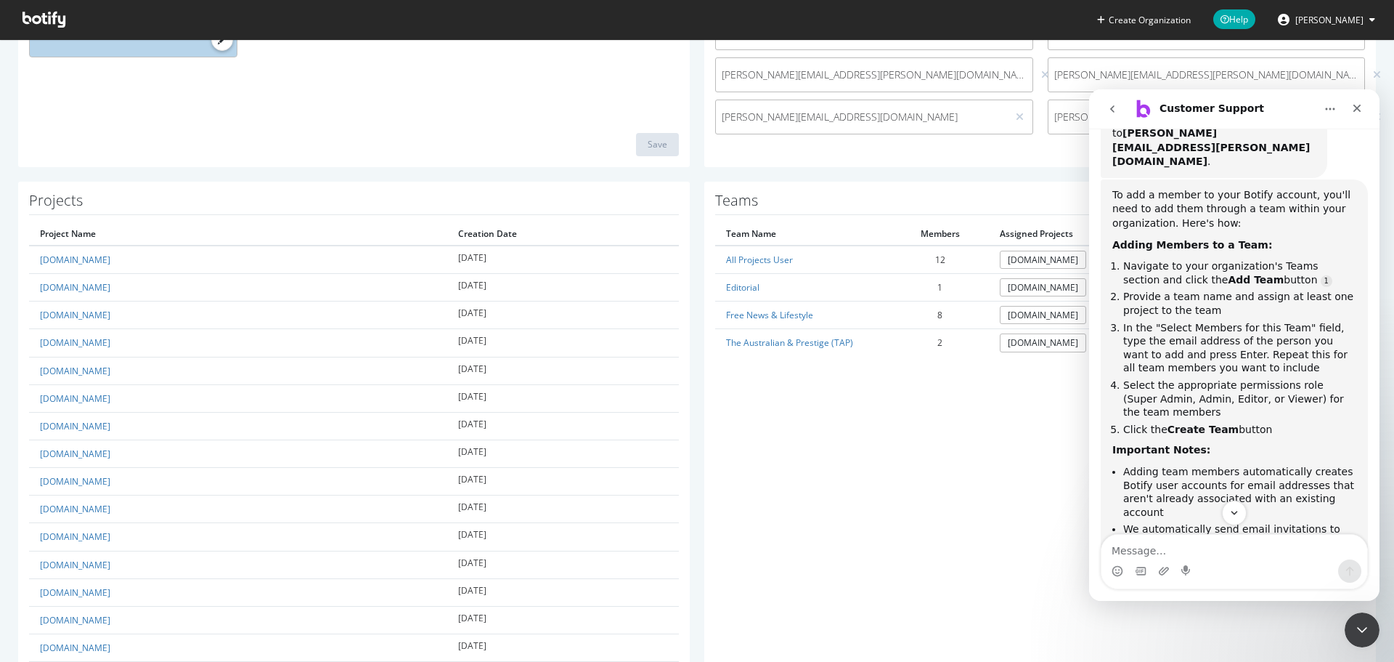
scroll to position [298, 0]
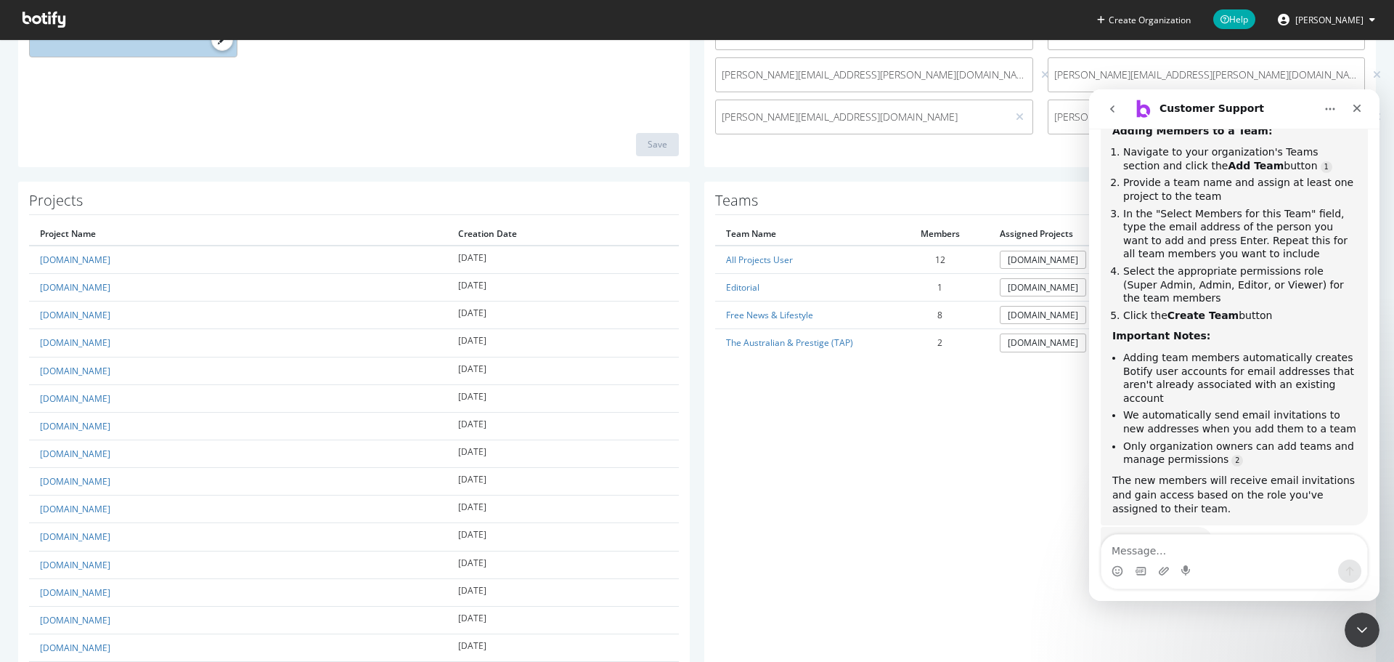
click at [1165, 555] on textarea "Message…" at bounding box center [1235, 547] width 266 height 25
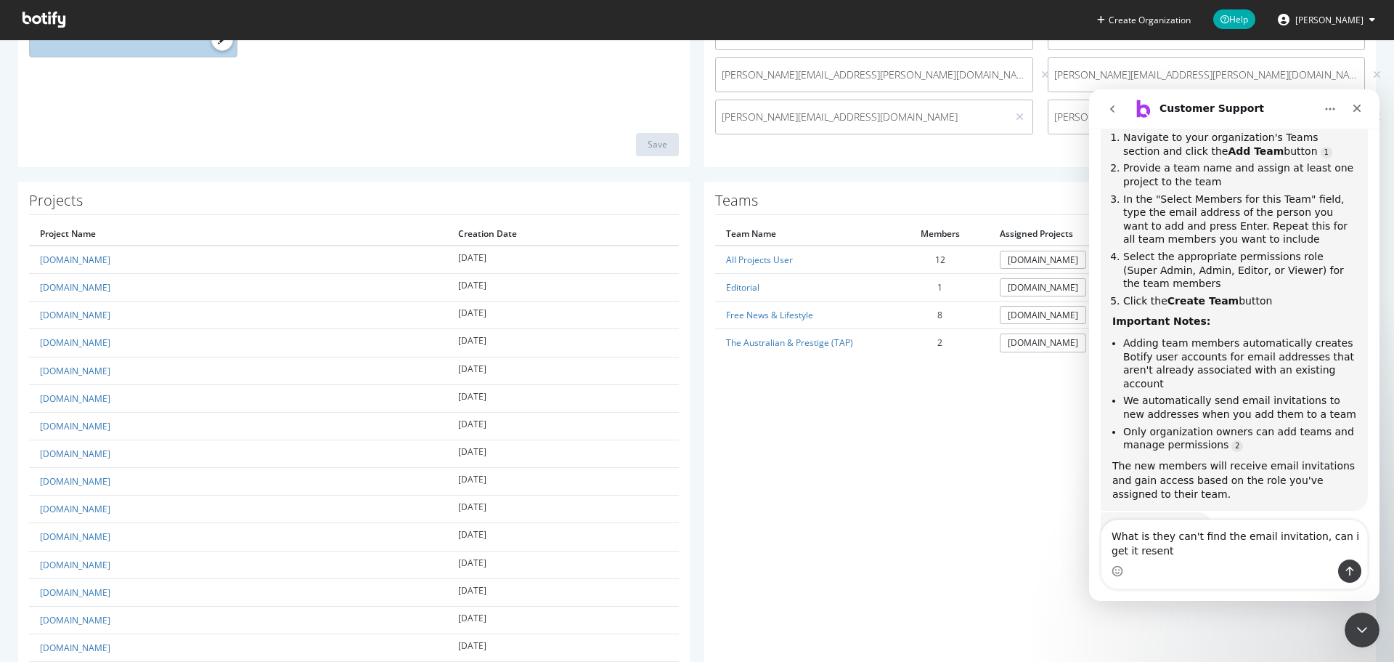
type textarea "What is they can't find the email invitation, can i get it resent?"
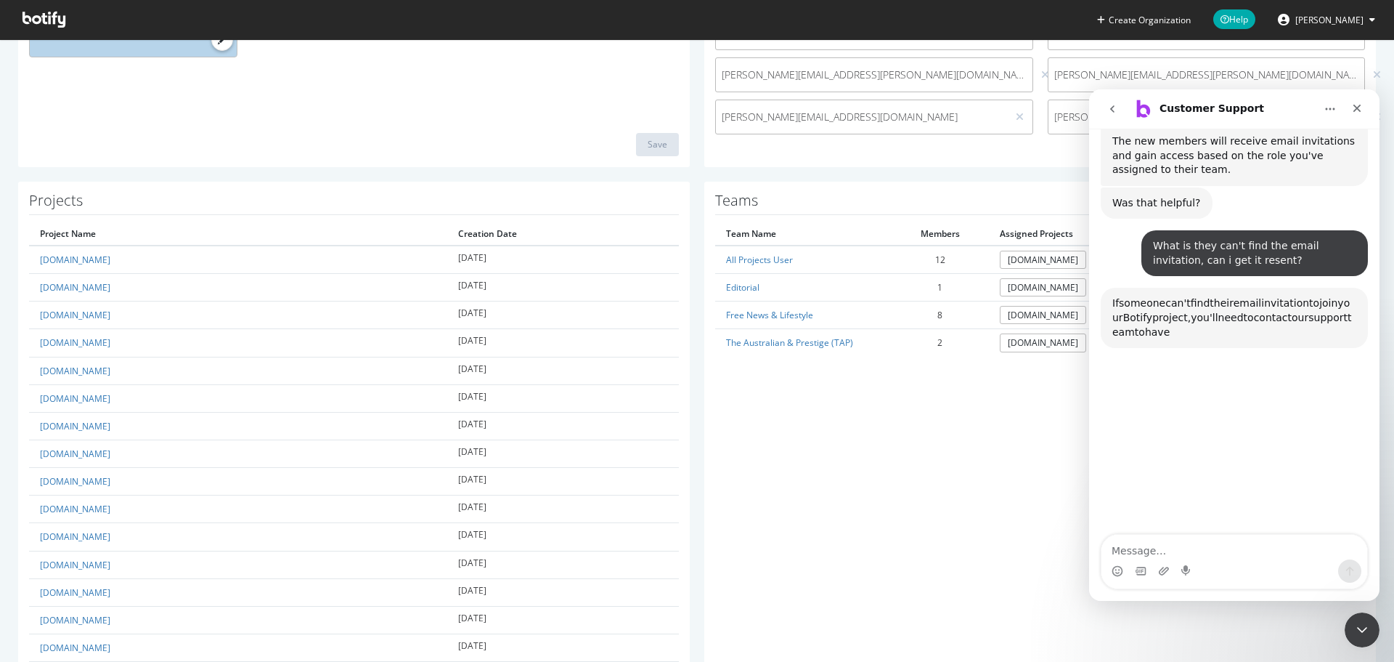
scroll to position [688, 0]
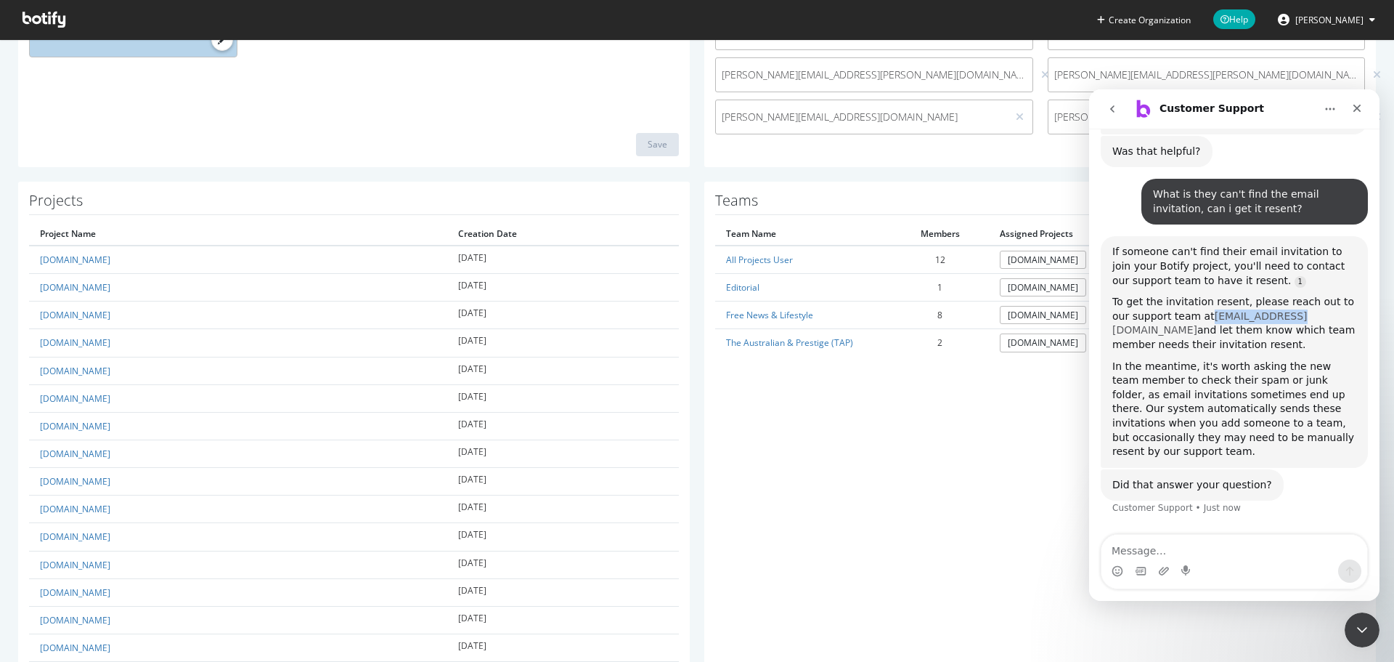
drag, startPoint x: 1186, startPoint y: 259, endPoint x: 1264, endPoint y: 260, distance: 77.7
click at [1264, 295] on div "To get the invitation resent, please reach out to our support team at help@boti…" at bounding box center [1235, 323] width 244 height 57
copy link "help@botify.com"
click at [1352, 631] on icon "Close Intercom Messenger" at bounding box center [1360, 627] width 17 height 17
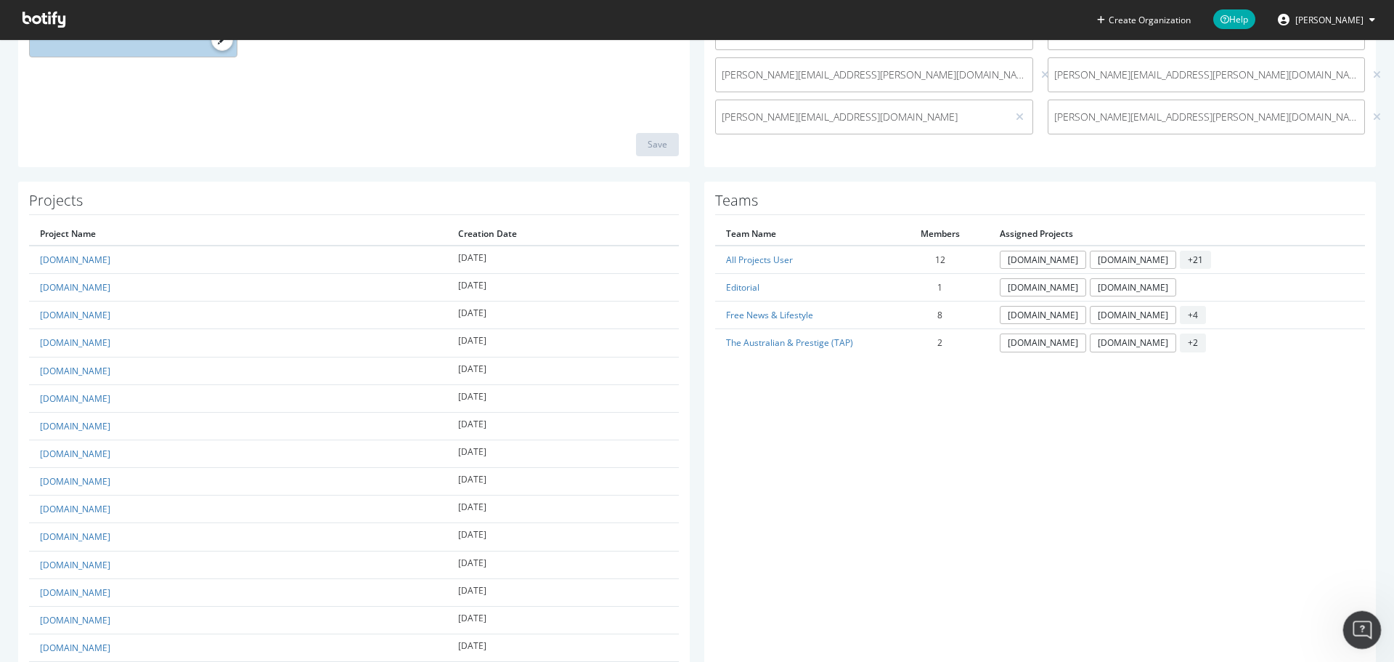
scroll to position [617, 0]
click at [1360, 633] on icon "Open Intercom Messenger" at bounding box center [1361, 628] width 24 height 24
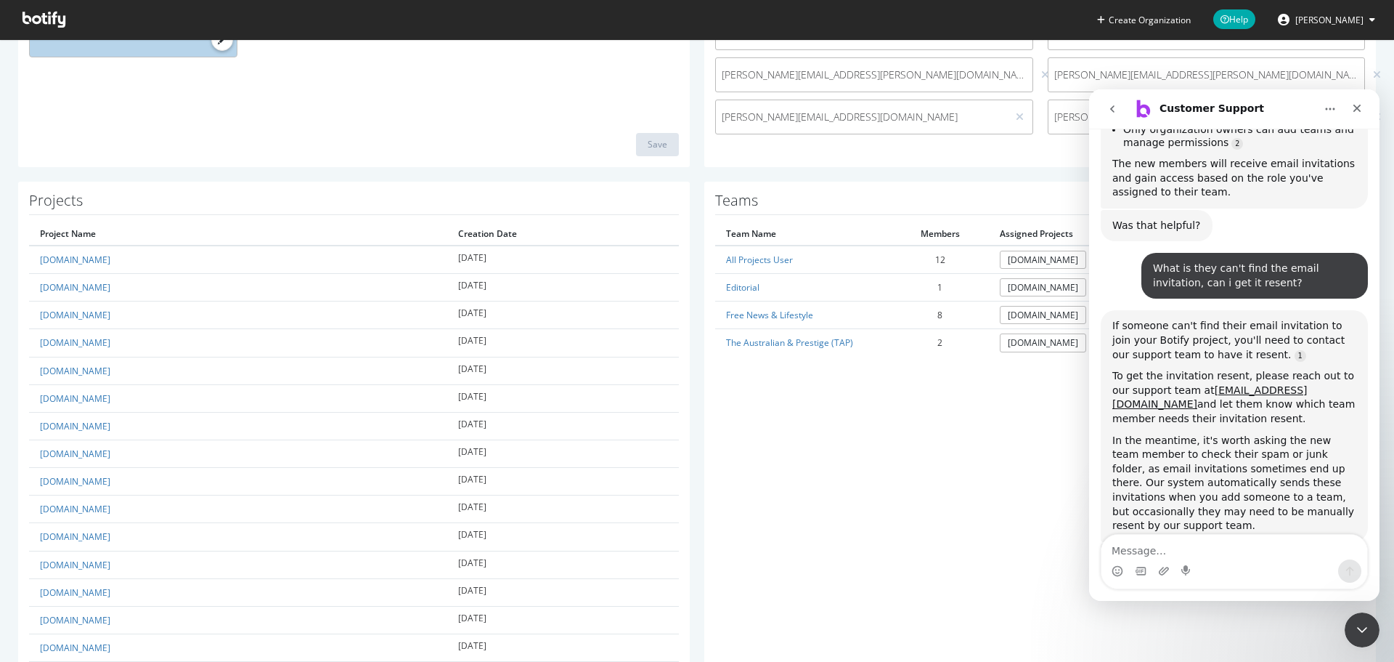
click at [1101, 107] on button "go back" at bounding box center [1113, 109] width 28 height 28
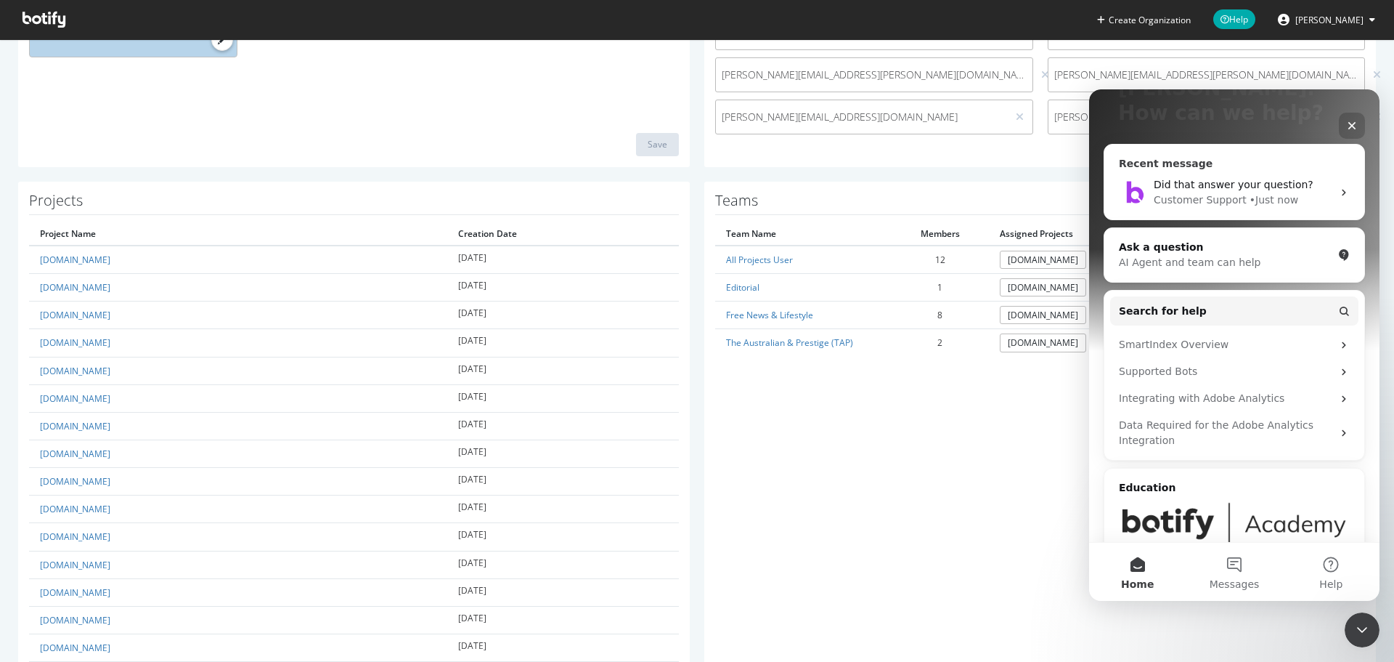
scroll to position [178, 0]
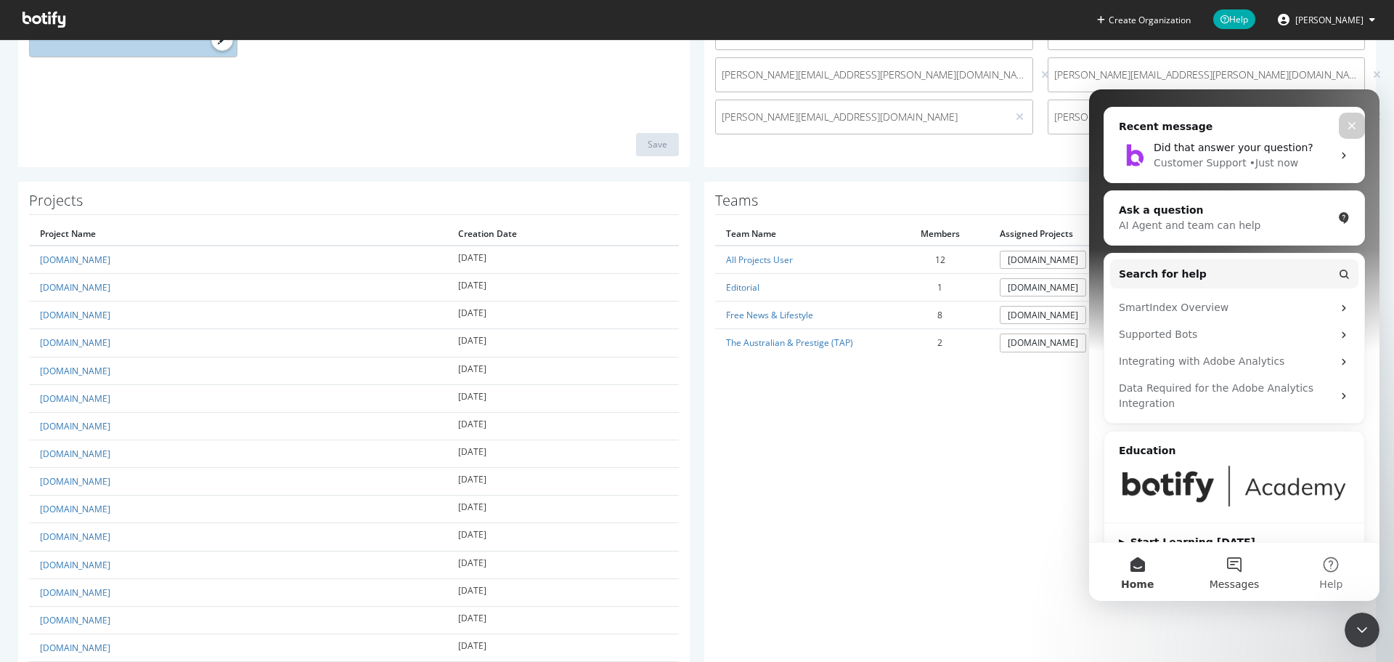
click at [1230, 582] on span "Messages" at bounding box center [1235, 584] width 50 height 10
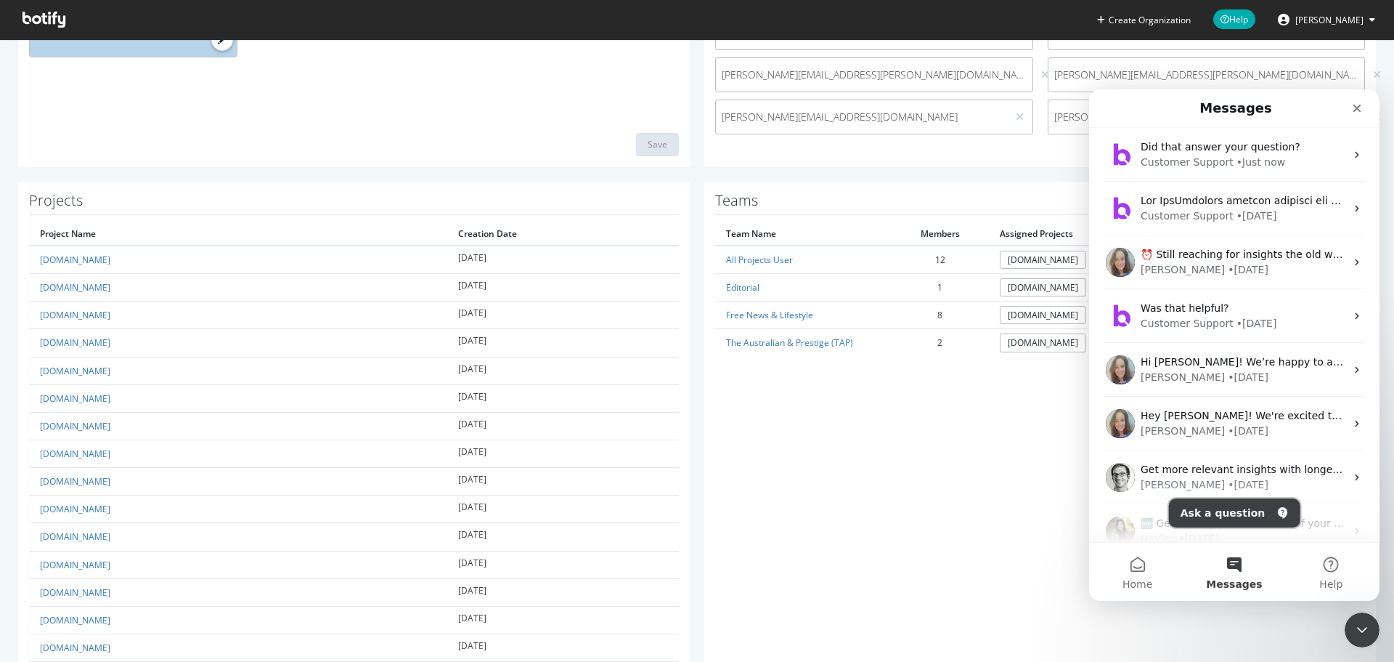
click at [1227, 514] on button "Ask a question" at bounding box center [1234, 512] width 131 height 29
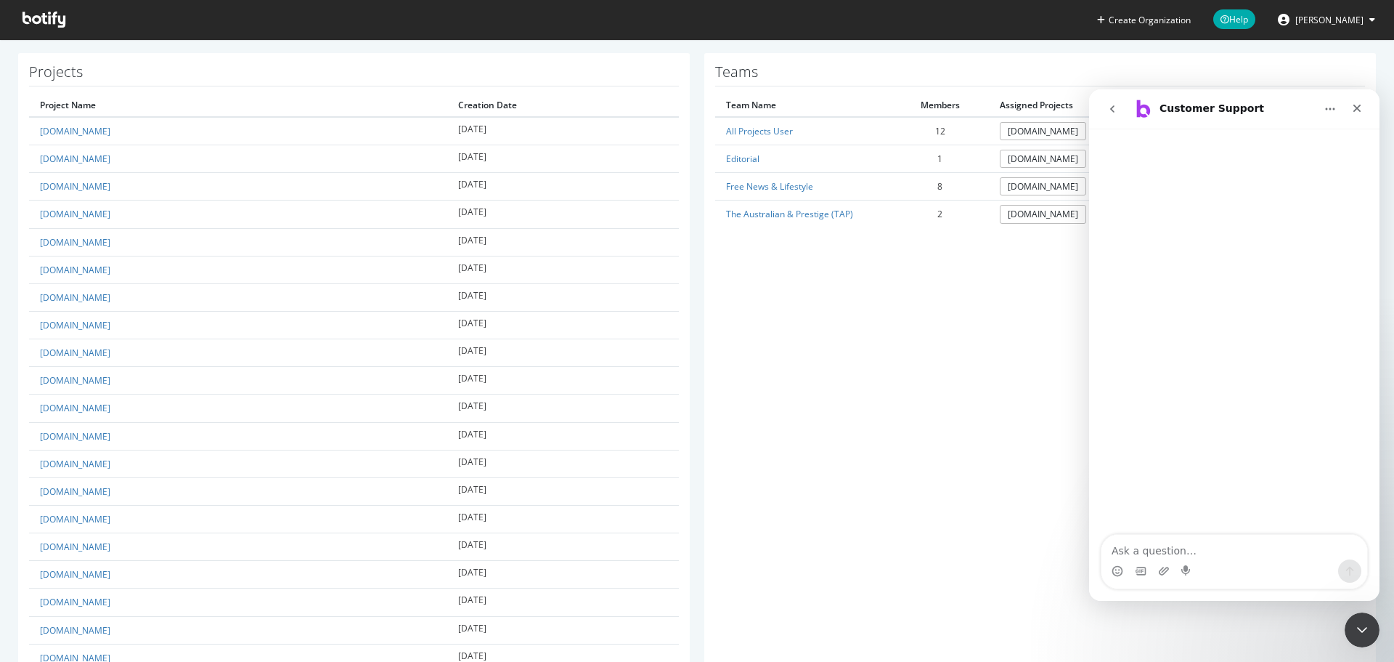
scroll to position [218, 0]
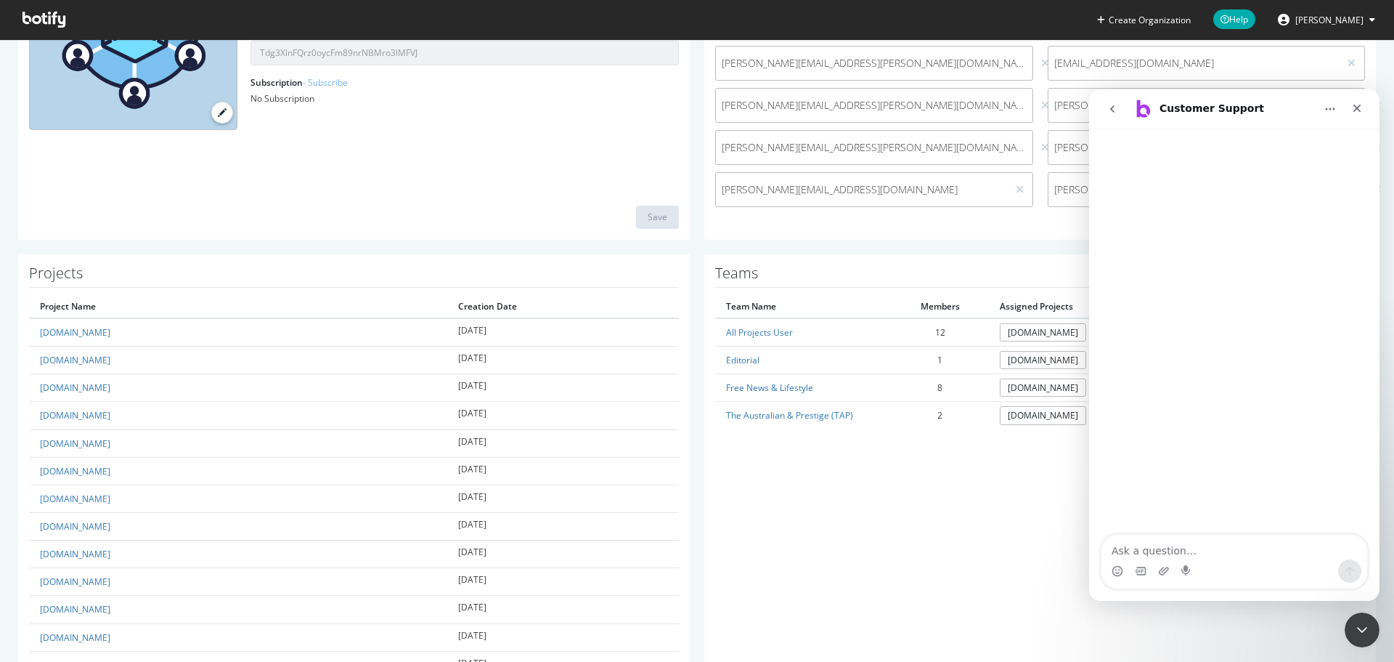
click at [1105, 111] on button "go back" at bounding box center [1113, 109] width 28 height 28
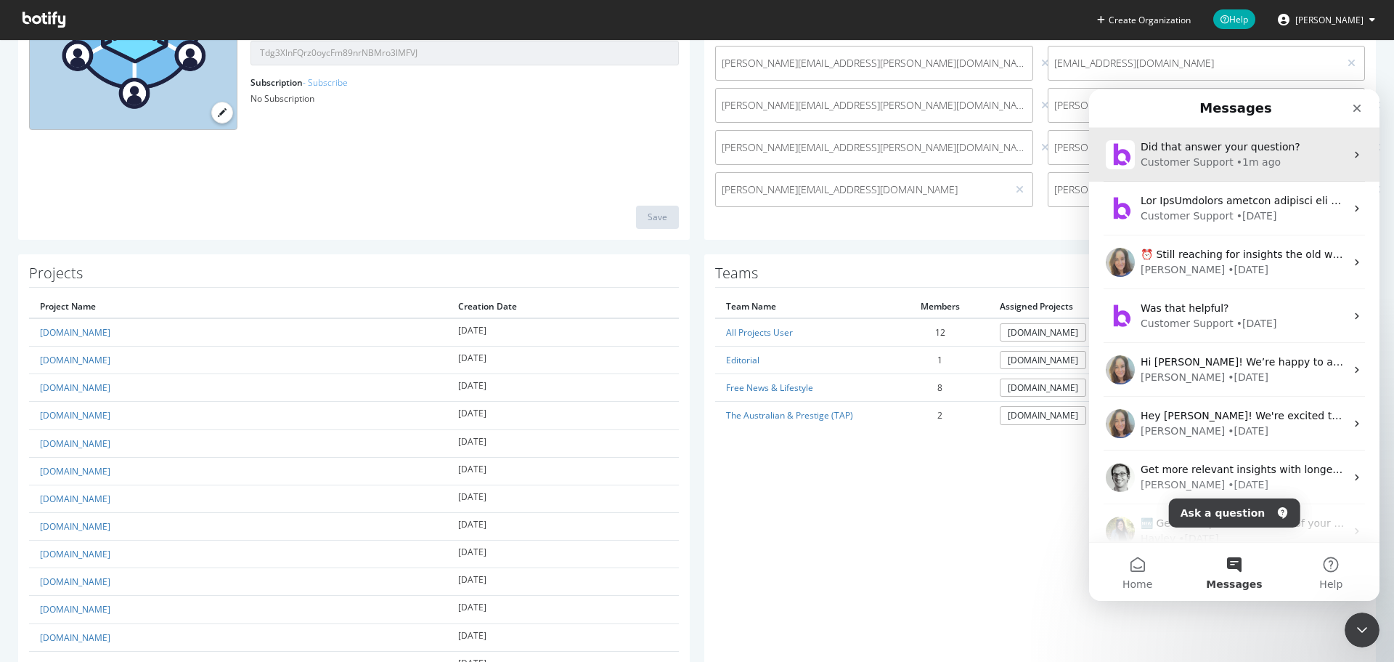
click at [1174, 175] on div "Did that answer your question? Customer Support • 1m ago" at bounding box center [1234, 155] width 291 height 54
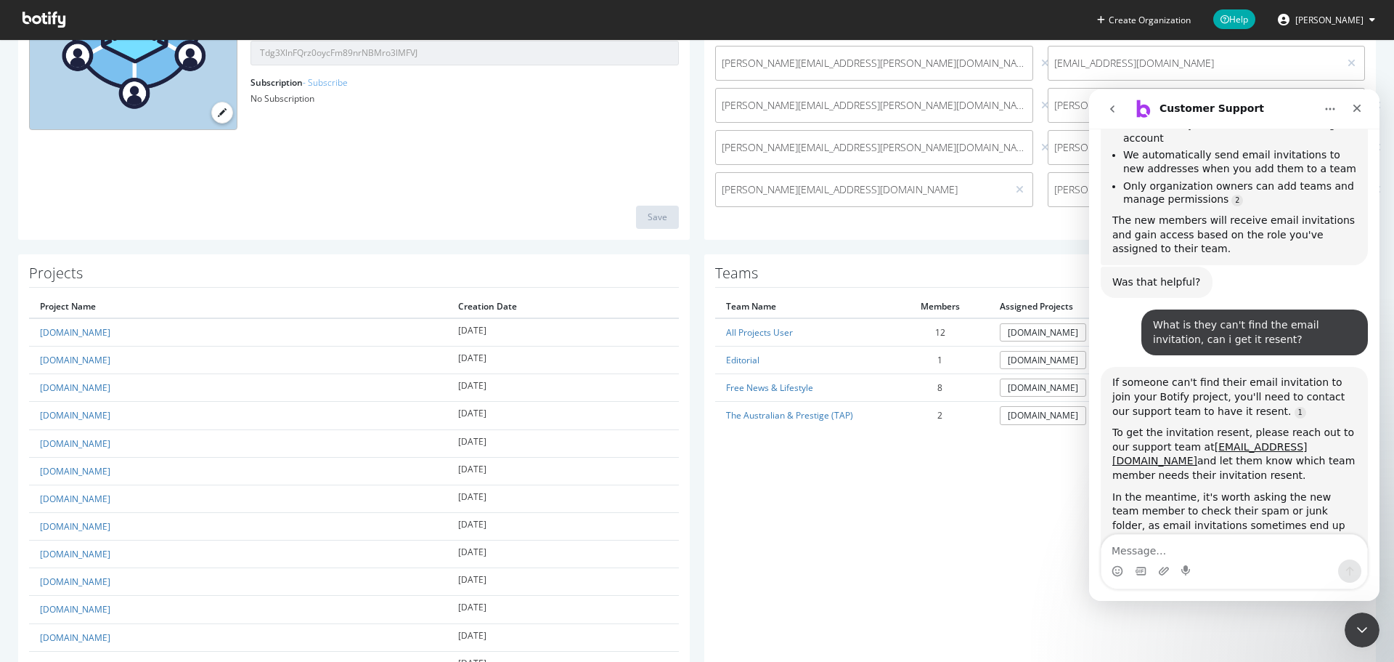
drag, startPoint x: 920, startPoint y: 525, endPoint x: 757, endPoint y: 454, distance: 178.2
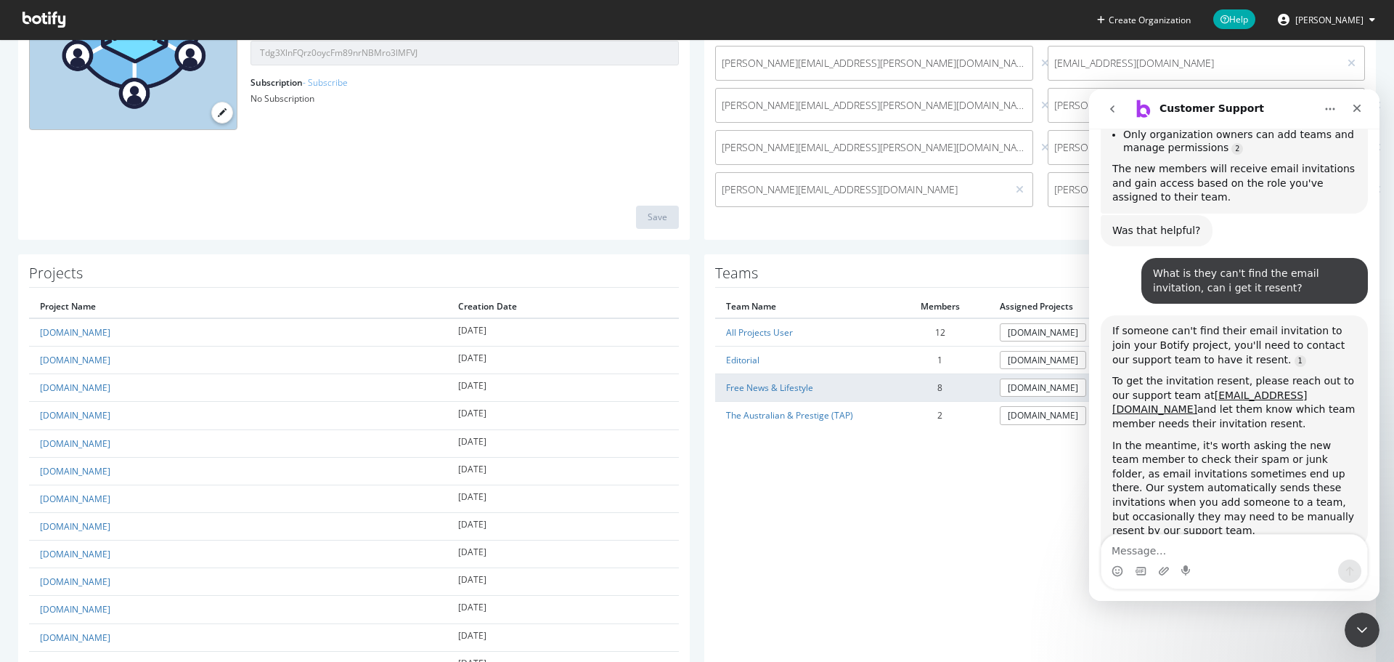
scroll to position [617, 0]
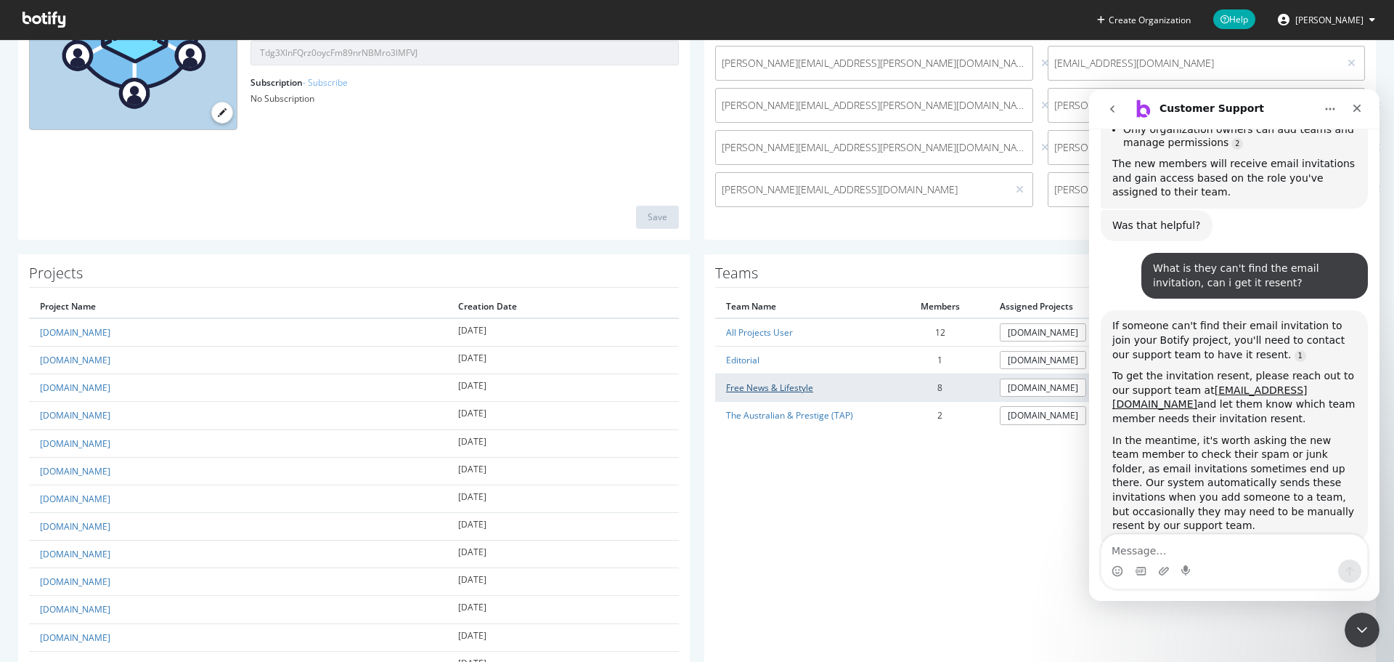
click at [765, 389] on link "Free News & Lifestyle" at bounding box center [769, 387] width 87 height 12
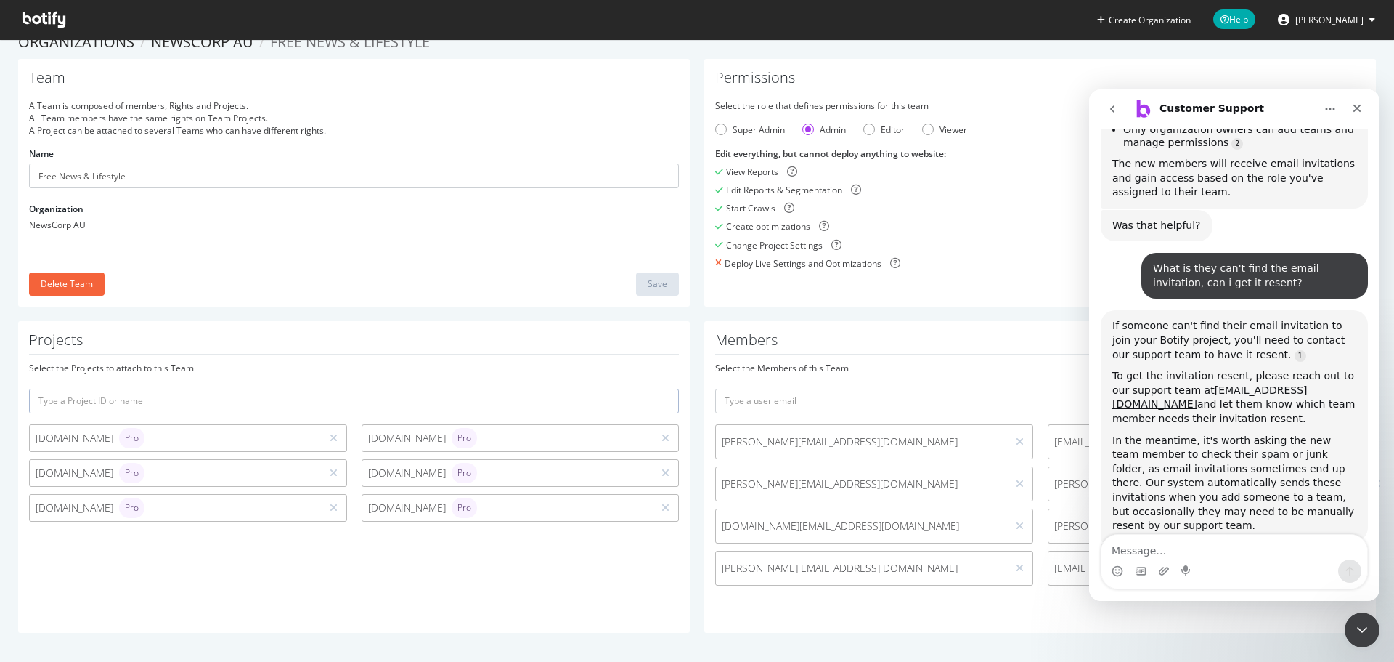
scroll to position [22, 0]
click at [1363, 106] on div "Close" at bounding box center [1357, 108] width 26 height 26
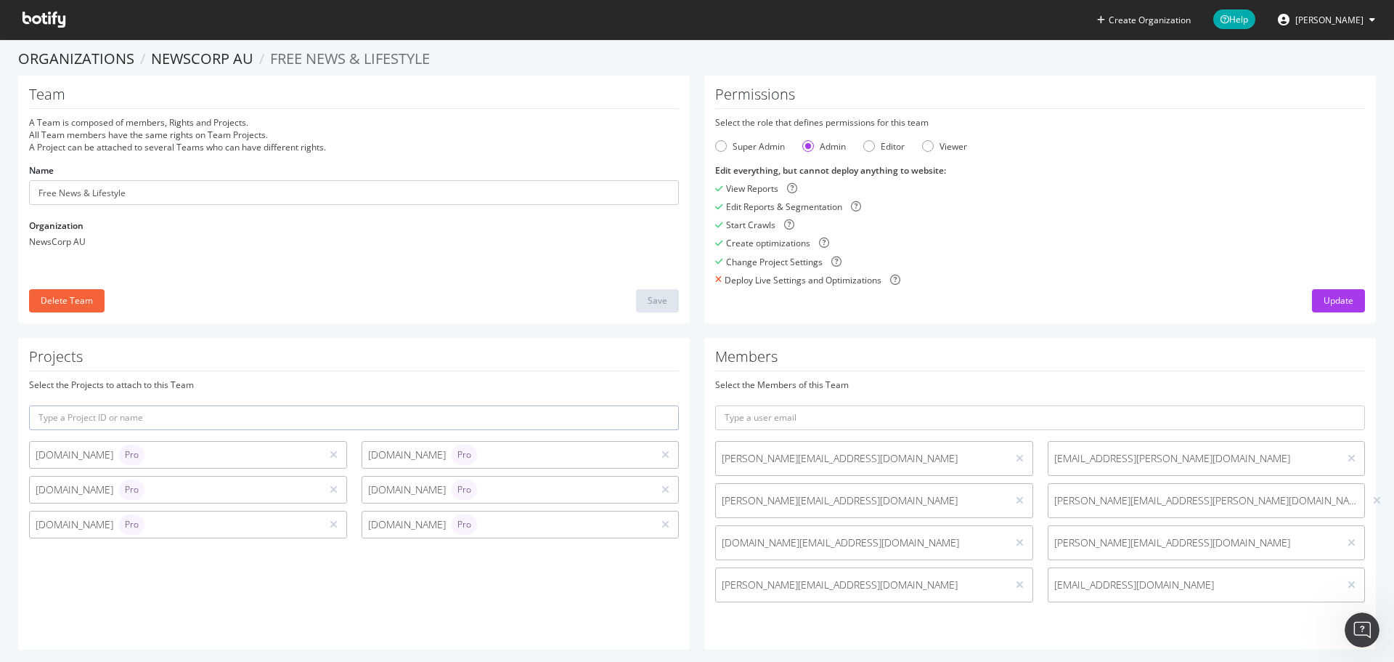
scroll to position [0, 0]
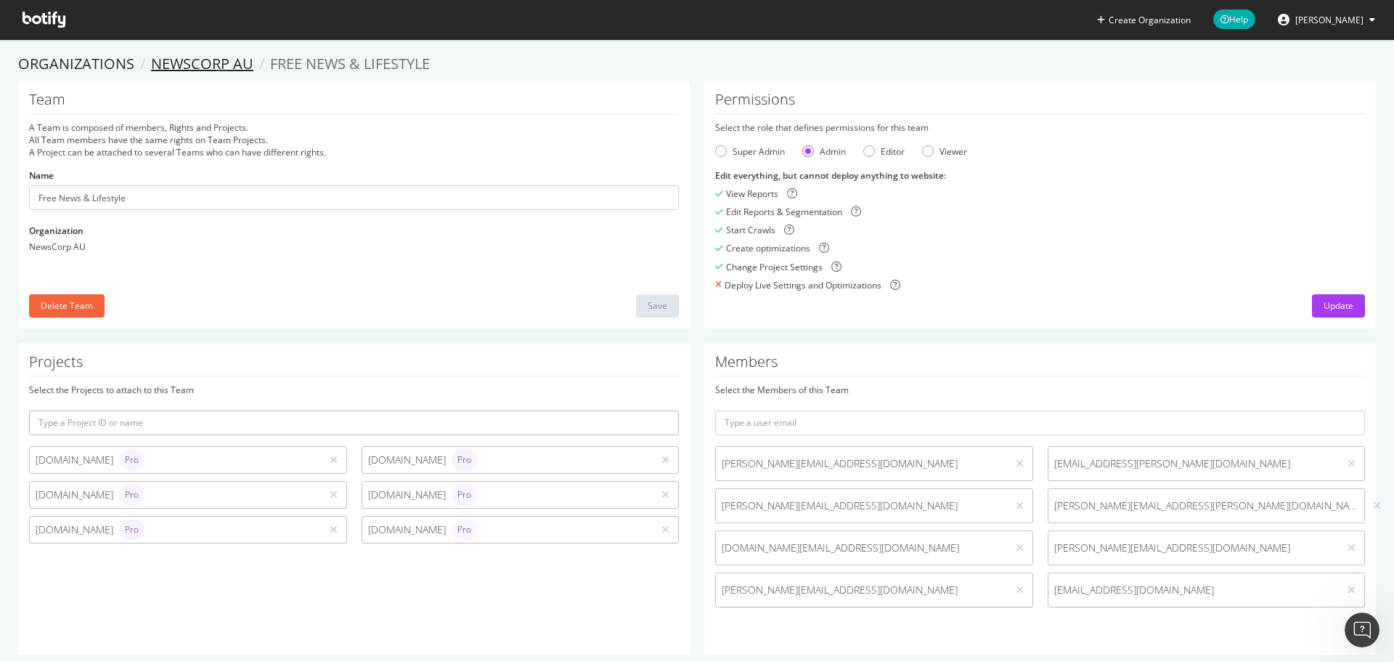
click at [204, 62] on link "NewsCorp AU" at bounding box center [202, 64] width 102 height 20
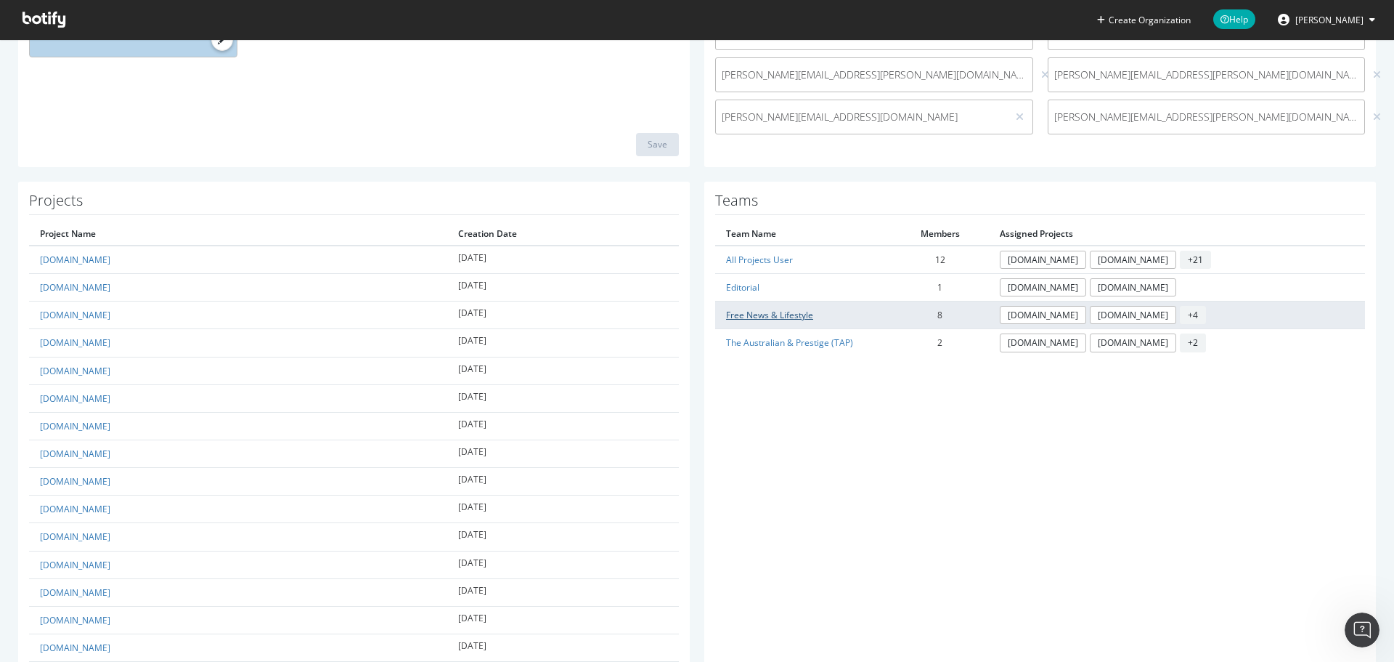
click at [782, 319] on link "Free News & Lifestyle" at bounding box center [769, 315] width 87 height 12
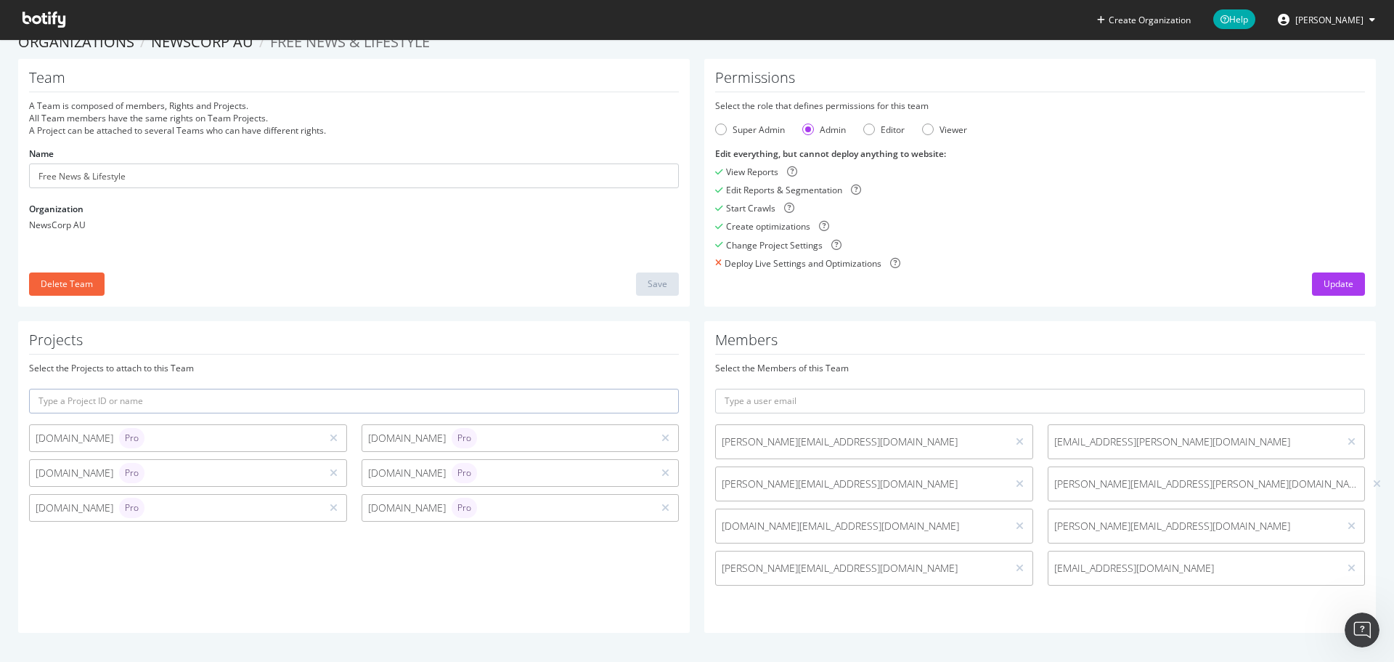
scroll to position [22, 0]
click at [176, 45] on link "NewsCorp AU" at bounding box center [202, 42] width 102 height 20
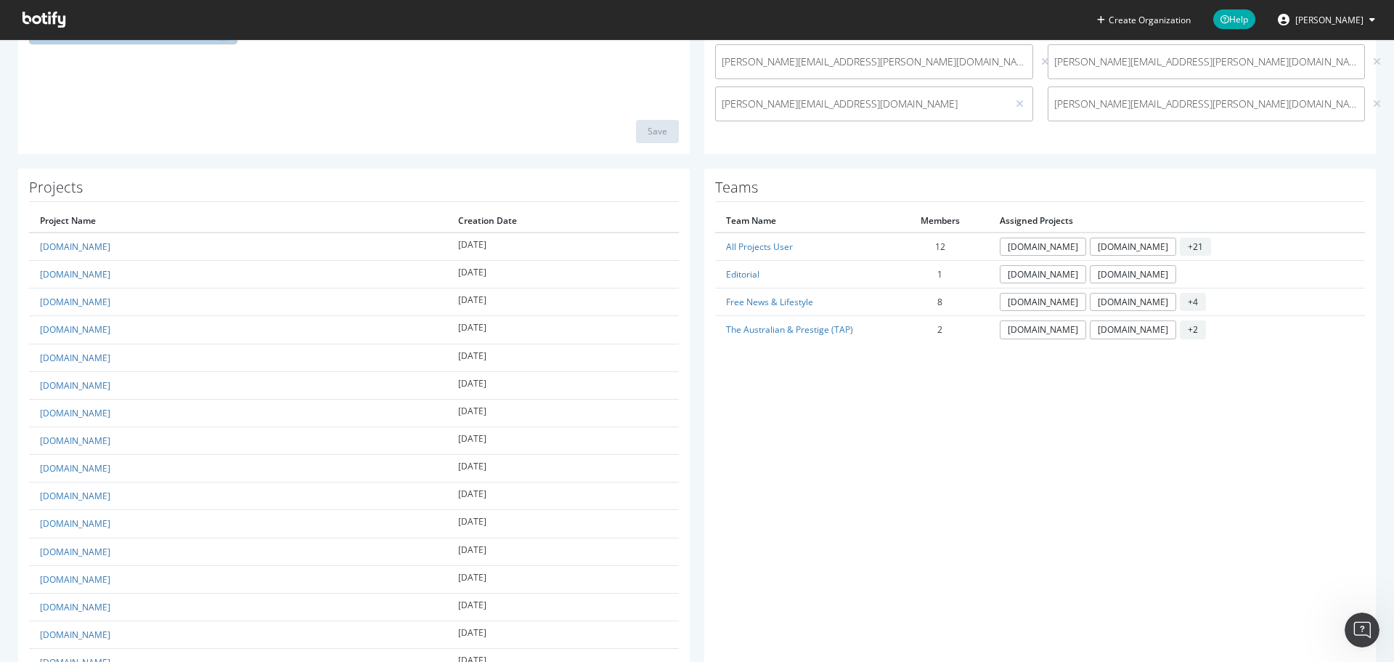
scroll to position [312, 0]
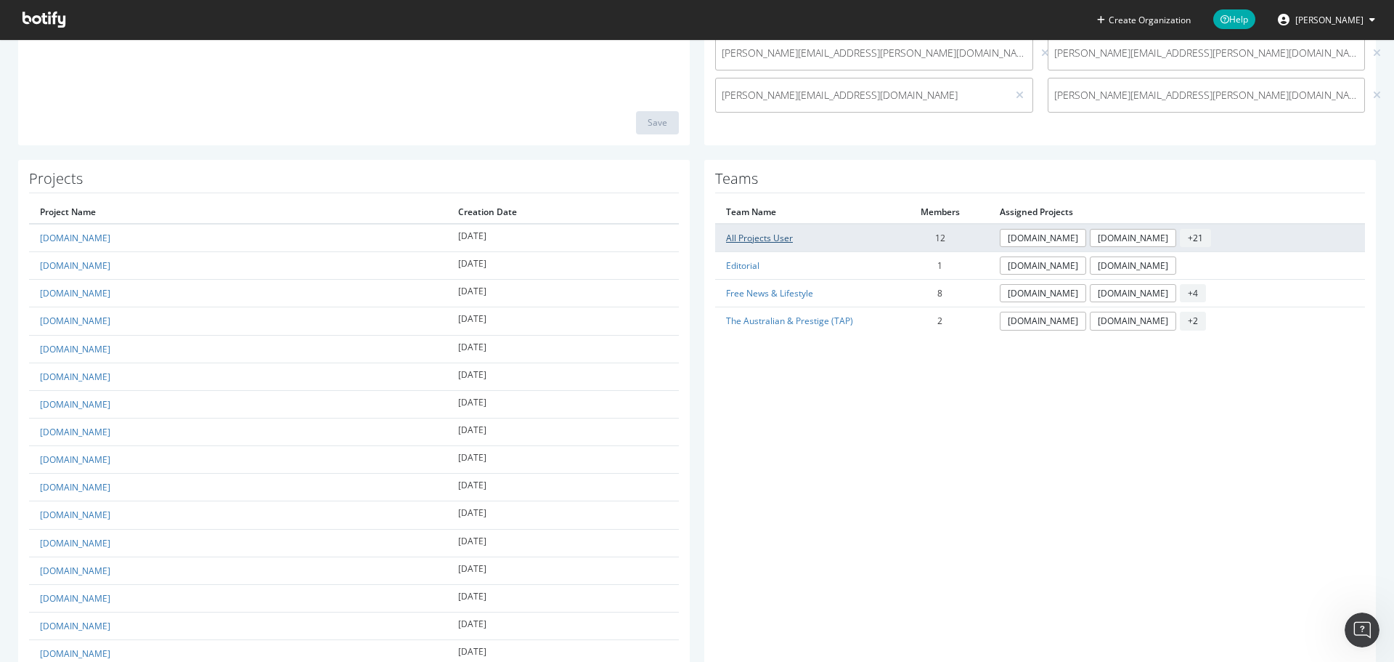
click at [731, 242] on link "All Projects User" at bounding box center [759, 238] width 67 height 12
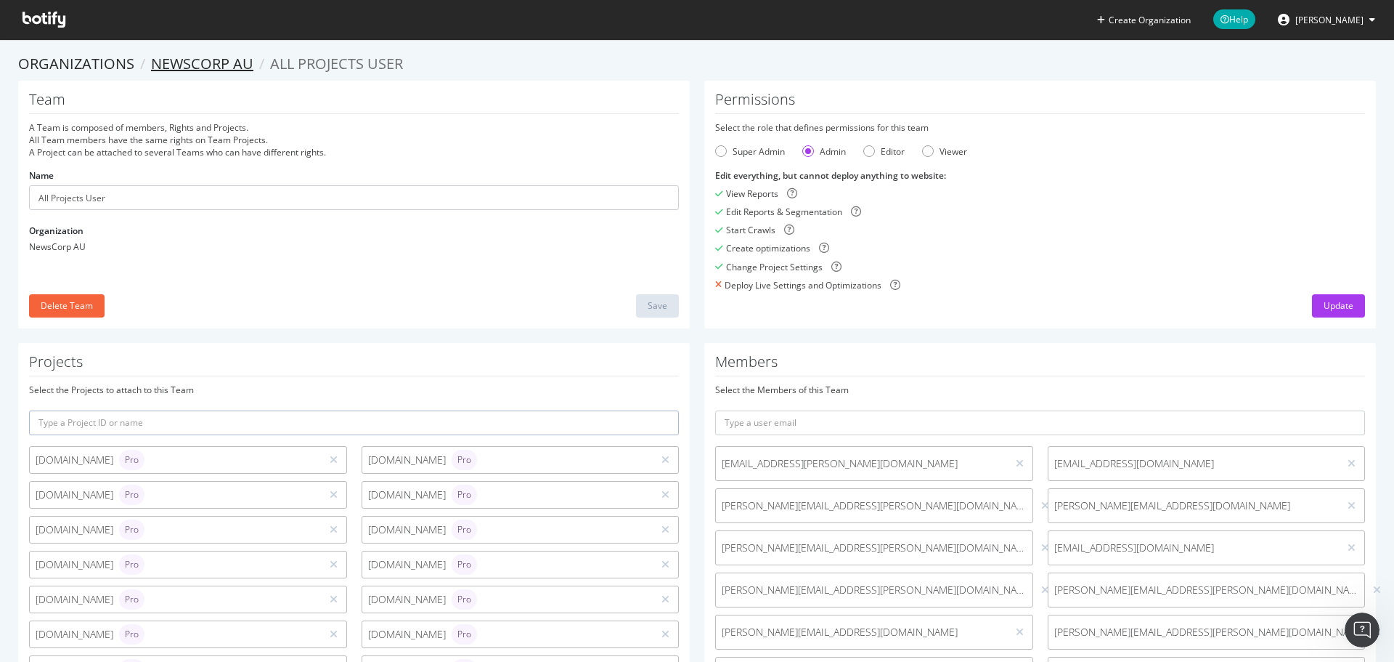
click at [187, 58] on link "NewsCorp AU" at bounding box center [202, 64] width 102 height 20
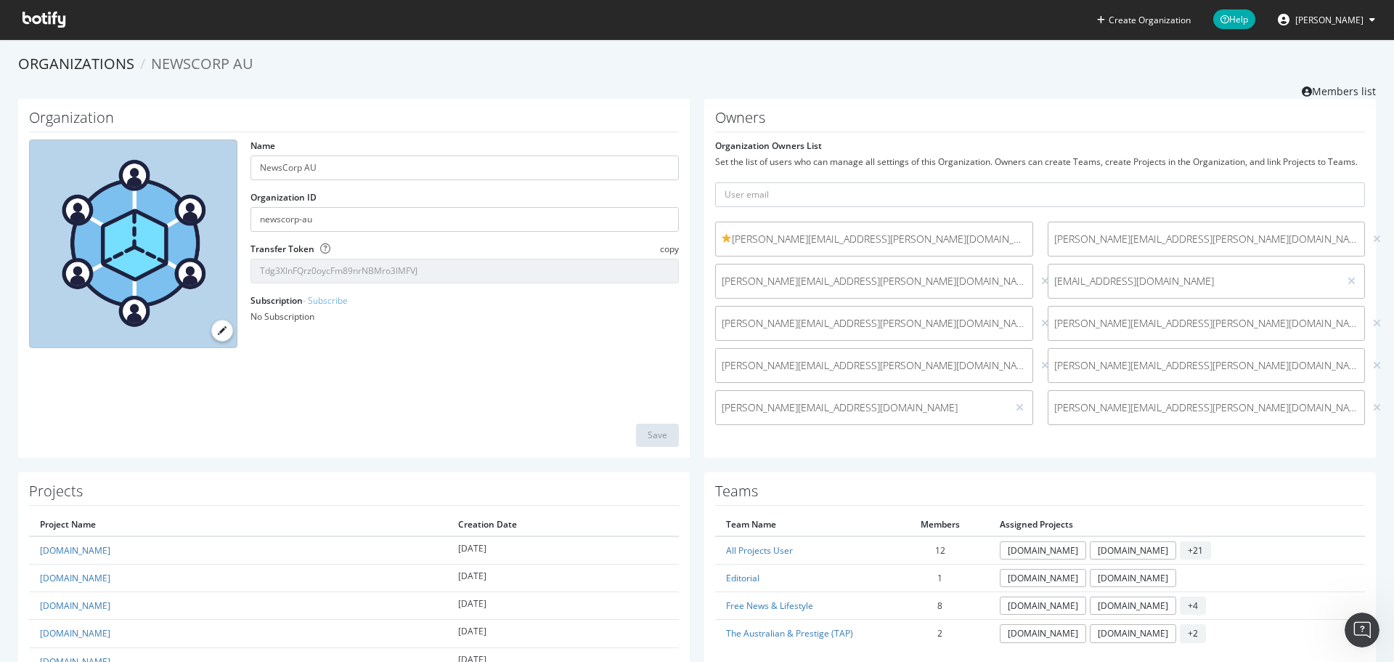
click at [1341, 76] on div "Organizations NewsCorp AU Members list" at bounding box center [697, 76] width 1358 height 45
click at [1346, 89] on link "Members list" at bounding box center [1339, 90] width 74 height 18
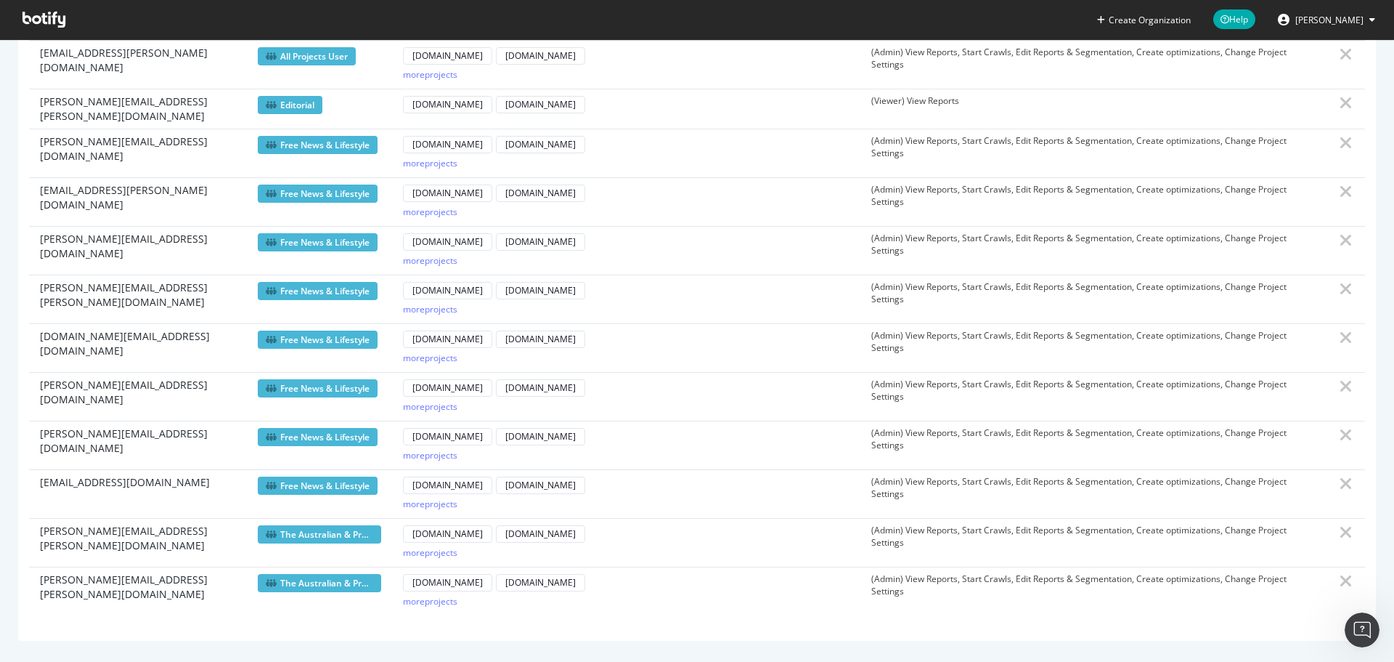
scroll to position [941, 0]
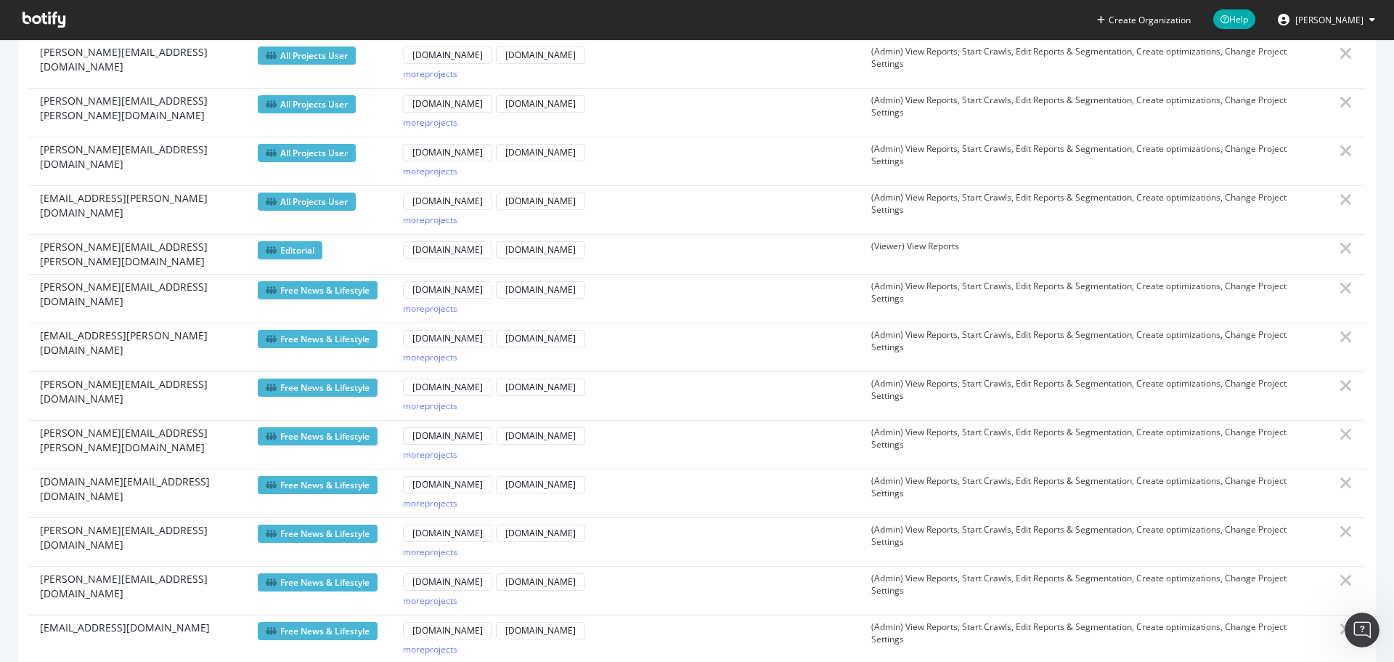
click at [330, 283] on span "Free News & Lifestyle" at bounding box center [318, 290] width 120 height 18
click at [439, 305] on div "more projects" at bounding box center [430, 308] width 54 height 12
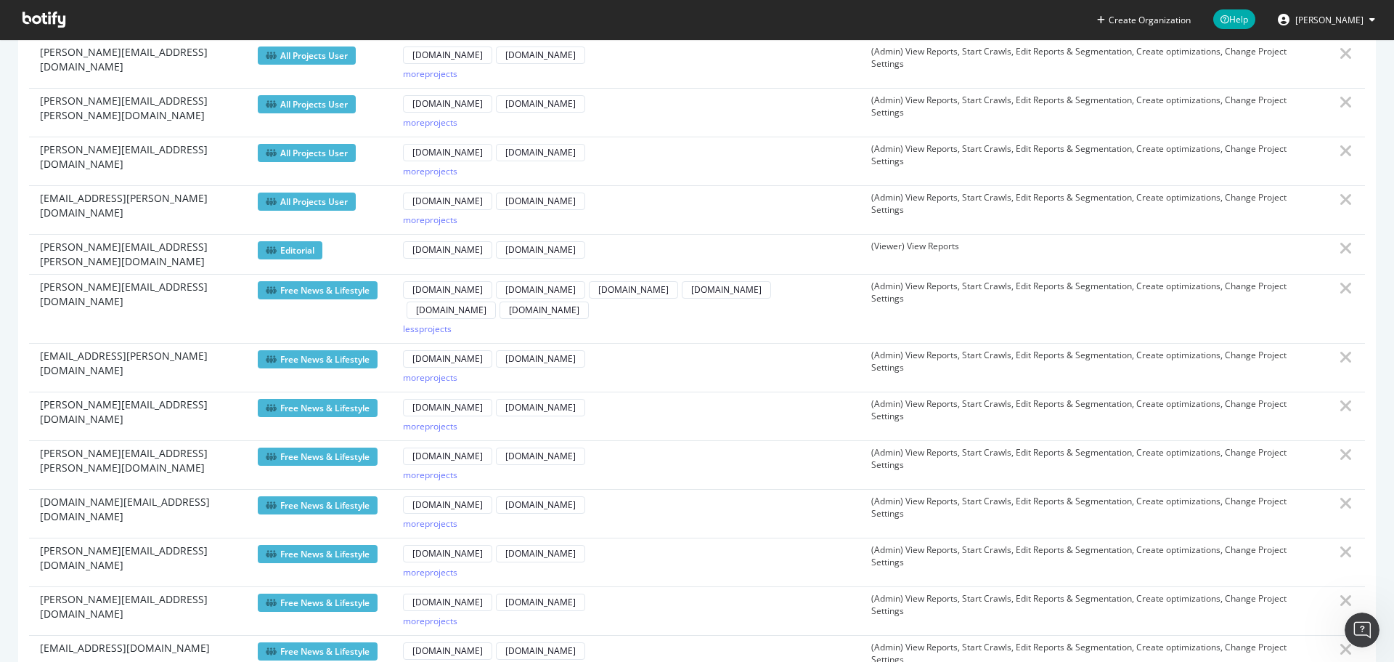
click at [312, 286] on span "Free News & Lifestyle" at bounding box center [318, 290] width 120 height 18
click at [309, 285] on span "Free News & Lifestyle" at bounding box center [318, 290] width 120 height 18
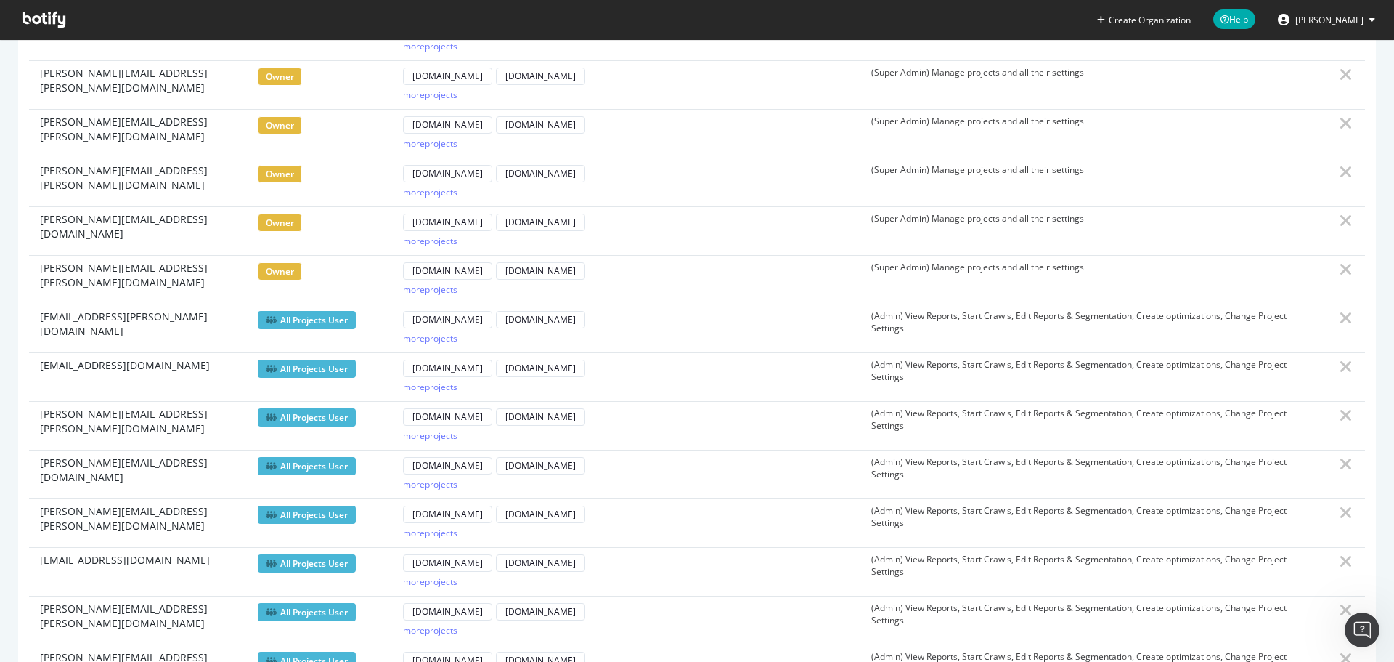
scroll to position [0, 0]
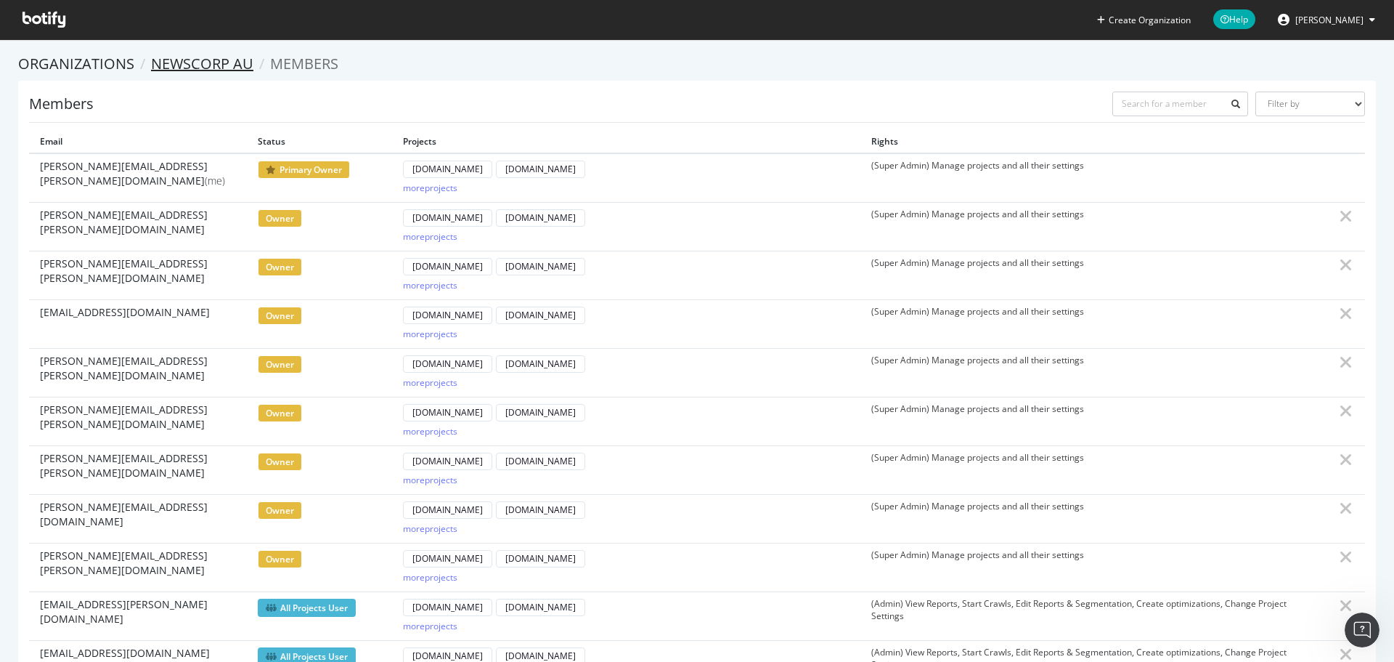
click at [182, 57] on link "NewsCorp AU" at bounding box center [202, 64] width 102 height 20
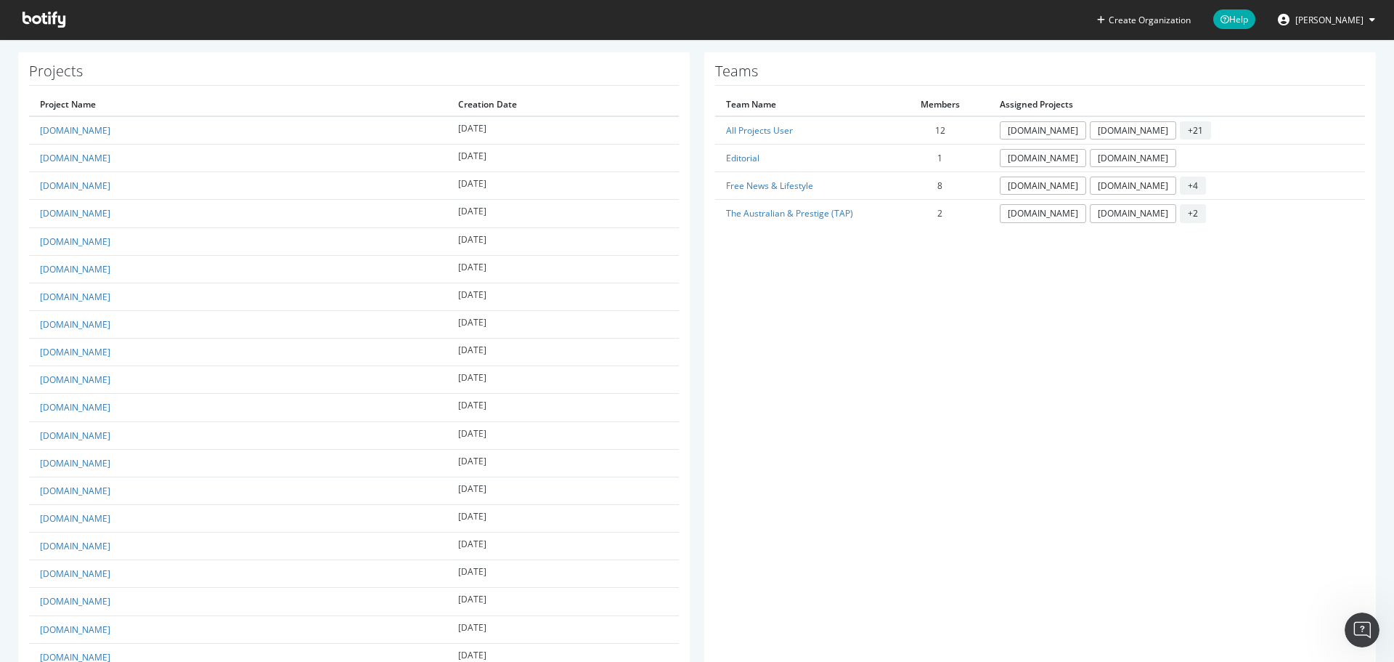
scroll to position [436, 0]
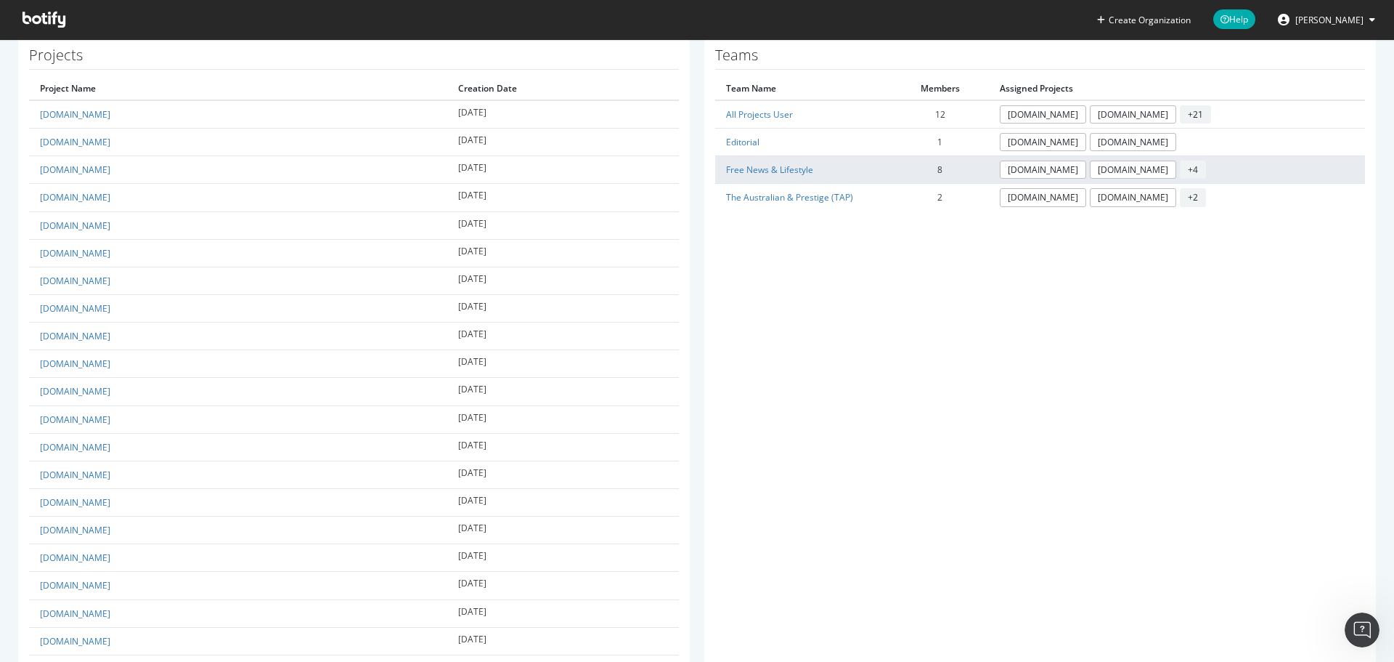
click at [1254, 175] on td "www.bodyandsoul.com.au www.escape.com.au + 4" at bounding box center [1177, 170] width 376 height 28
click at [747, 171] on link "Free News & Lifestyle" at bounding box center [769, 169] width 87 height 12
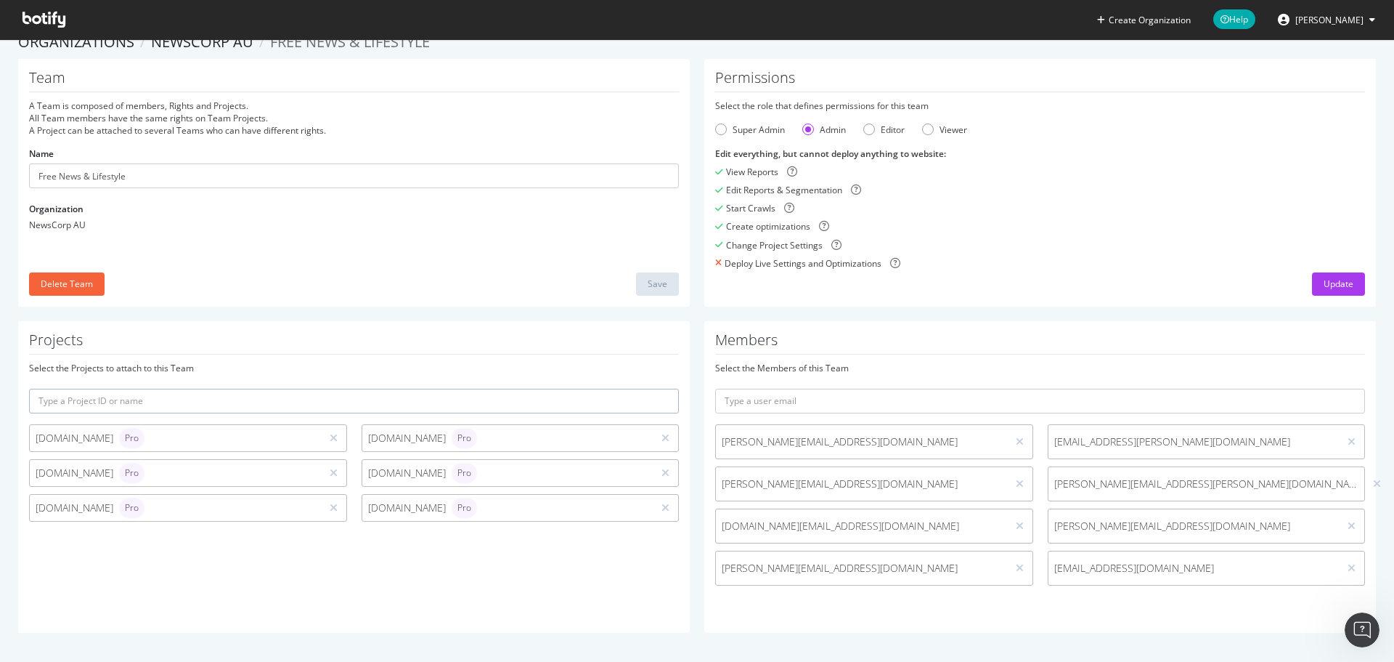
scroll to position [22, 0]
drag, startPoint x: 835, startPoint y: 442, endPoint x: 707, endPoint y: 442, distance: 128.5
click at [708, 442] on div "james.he@news.com.au" at bounding box center [874, 441] width 333 height 35
copy span "james.he@news.com.au"
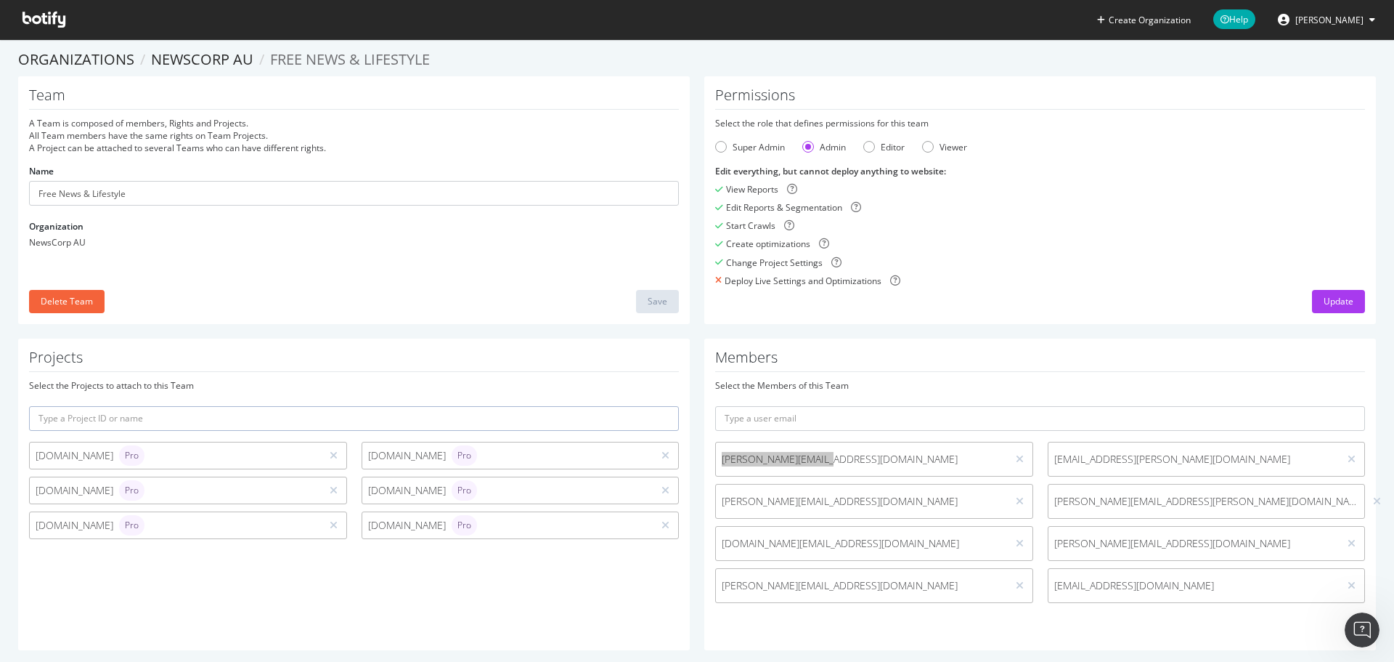
scroll to position [0, 0]
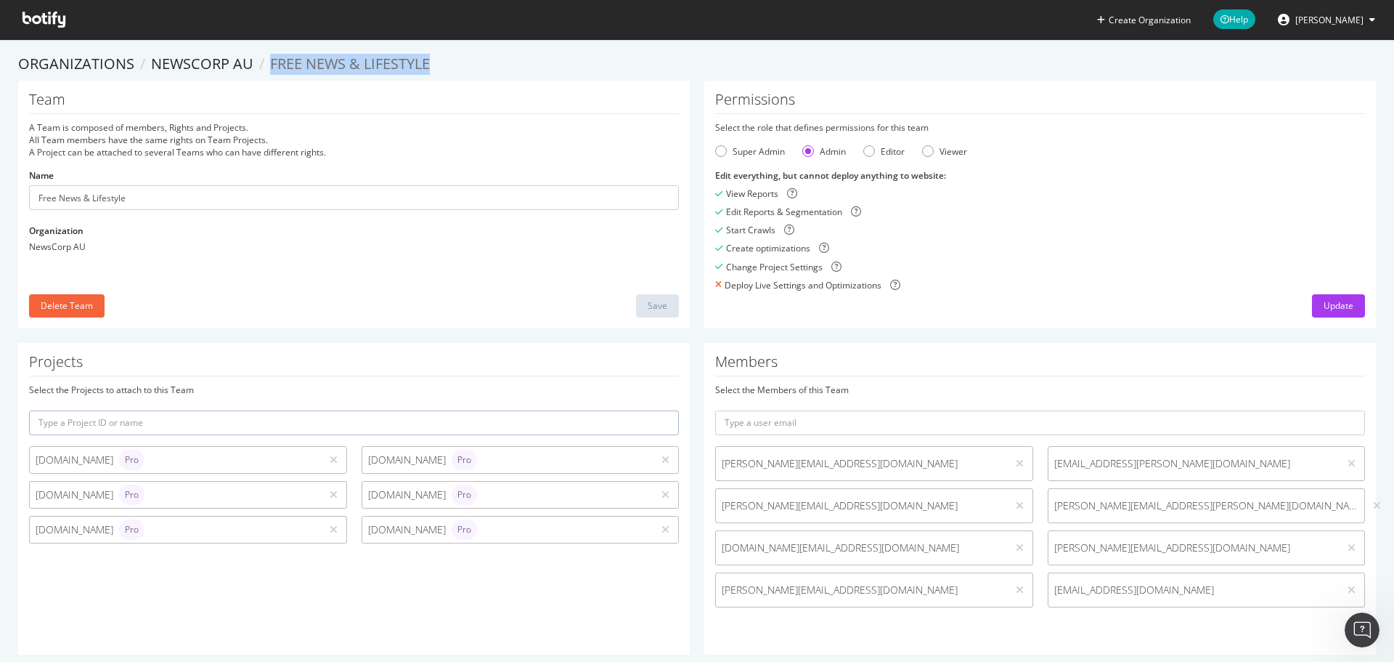
drag, startPoint x: 477, startPoint y: 64, endPoint x: 271, endPoint y: 67, distance: 206.3
click at [271, 67] on ol "Organizations NewsCorp AU Free News & Lifestyle" at bounding box center [697, 64] width 1358 height 21
copy span "Free News & Lifestyle"
click at [1336, 20] on span "Thomas Ashworth" at bounding box center [1330, 20] width 68 height 12
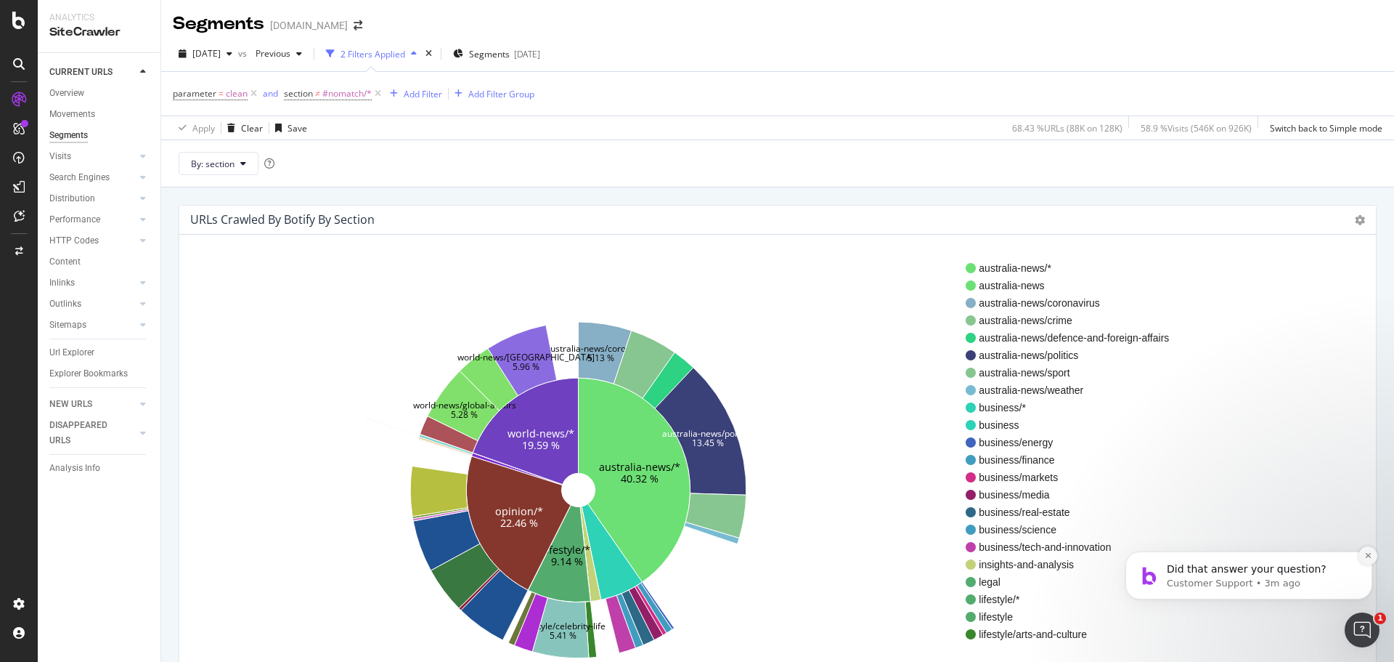
click at [1369, 558] on icon "Dismiss notification" at bounding box center [1369, 555] width 8 height 8
